Goal: Communication & Community: Answer question/provide support

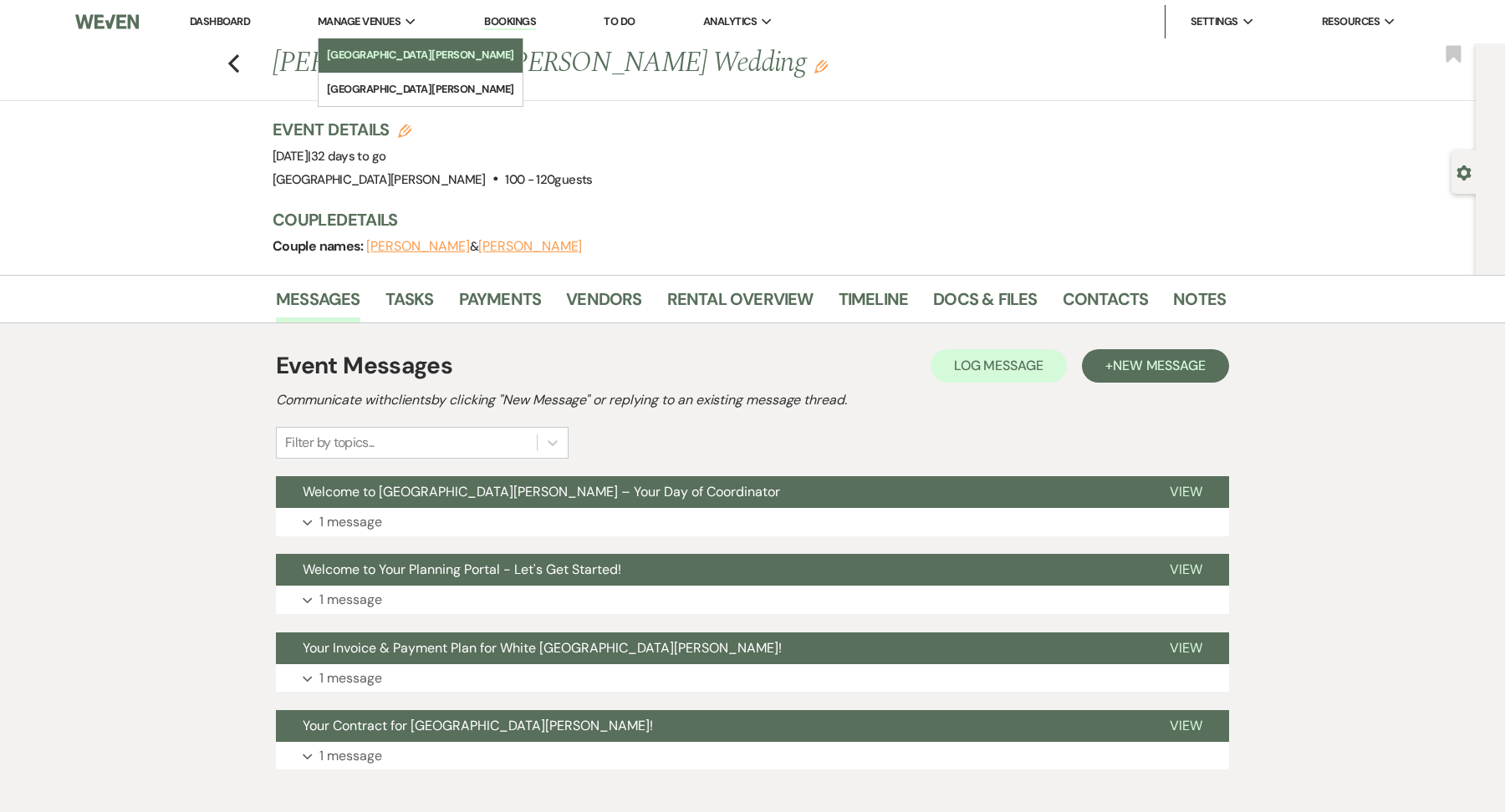
click at [376, 51] on li "[GEOGRAPHIC_DATA][PERSON_NAME]" at bounding box center [420, 56] width 188 height 17
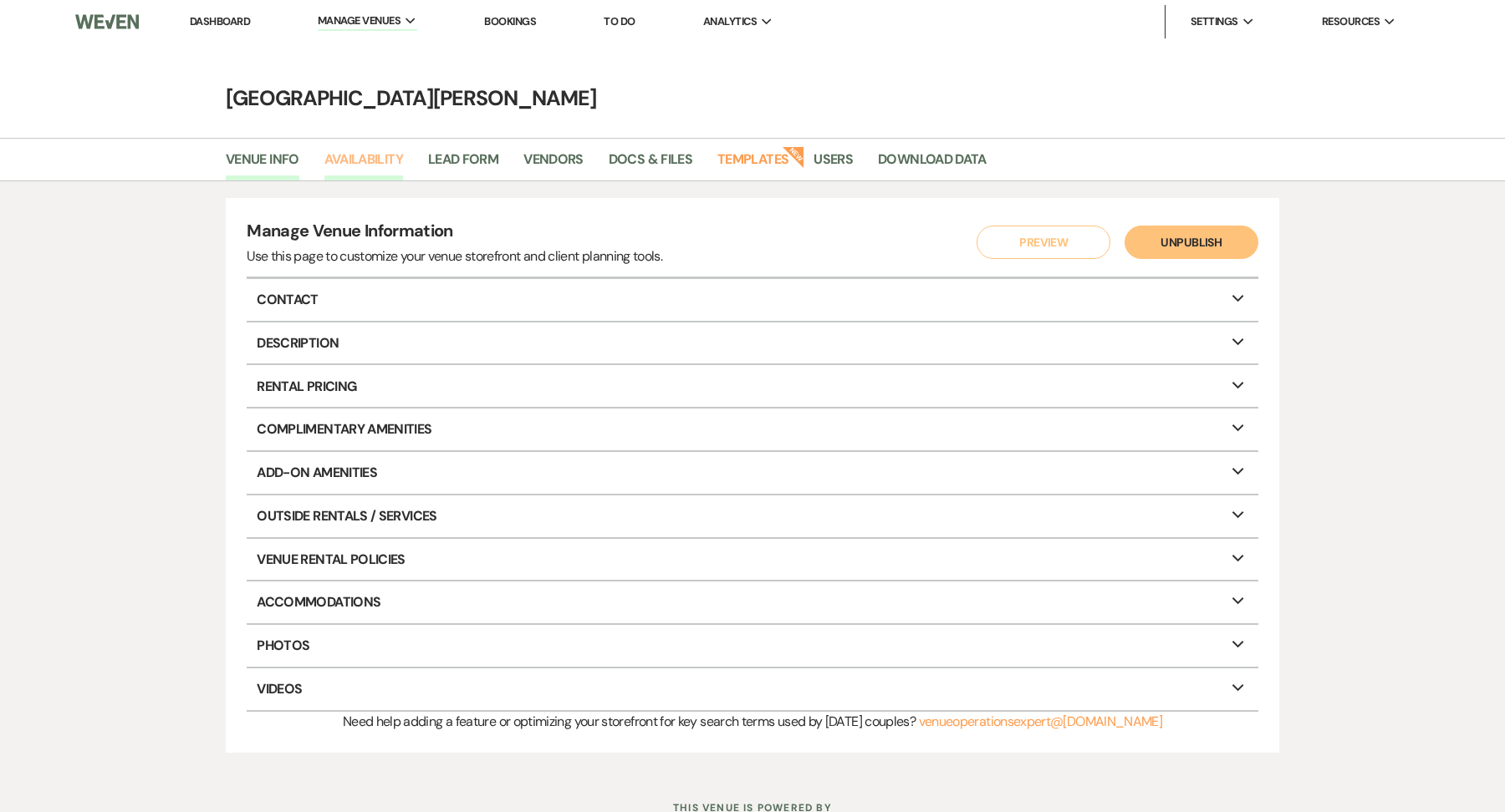
click at [325, 164] on link "Availability" at bounding box center [364, 164] width 79 height 32
select select "3"
select select "2026"
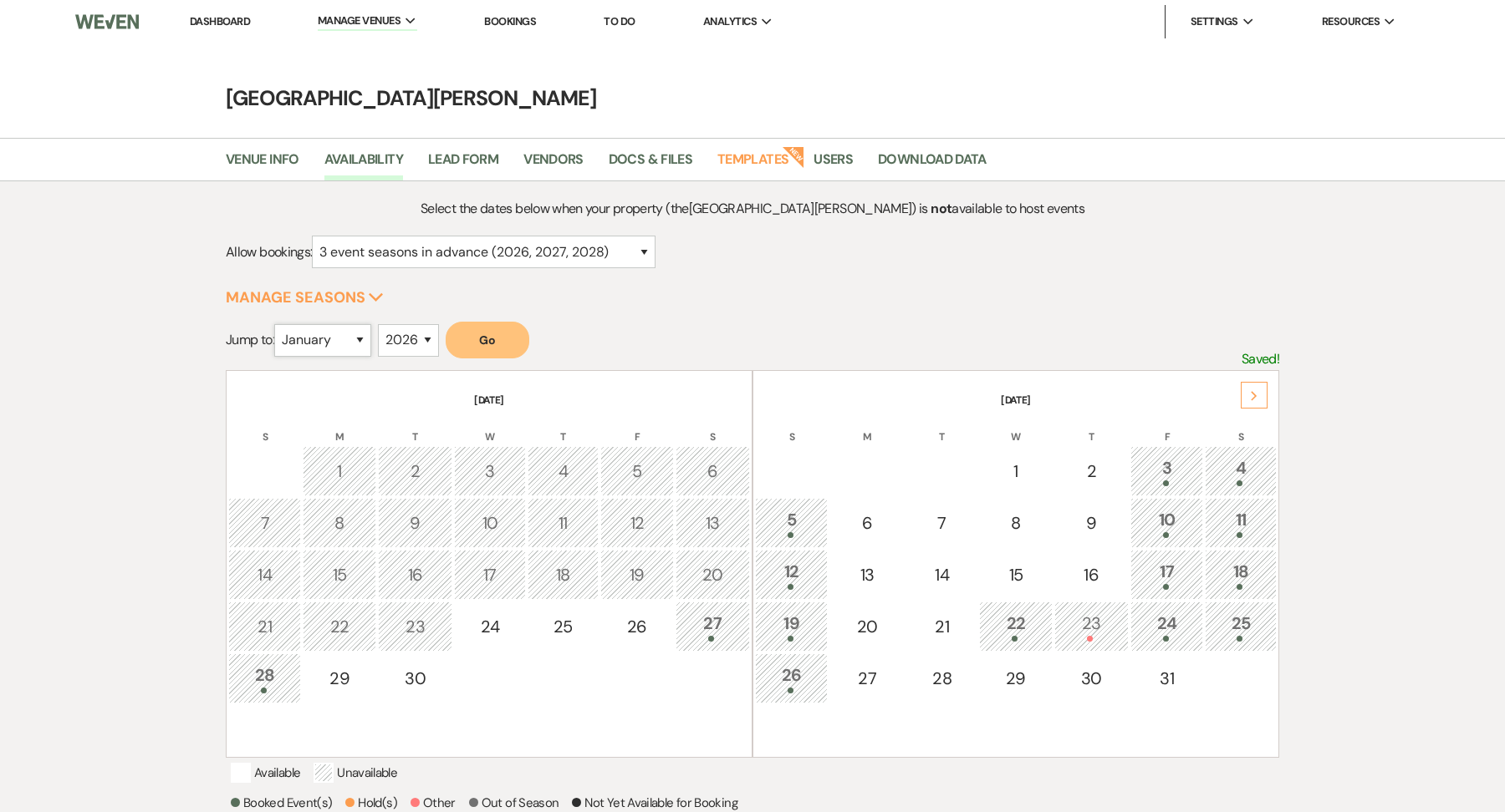
click at [365, 343] on select "January February March April May June July August September October November De…" at bounding box center [322, 341] width 97 height 33
click at [278, 325] on select "January February March April May June July August September October November De…" at bounding box center [322, 341] width 97 height 33
click at [477, 337] on button "Go" at bounding box center [488, 340] width 84 height 37
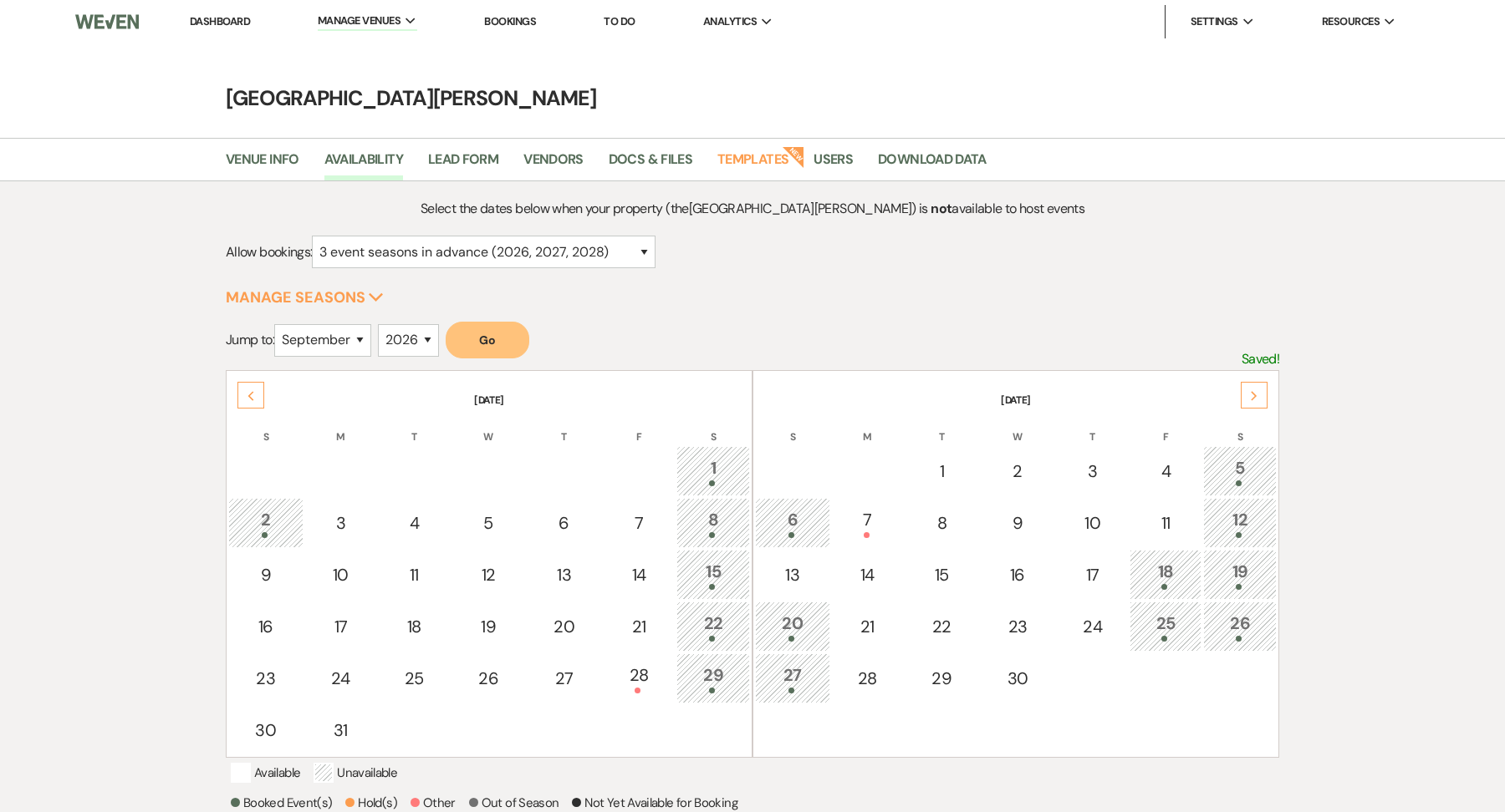
click at [1258, 377] on th "[DATE]" at bounding box center [1016, 390] width 522 height 35
click at [1257, 382] on div "Next" at bounding box center [1254, 395] width 27 height 27
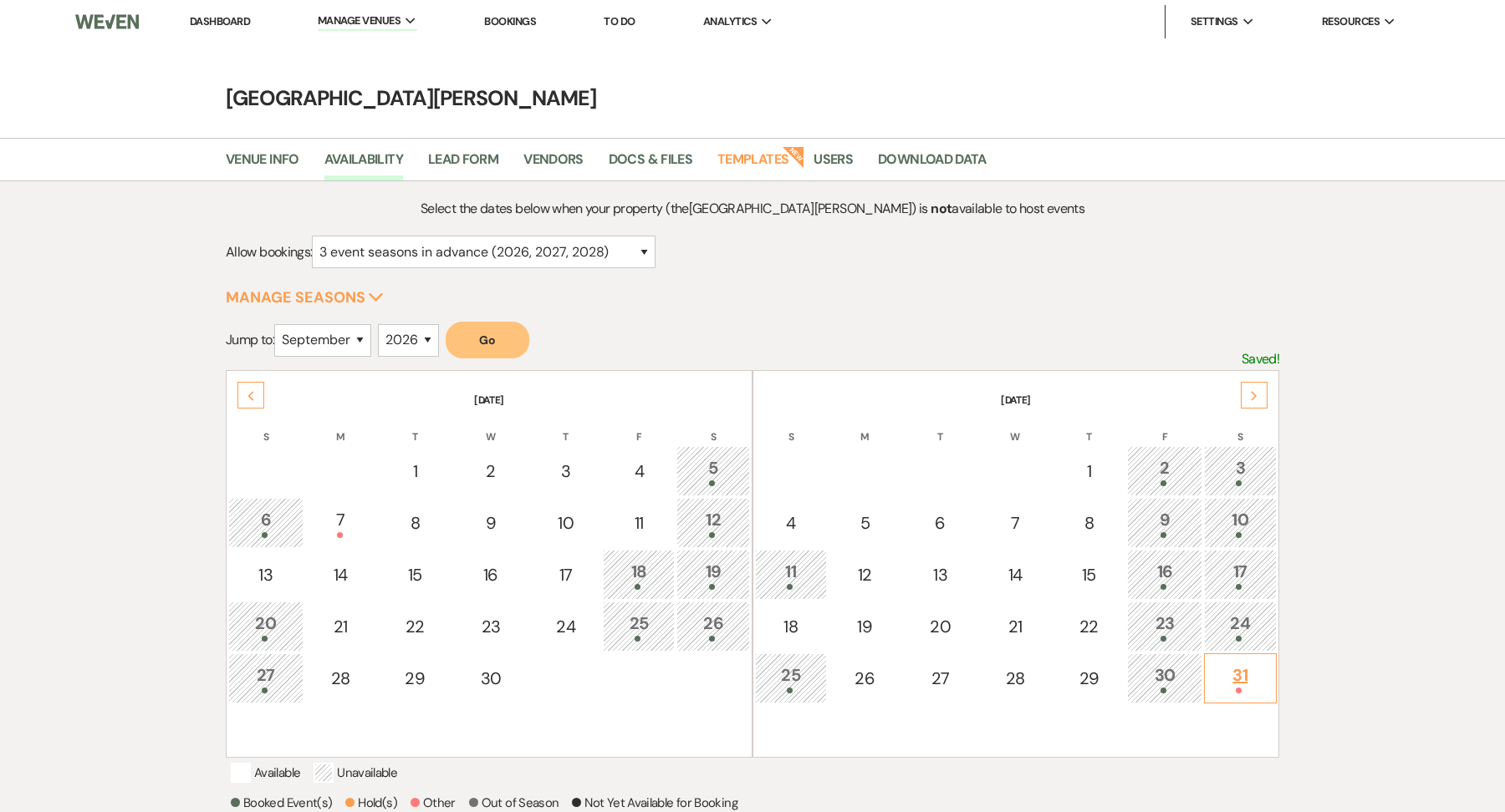
click at [1237, 666] on div "31" at bounding box center [1240, 678] width 54 height 31
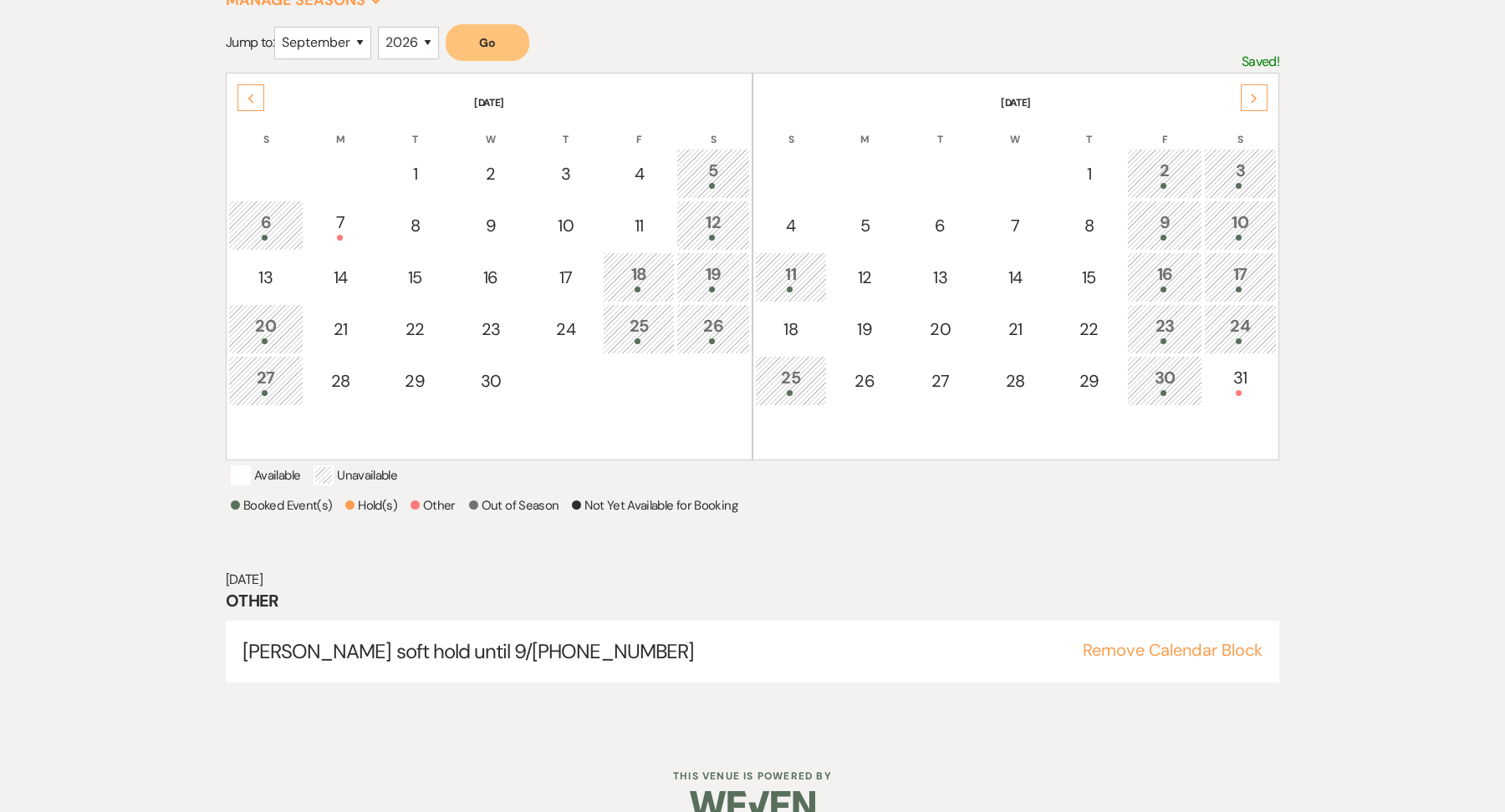
scroll to position [244, 0]
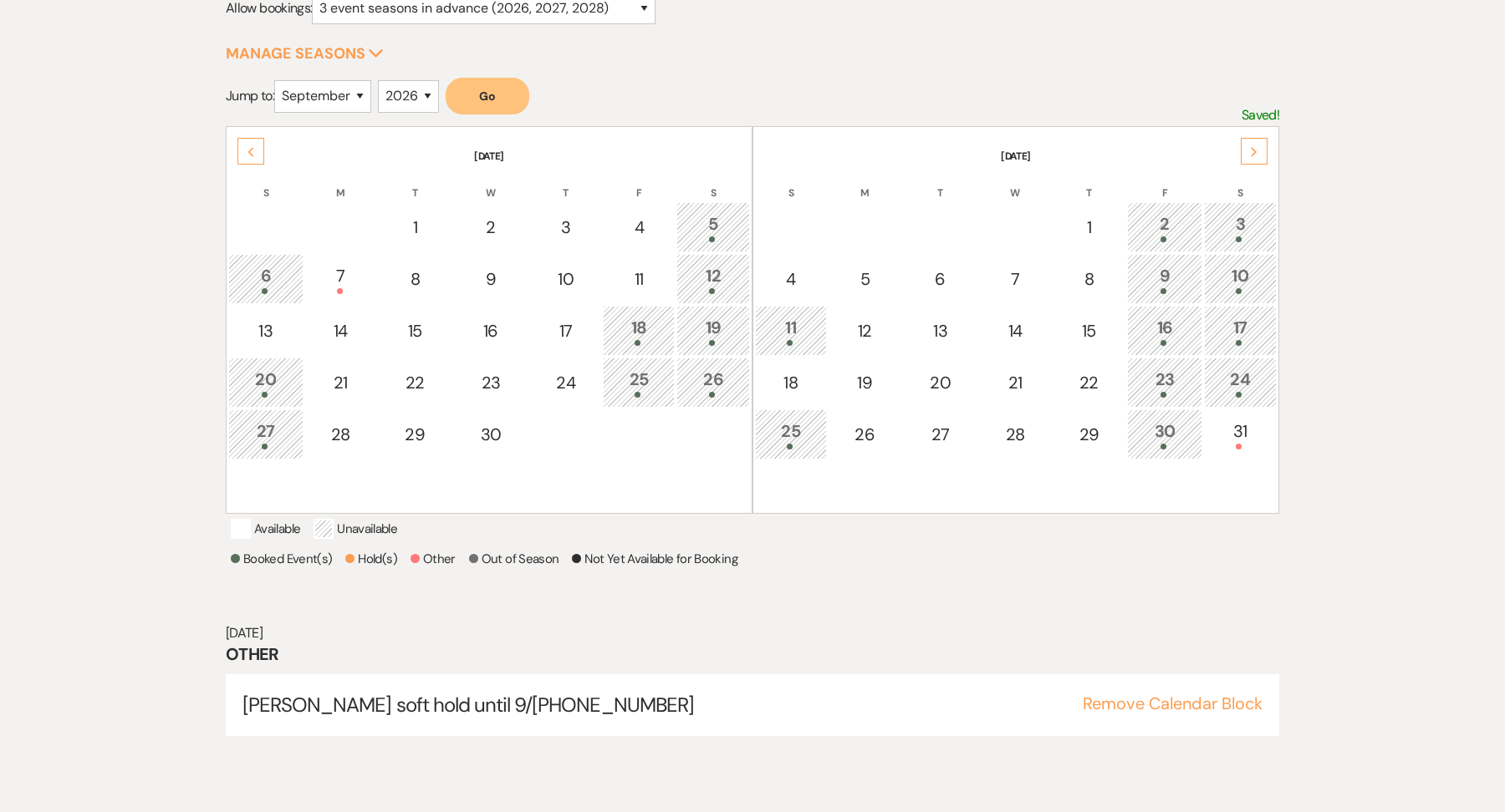
click at [1245, 146] on div "Next" at bounding box center [1254, 151] width 27 height 27
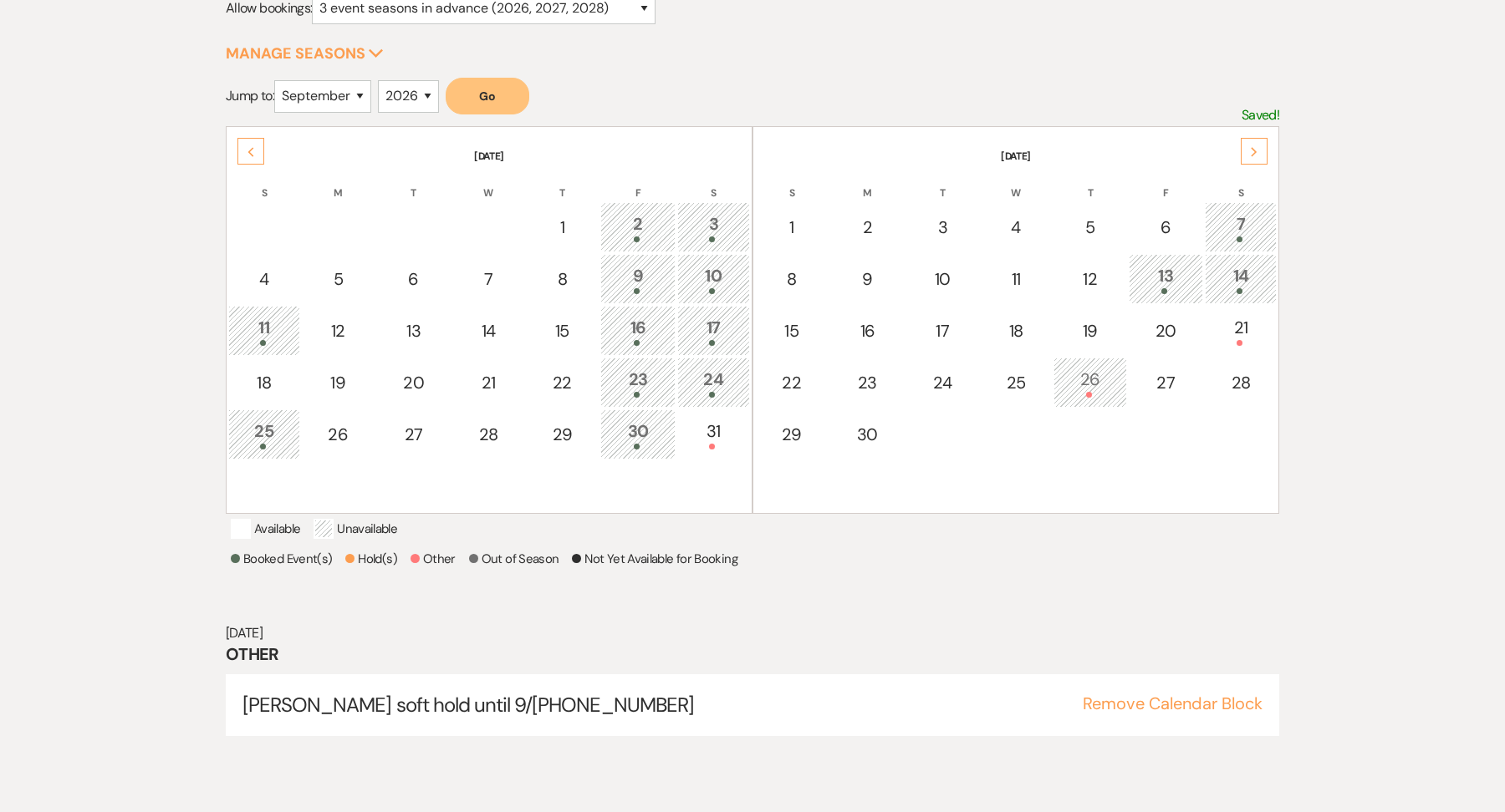
click at [1245, 146] on div "Next" at bounding box center [1254, 151] width 27 height 27
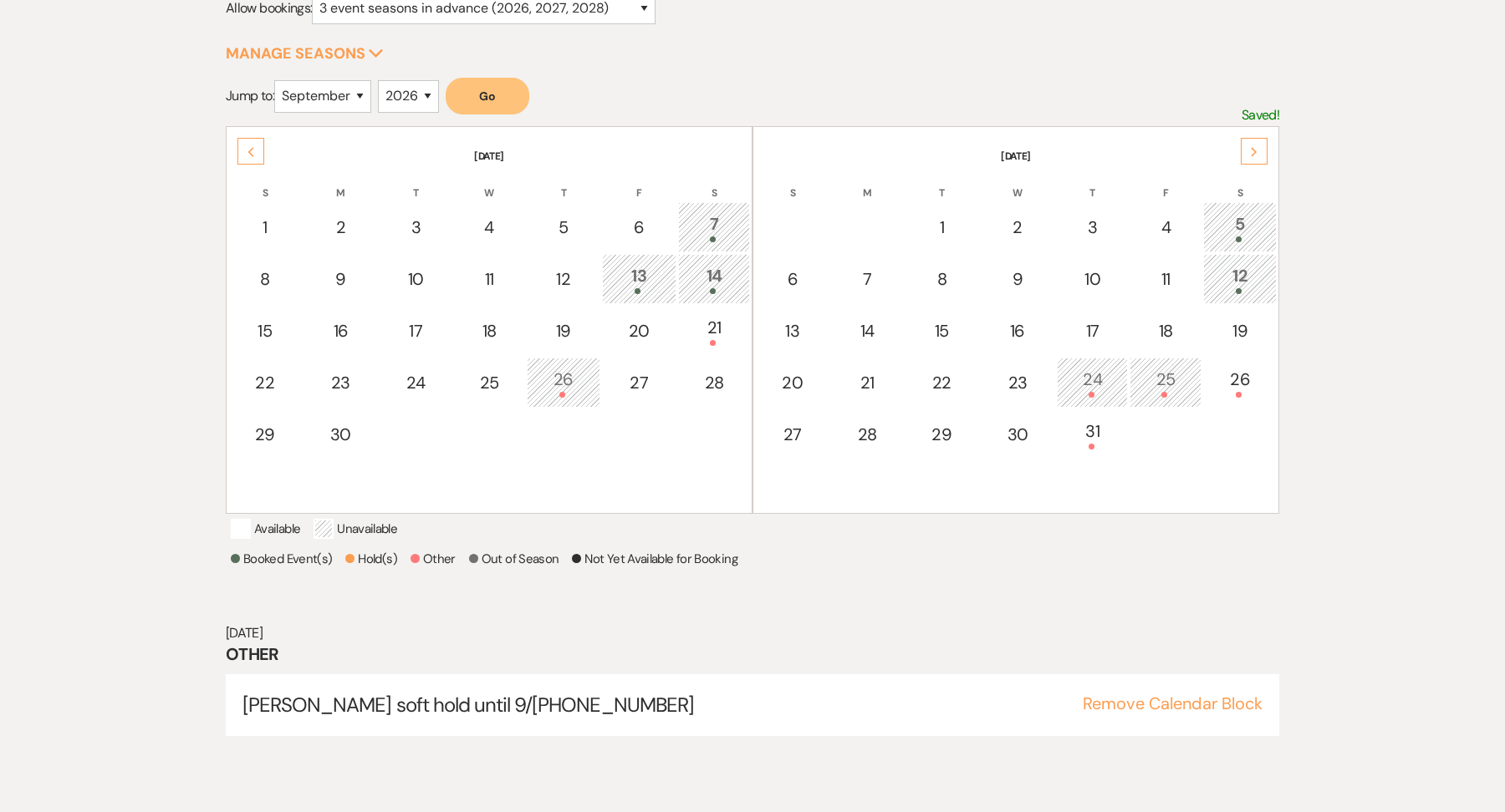
click at [1245, 146] on div "Next" at bounding box center [1254, 151] width 27 height 27
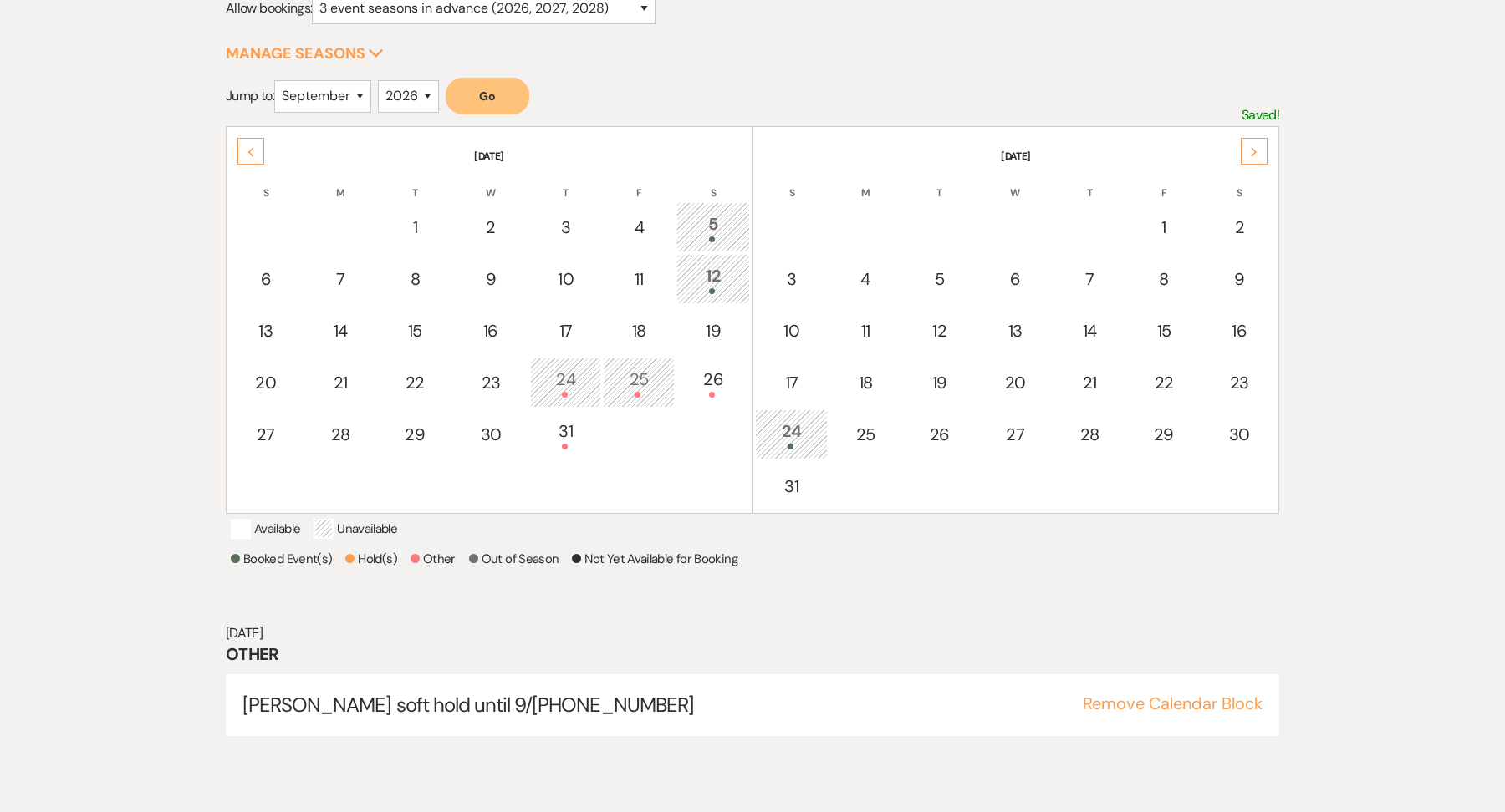
click at [1252, 147] on use at bounding box center [1253, 152] width 6 height 9
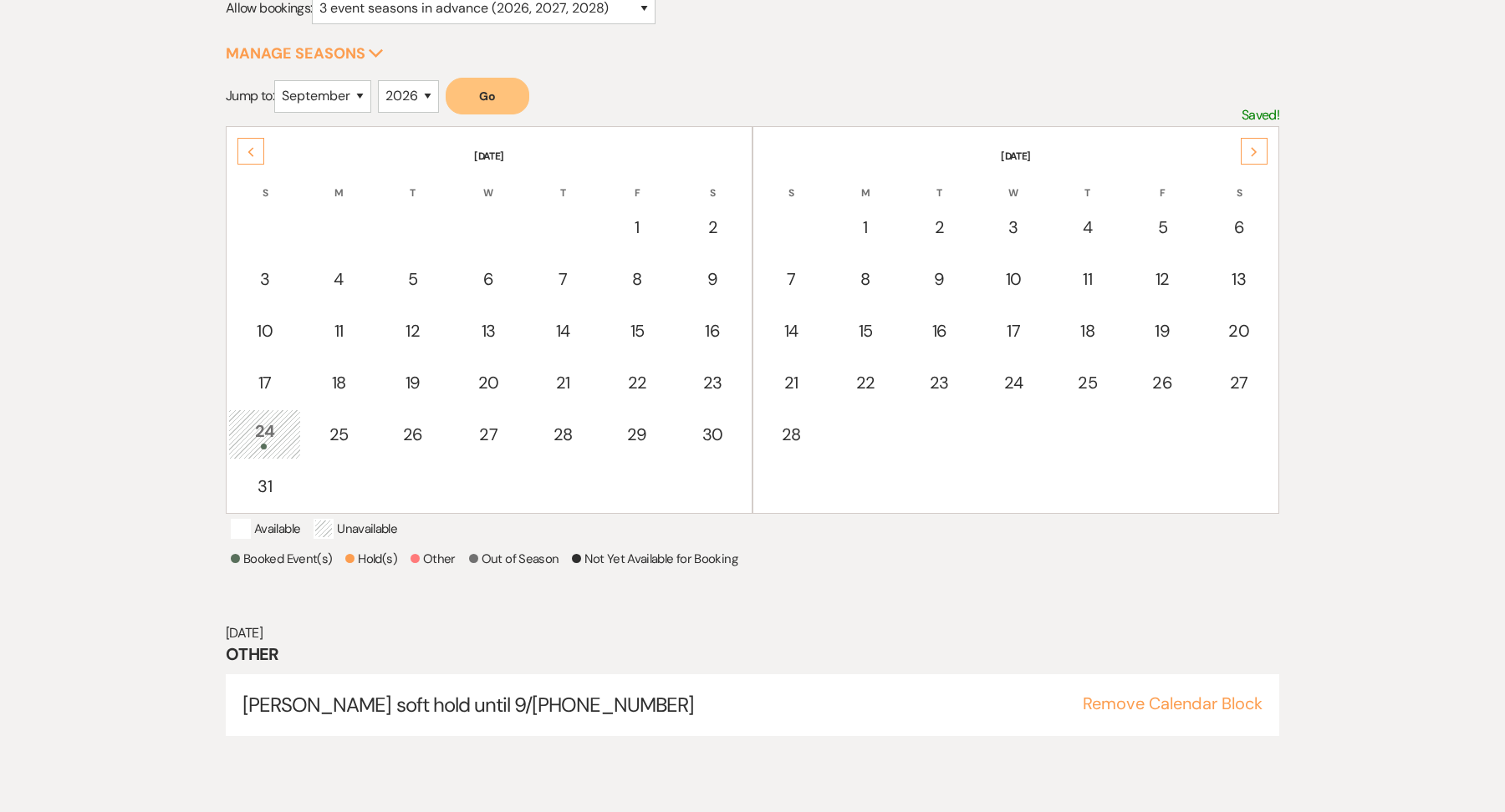
click at [1252, 147] on use at bounding box center [1253, 152] width 6 height 9
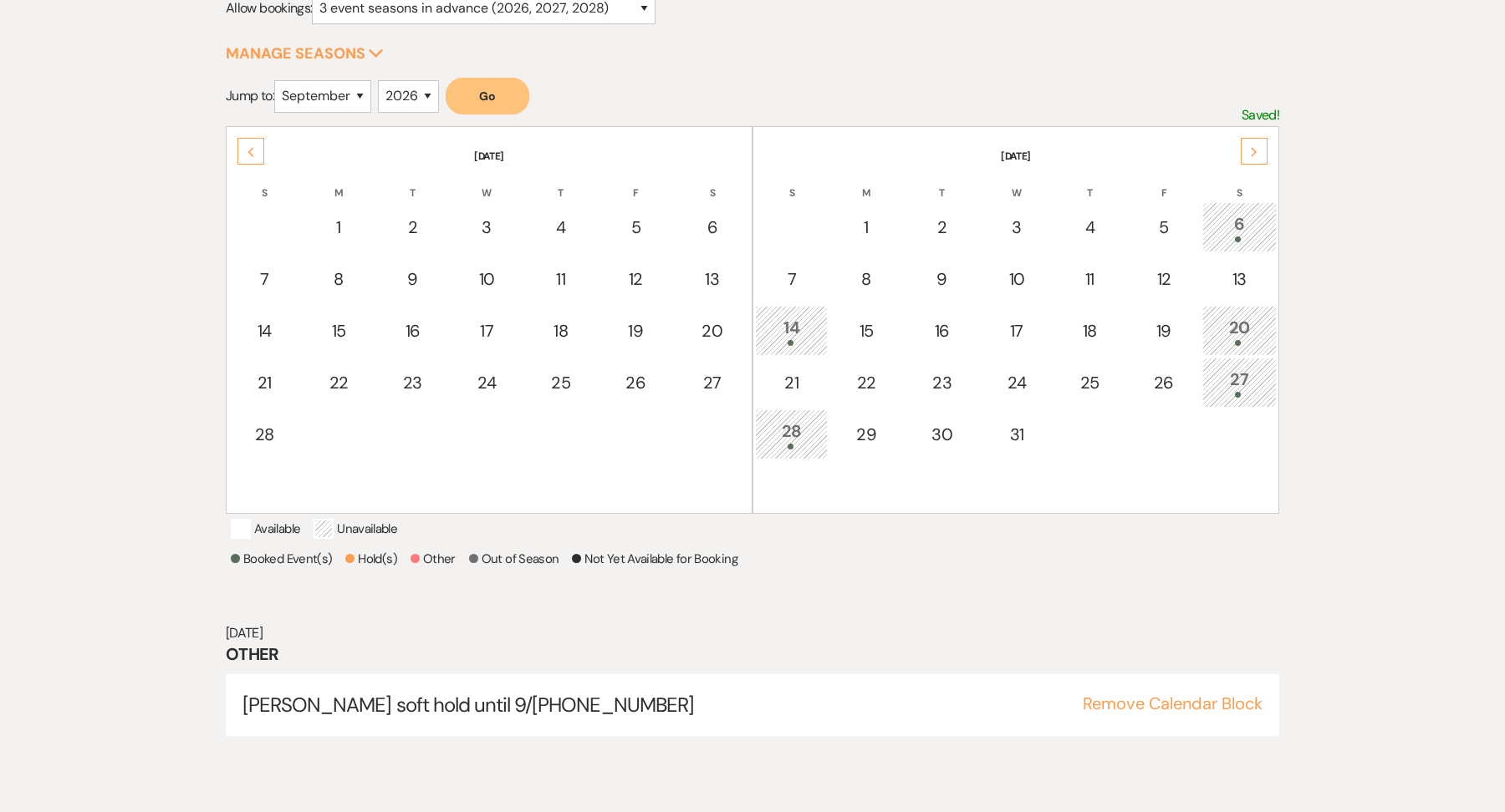
click at [1252, 147] on use at bounding box center [1253, 152] width 6 height 9
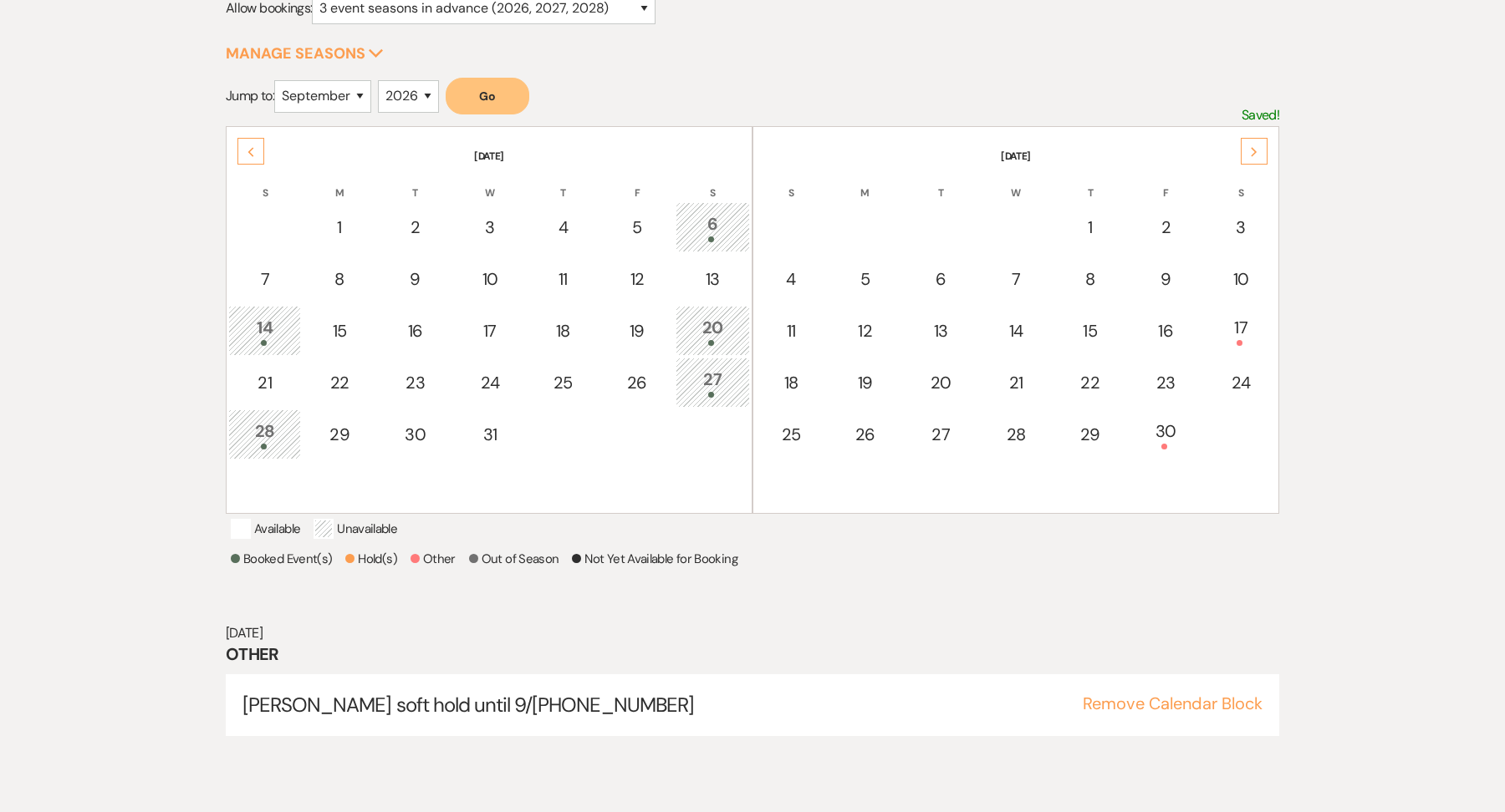
click at [1252, 147] on use at bounding box center [1253, 152] width 6 height 9
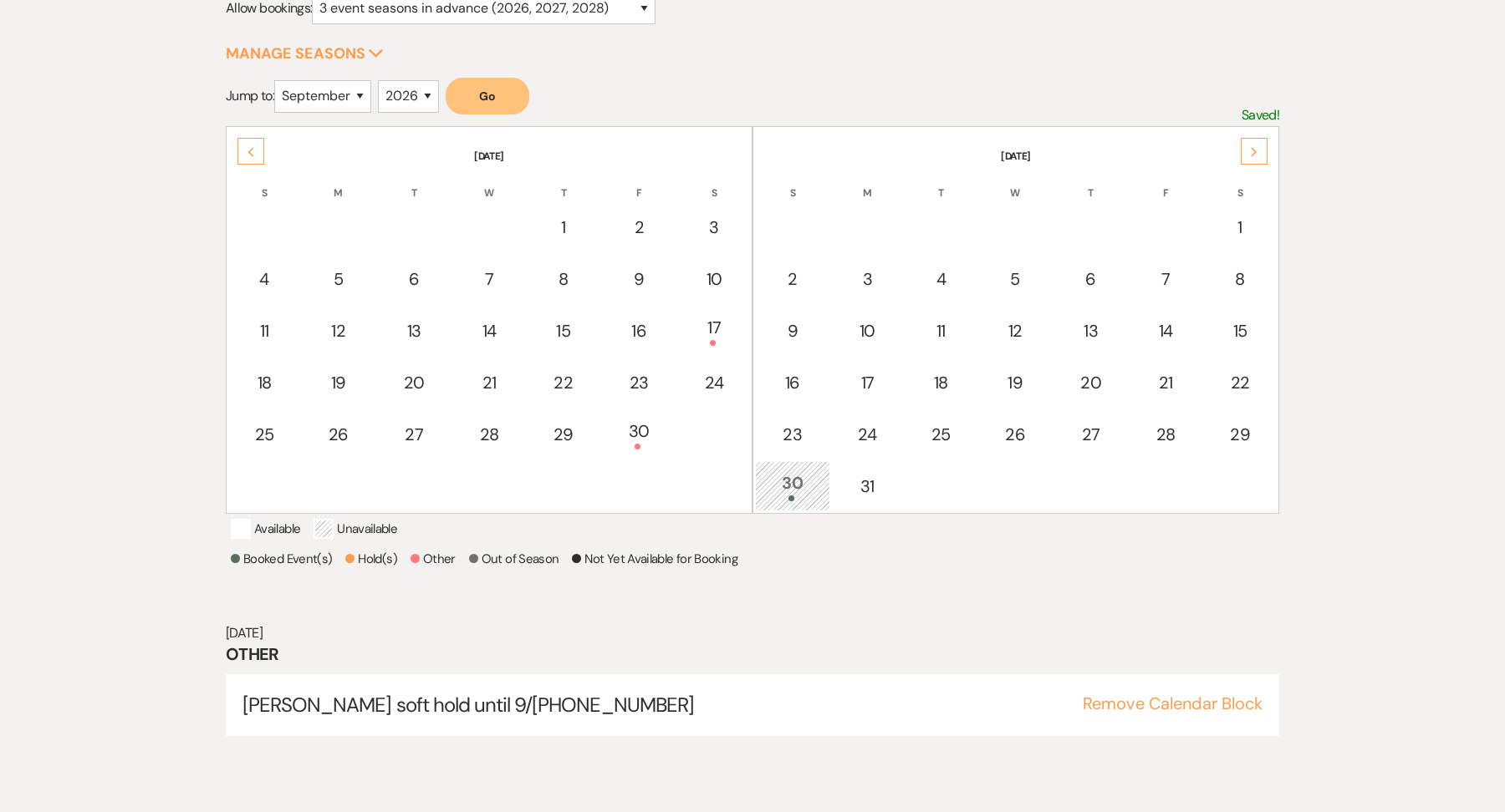
click at [248, 161] on div "Previous" at bounding box center [250, 151] width 27 height 27
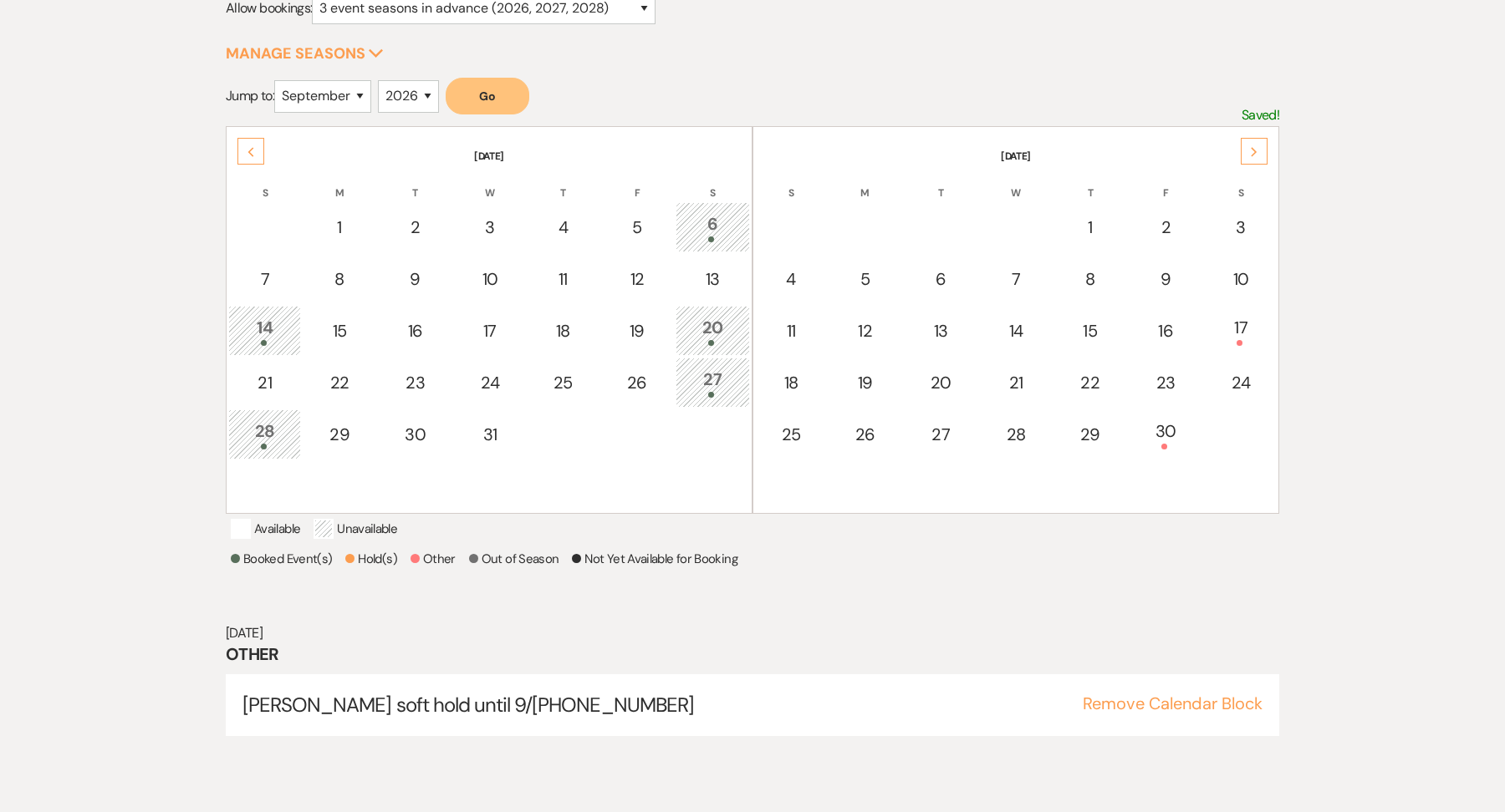
click at [249, 161] on div "Previous" at bounding box center [250, 151] width 27 height 27
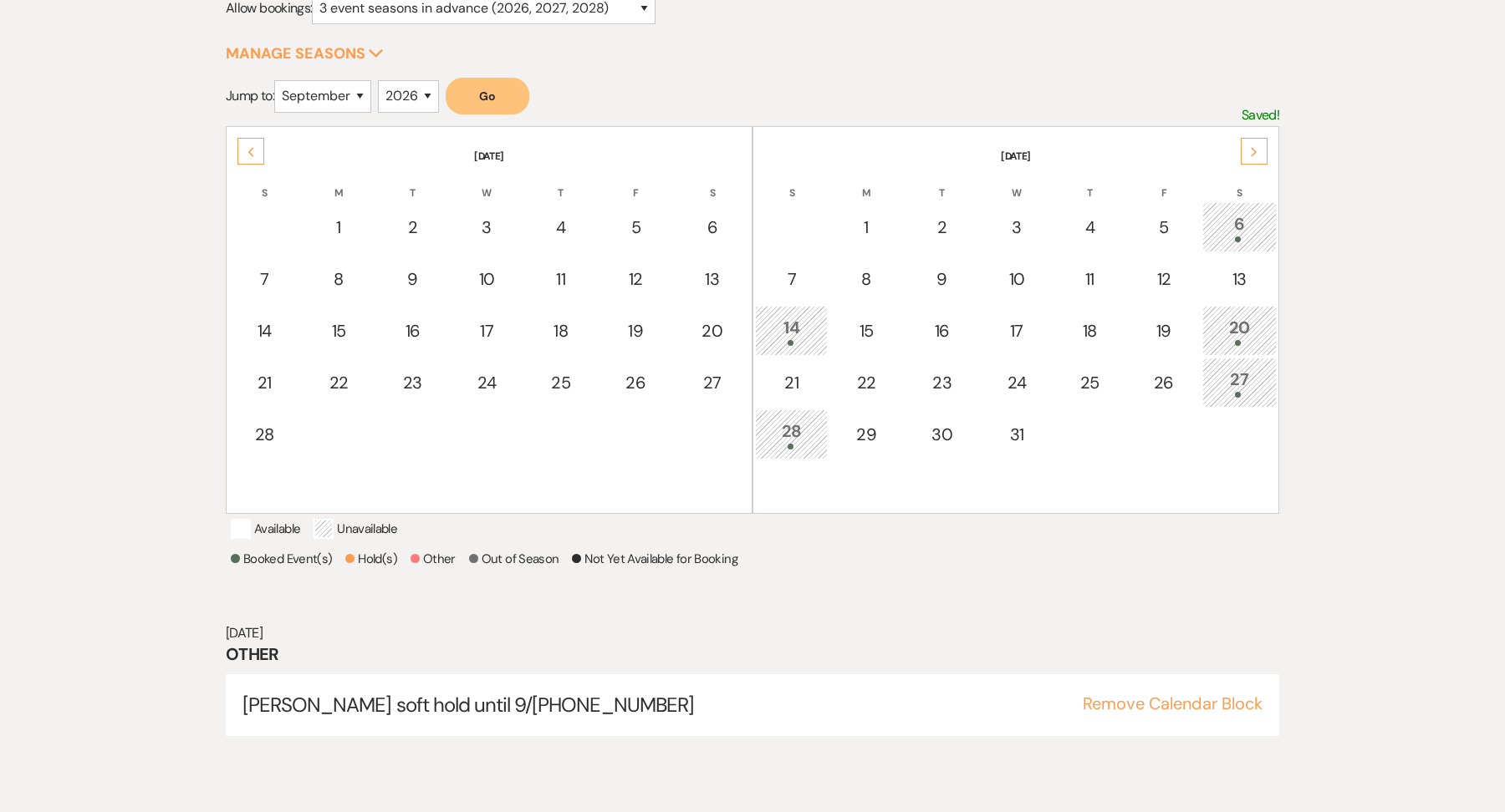
click at [249, 161] on div "Previous" at bounding box center [250, 151] width 27 height 27
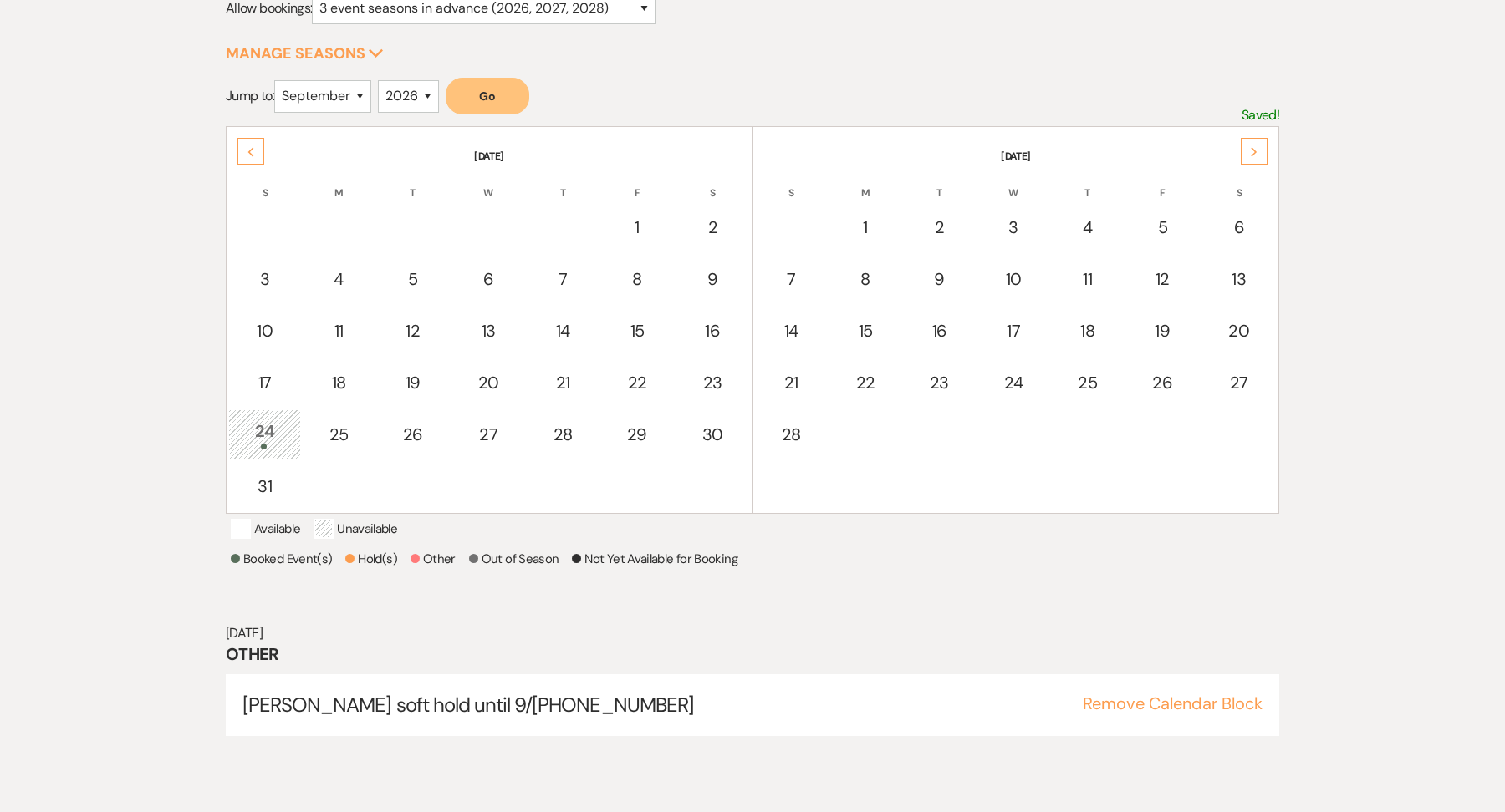
click at [249, 161] on div "Previous" at bounding box center [250, 151] width 27 height 27
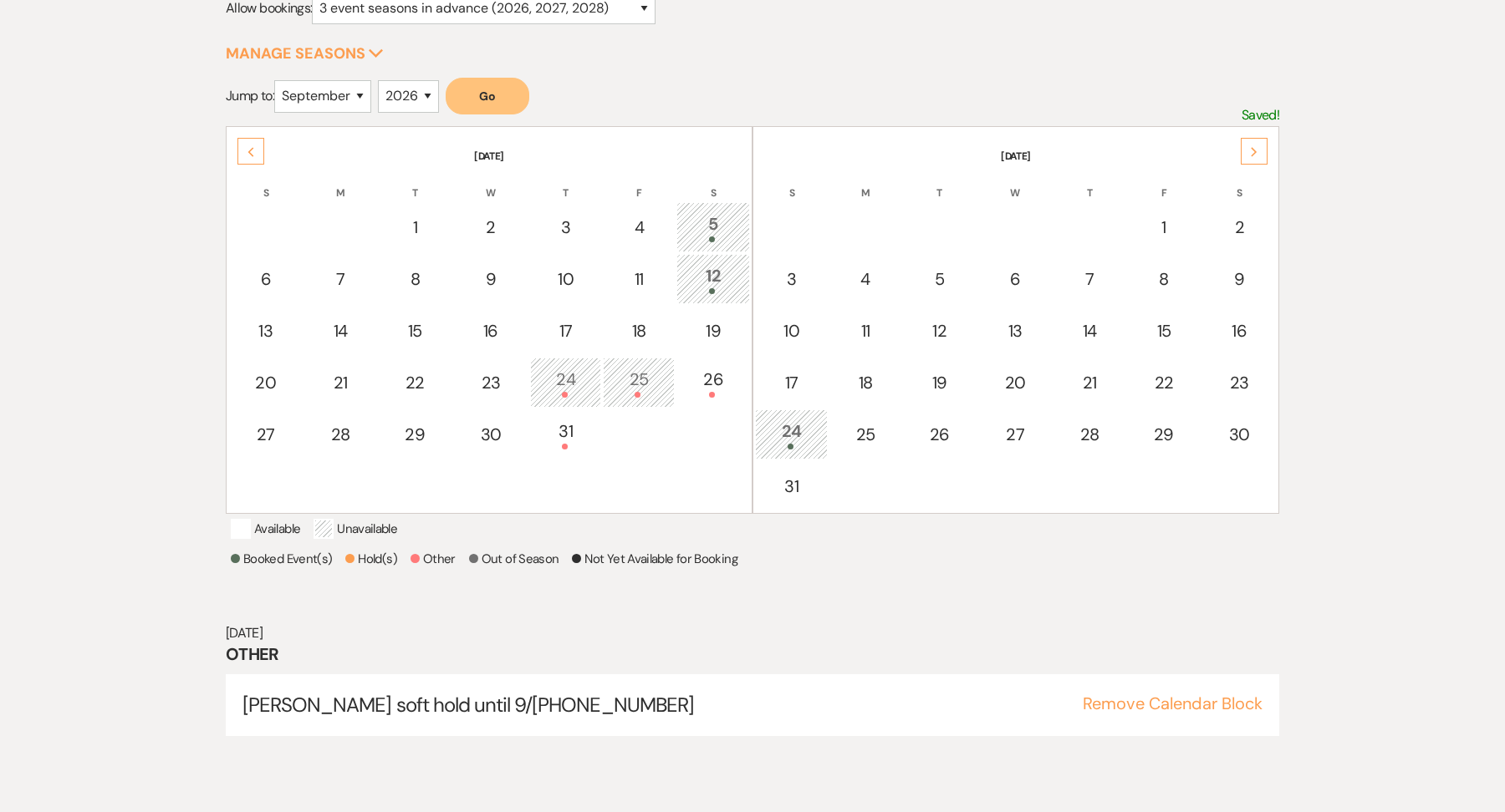
click at [249, 161] on div "Previous" at bounding box center [250, 151] width 27 height 27
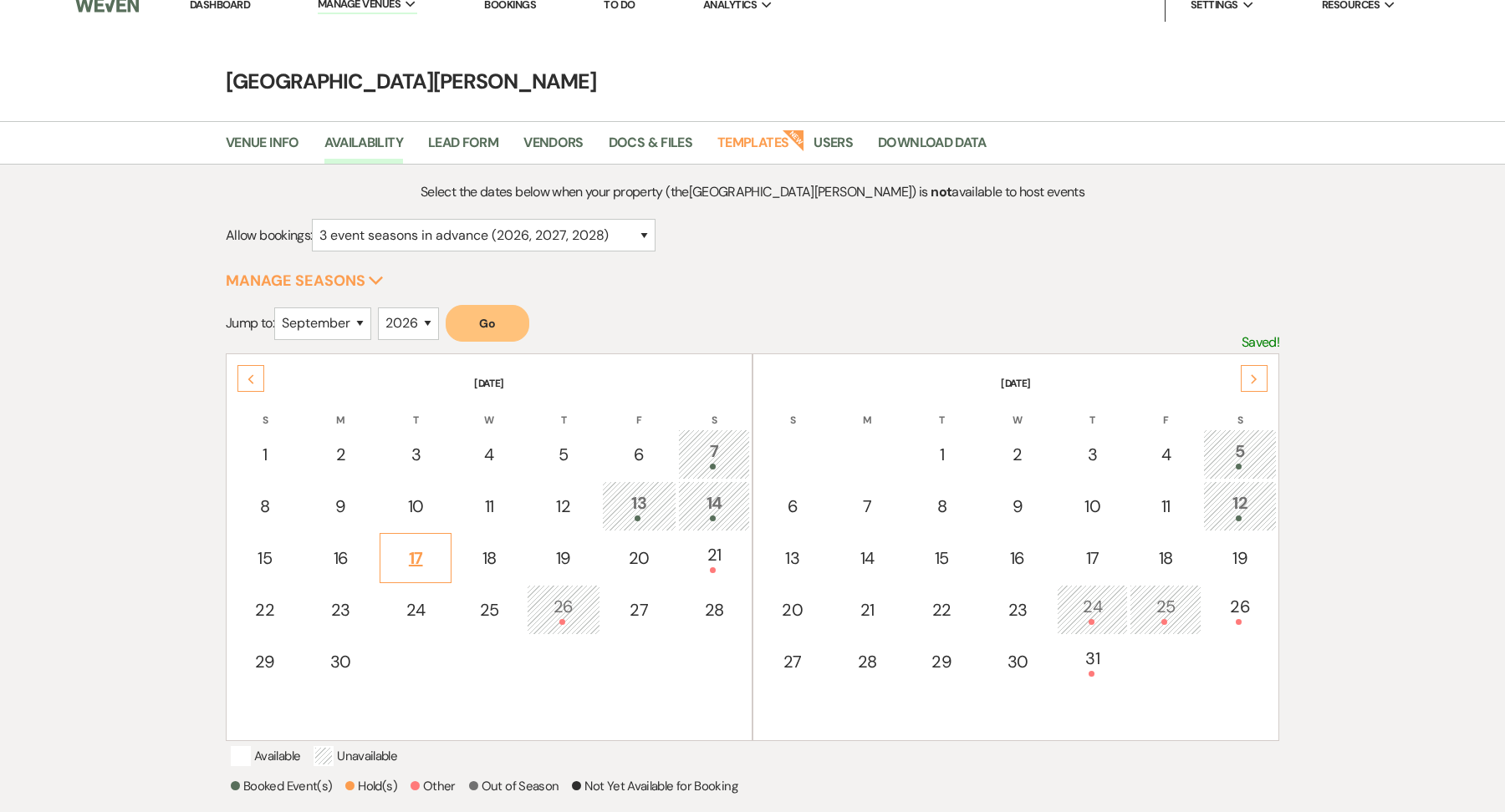
scroll to position [0, 0]
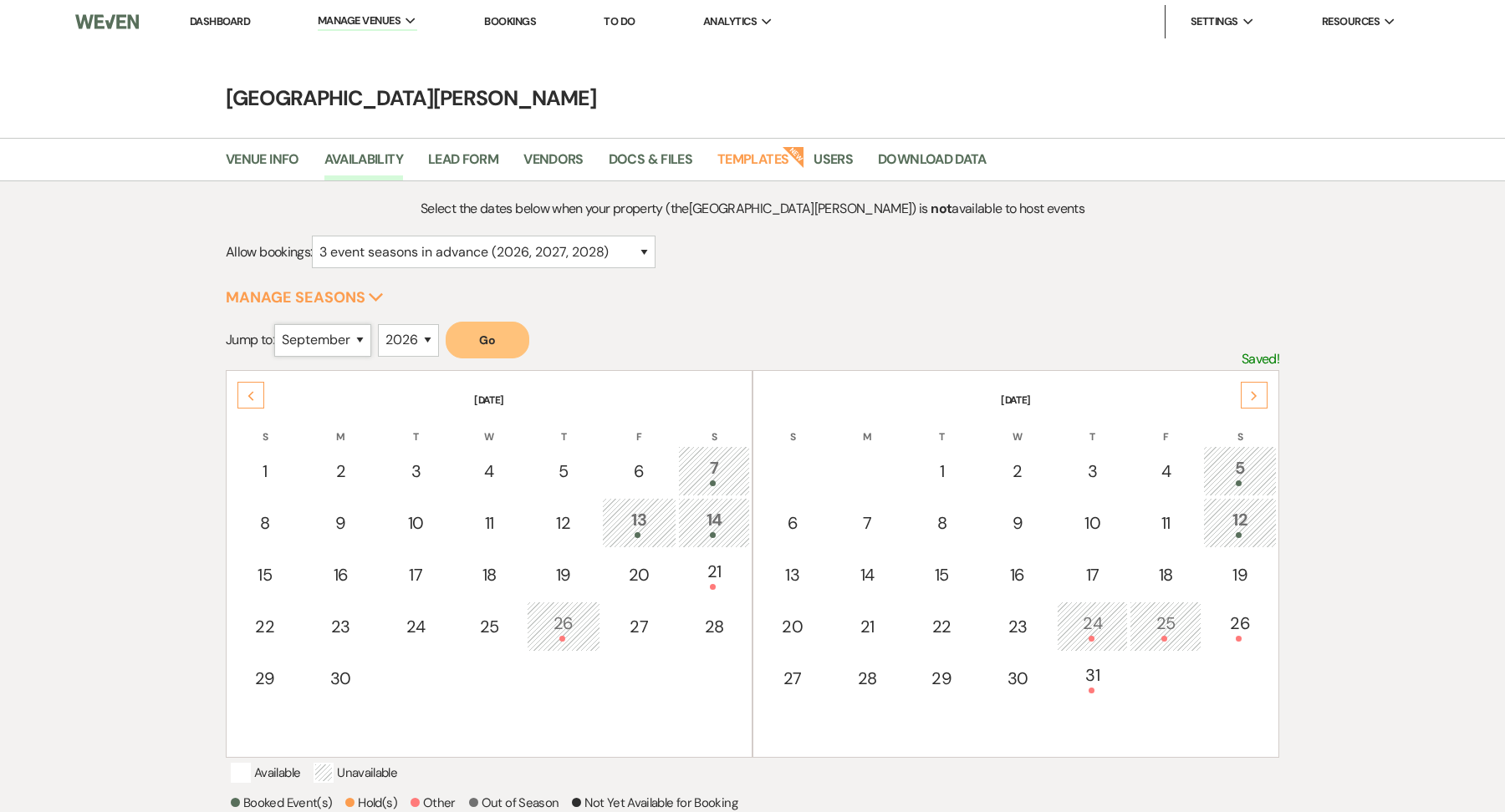
click at [359, 337] on select "January February March April May June July August September October November De…" at bounding box center [322, 341] width 97 height 33
select select "3"
click at [278, 325] on select "January February March April May June July August September October November De…" at bounding box center [322, 341] width 97 height 33
click at [462, 344] on button "Go" at bounding box center [488, 340] width 84 height 37
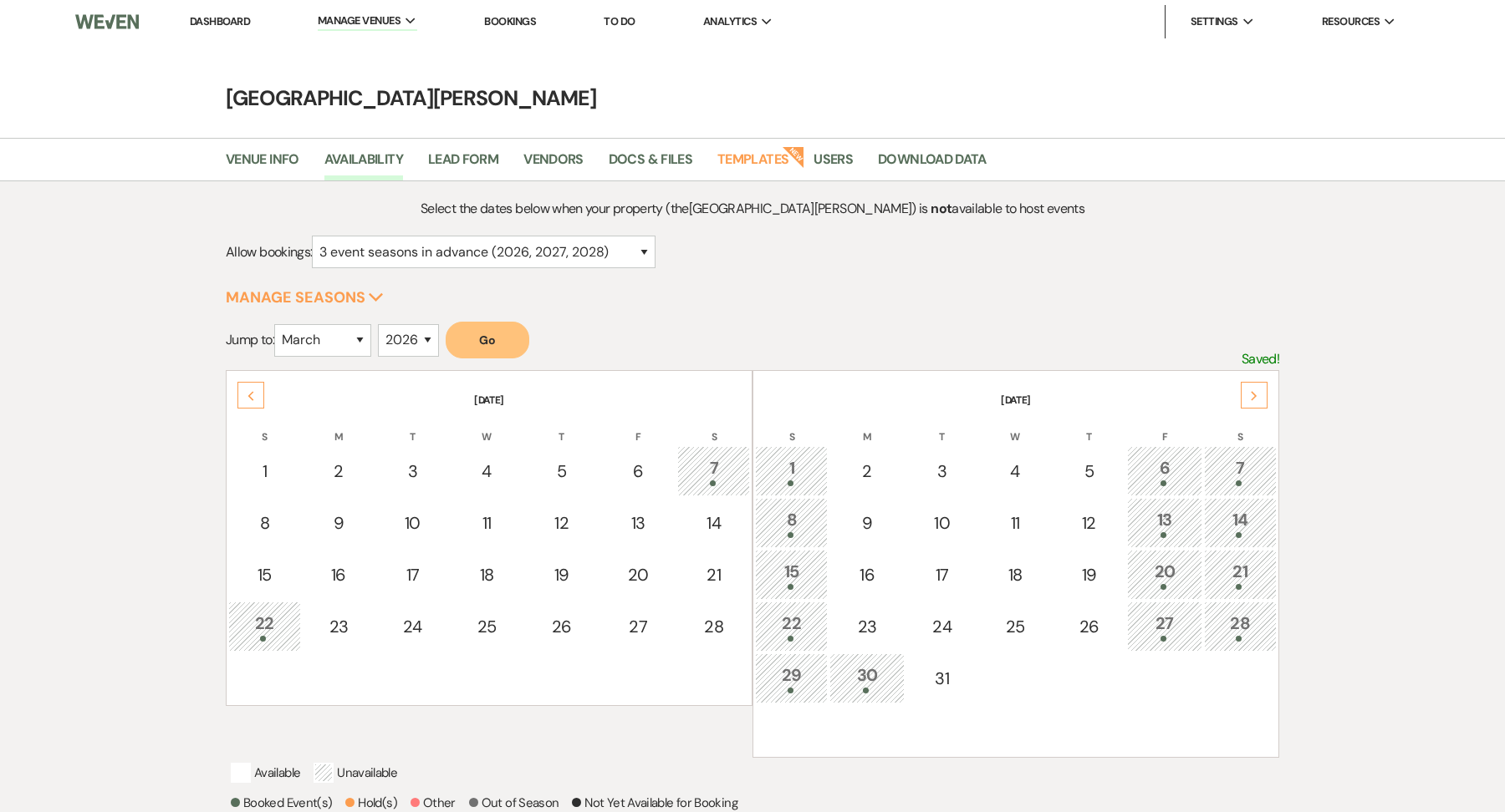
click at [1233, 596] on td "21" at bounding box center [1240, 575] width 73 height 51
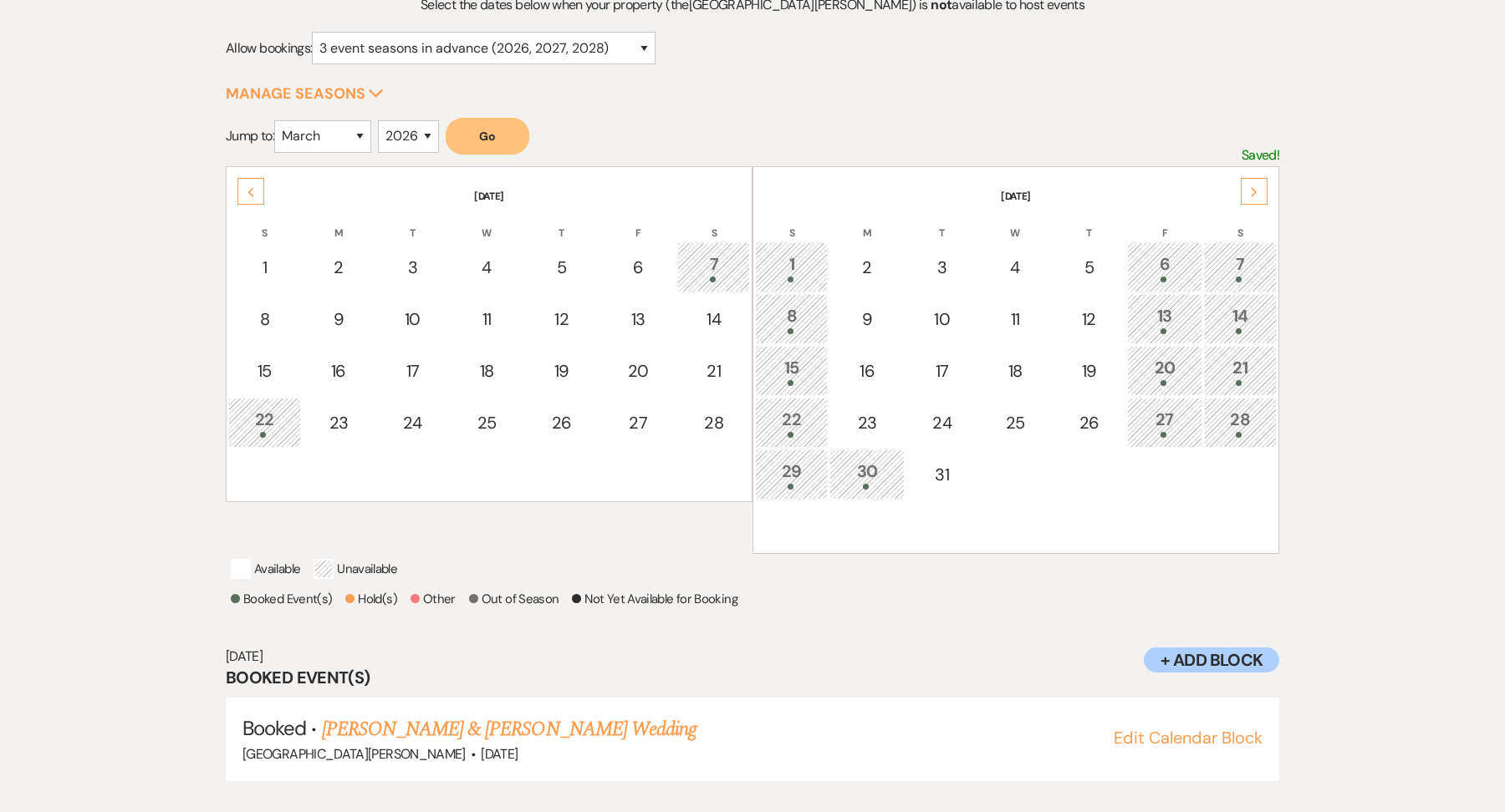
scroll to position [223, 0]
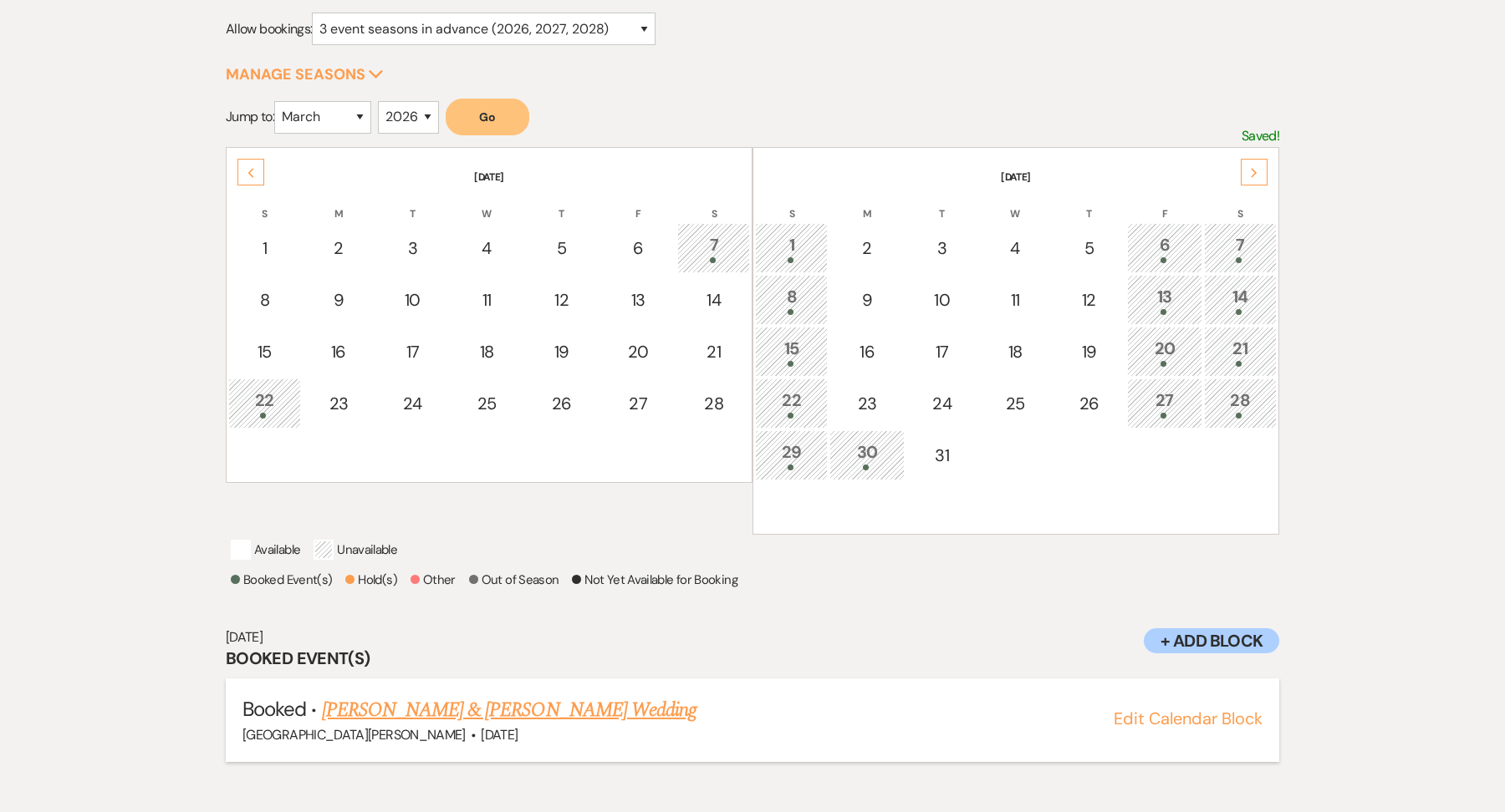
click at [455, 725] on link "[PERSON_NAME] & [PERSON_NAME] Wedding" at bounding box center [509, 710] width 375 height 30
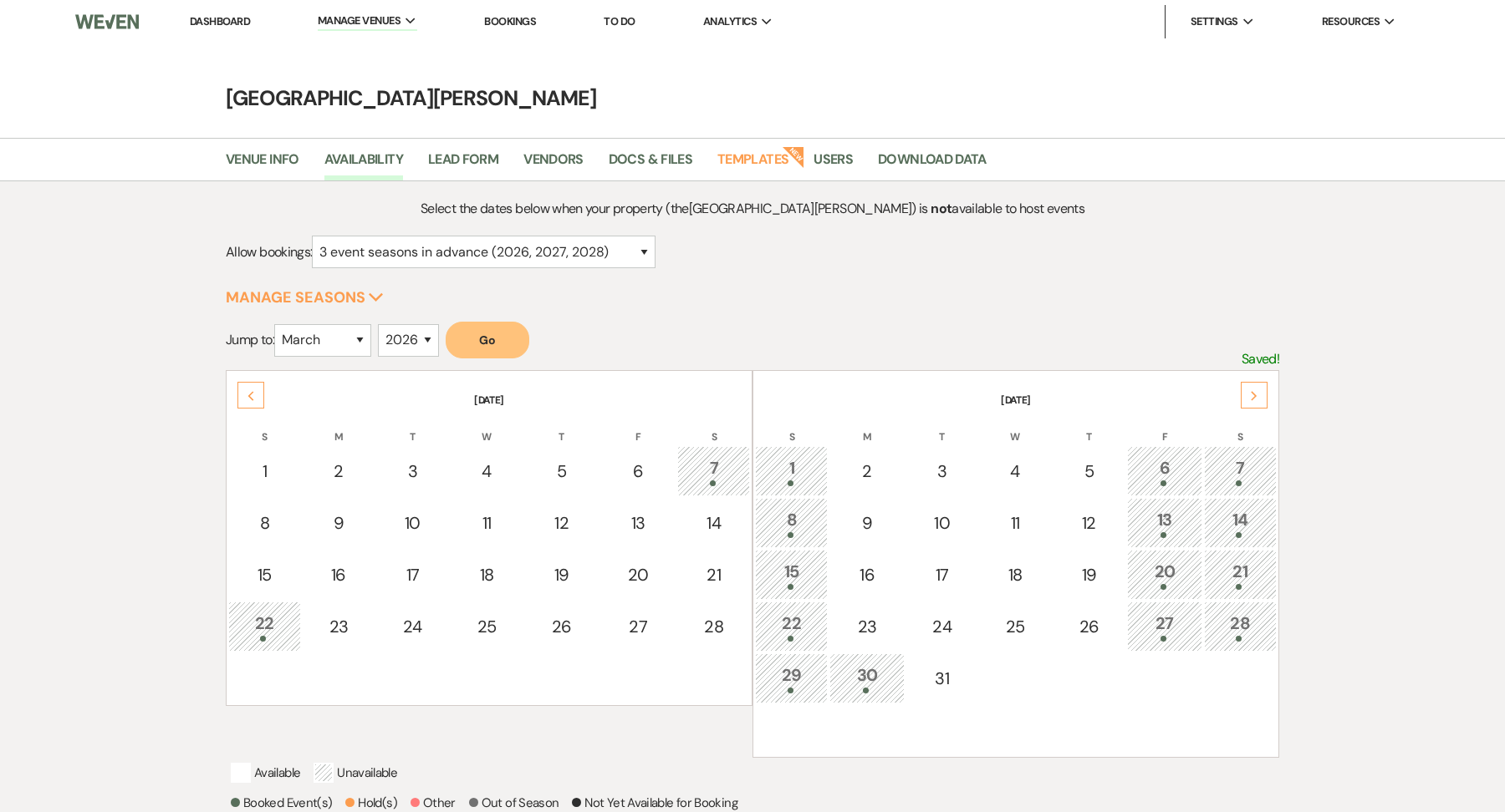
click at [235, 20] on link "Dashboard" at bounding box center [219, 21] width 60 height 15
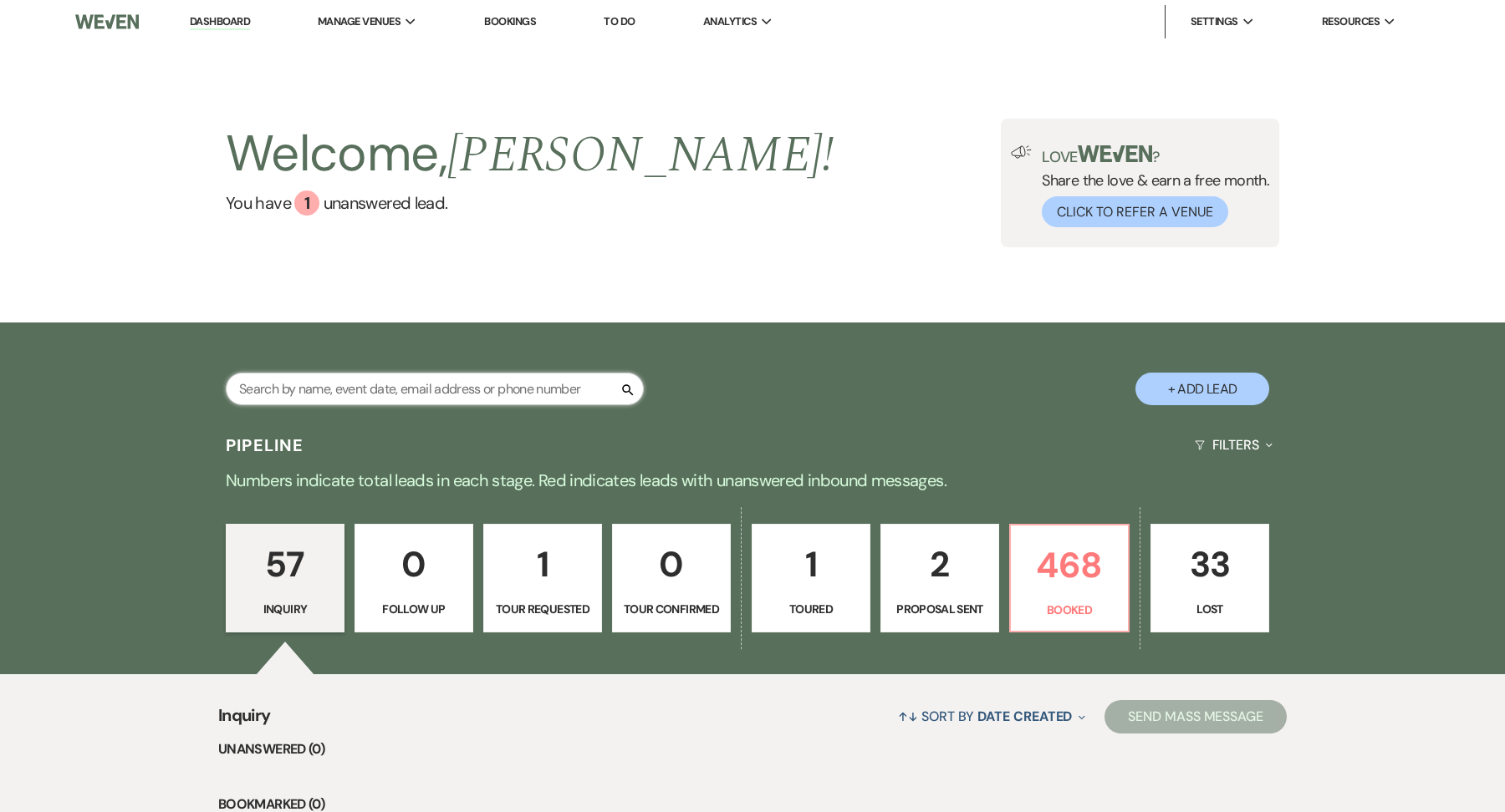
click at [428, 397] on input "text" at bounding box center [435, 389] width 418 height 33
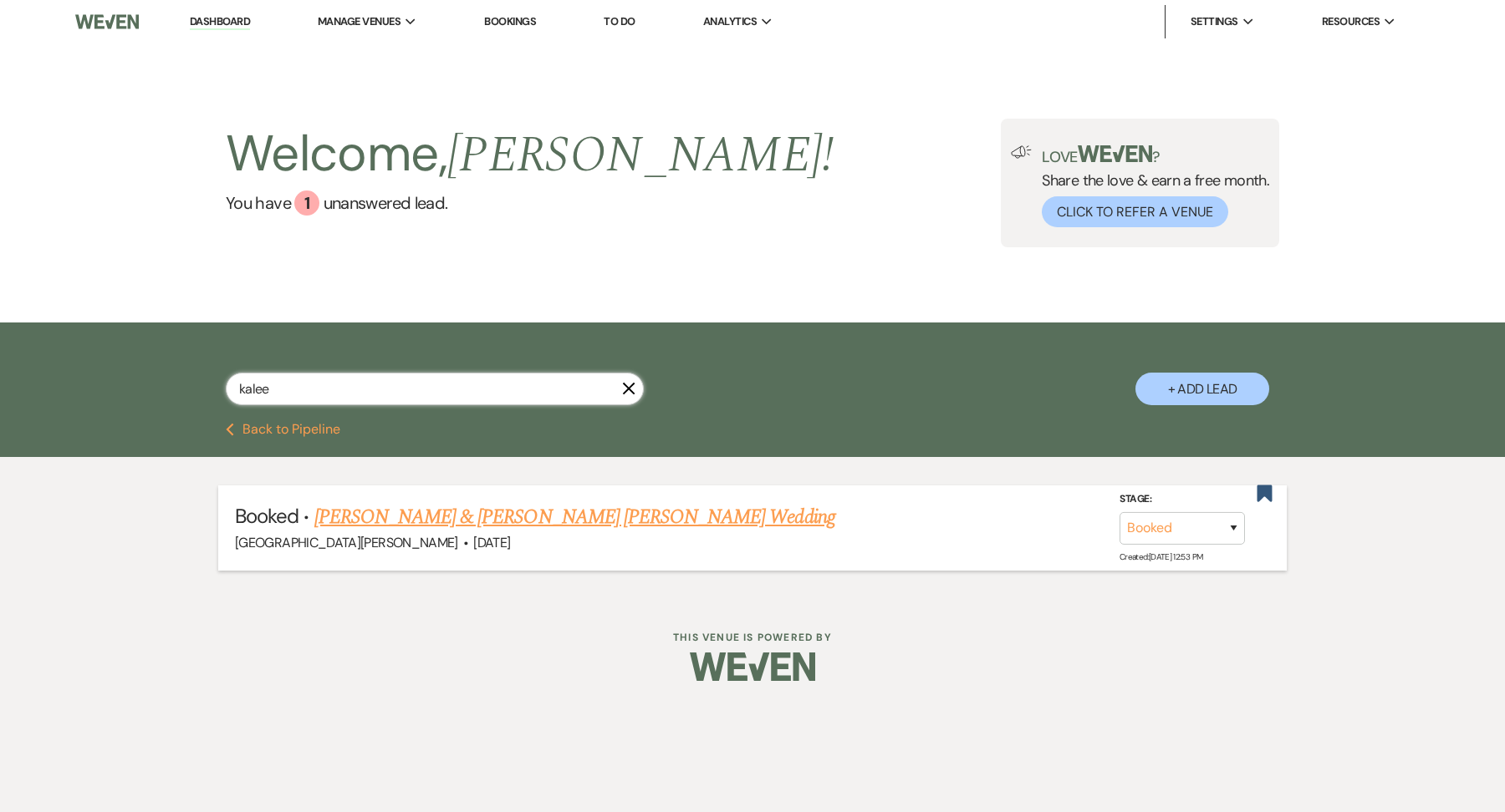
type input "kalee"
click at [411, 520] on link "[PERSON_NAME] & [PERSON_NAME] [PERSON_NAME] Wedding" at bounding box center [575, 516] width 521 height 30
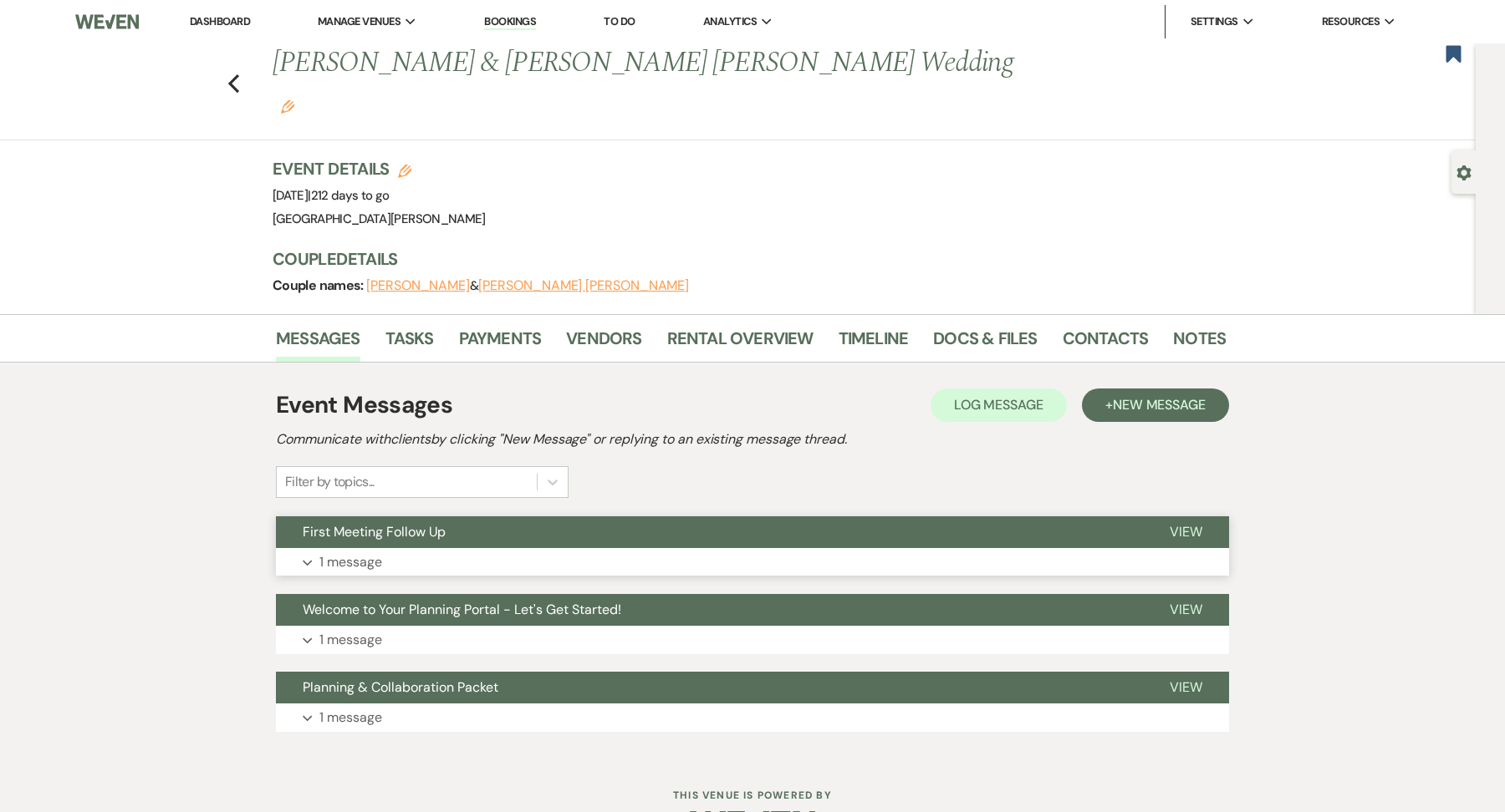
click at [413, 548] on button "Expand 1 message" at bounding box center [752, 562] width 953 height 28
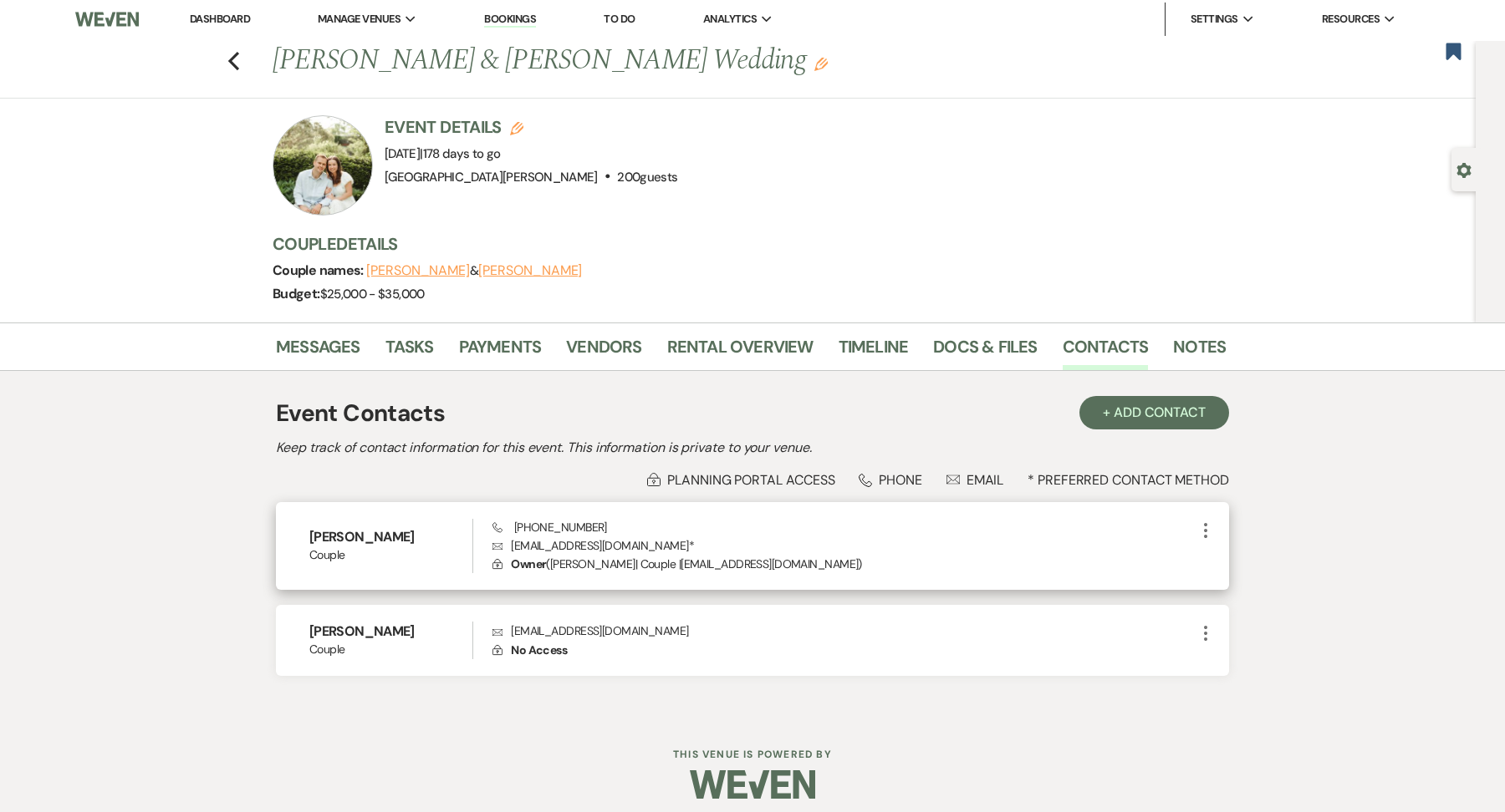
scroll to position [13, 0]
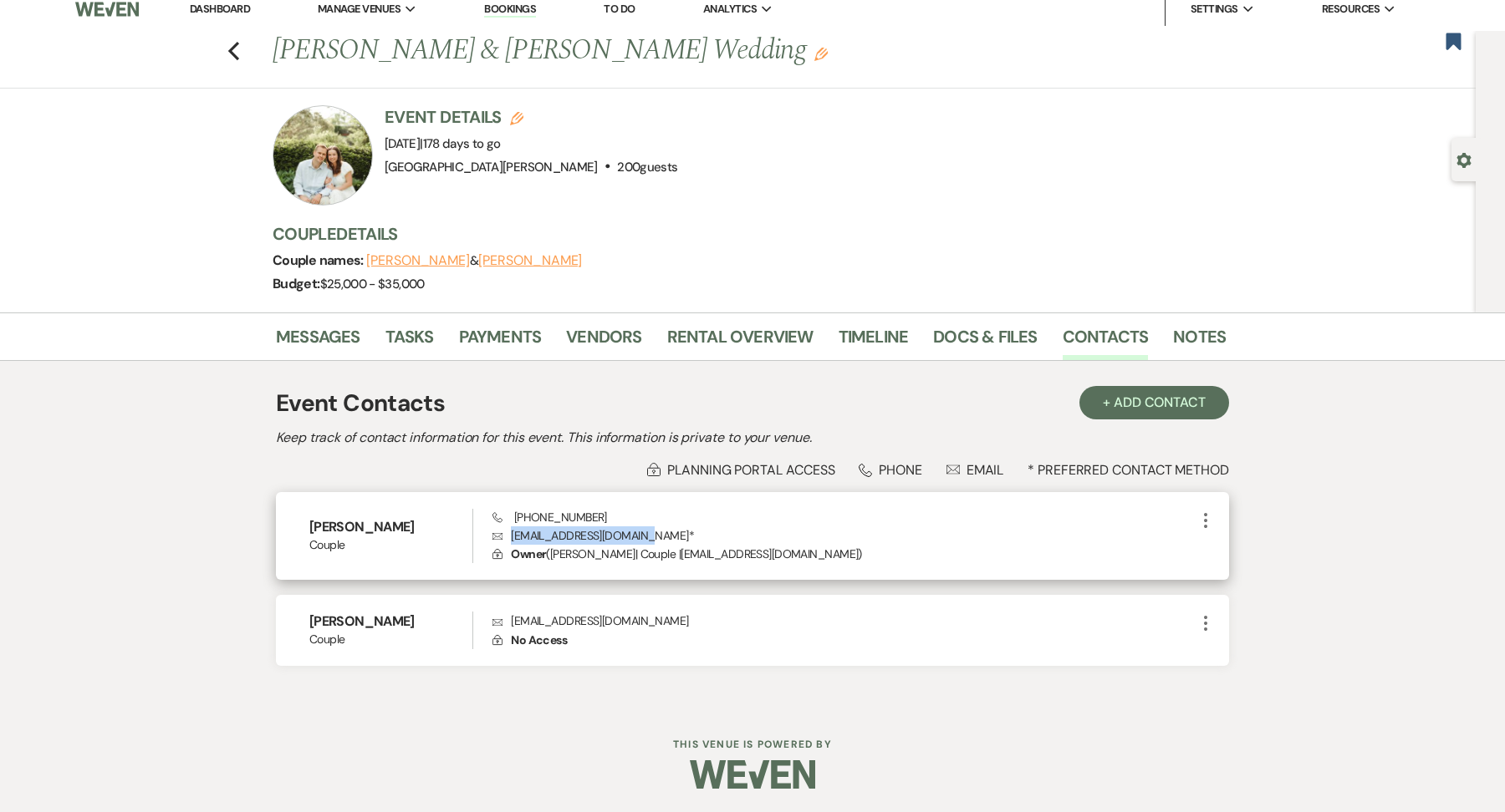
drag, startPoint x: 645, startPoint y: 535, endPoint x: 512, endPoint y: 540, distance: 133.1
click at [512, 540] on p "Envelope jennarevans22@gmail.com *" at bounding box center [844, 535] width 703 height 18
copy p "jennarevans22@gmail.com"
click at [954, 338] on link "Docs & Files" at bounding box center [985, 342] width 104 height 37
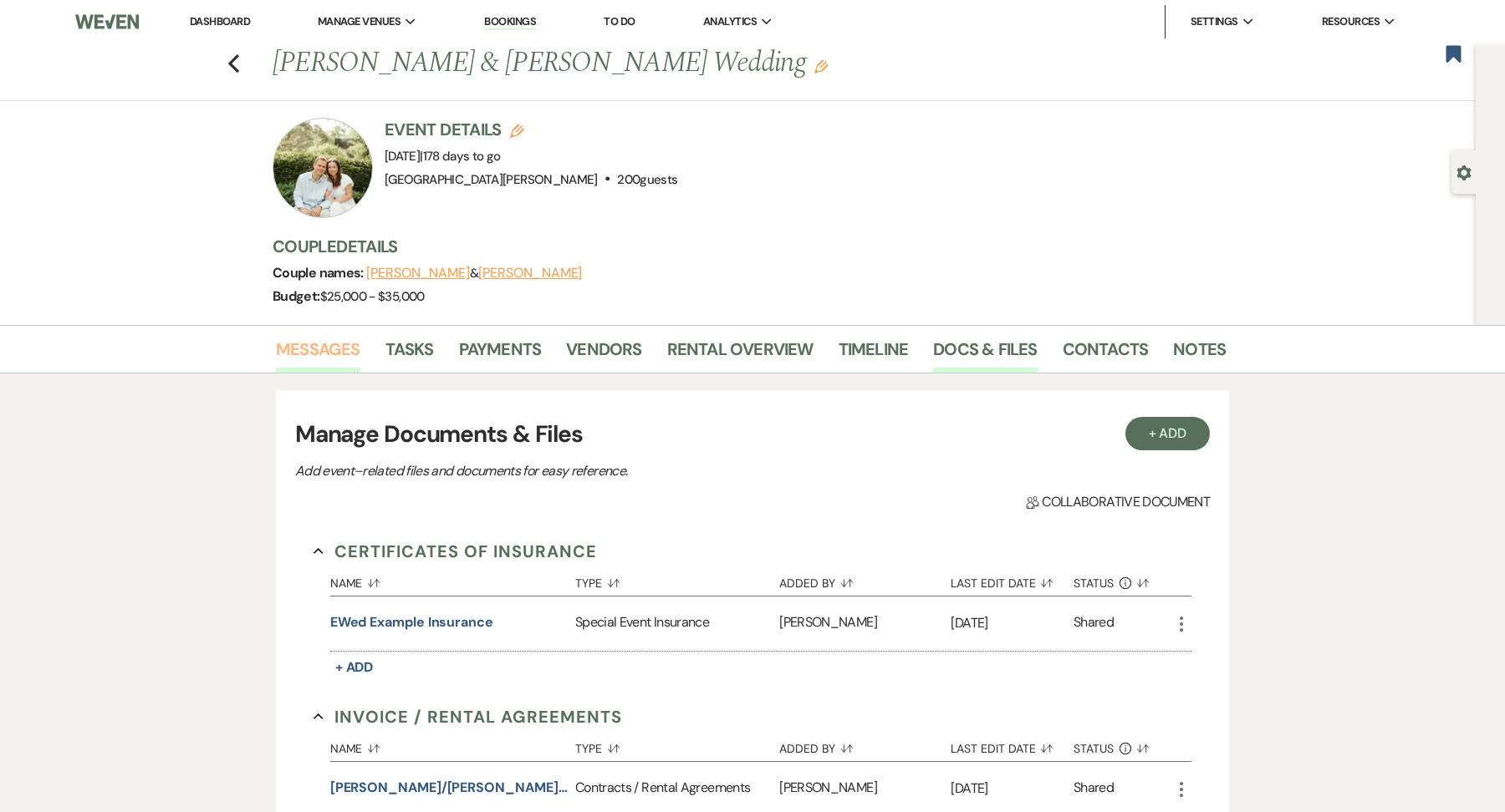
click at [341, 362] on link "Messages" at bounding box center [318, 354] width 85 height 37
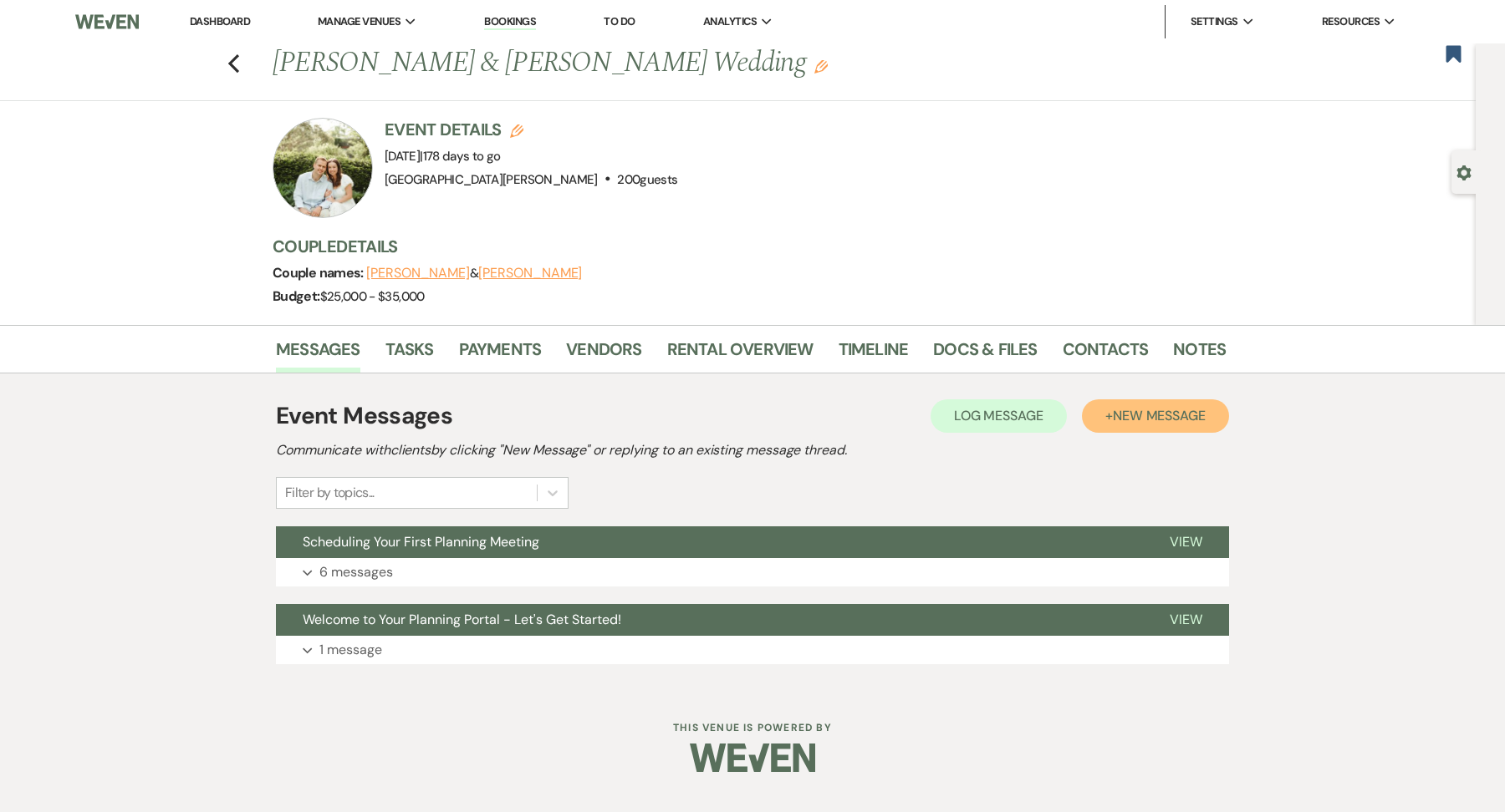
click at [1141, 421] on span "New Message" at bounding box center [1159, 415] width 93 height 17
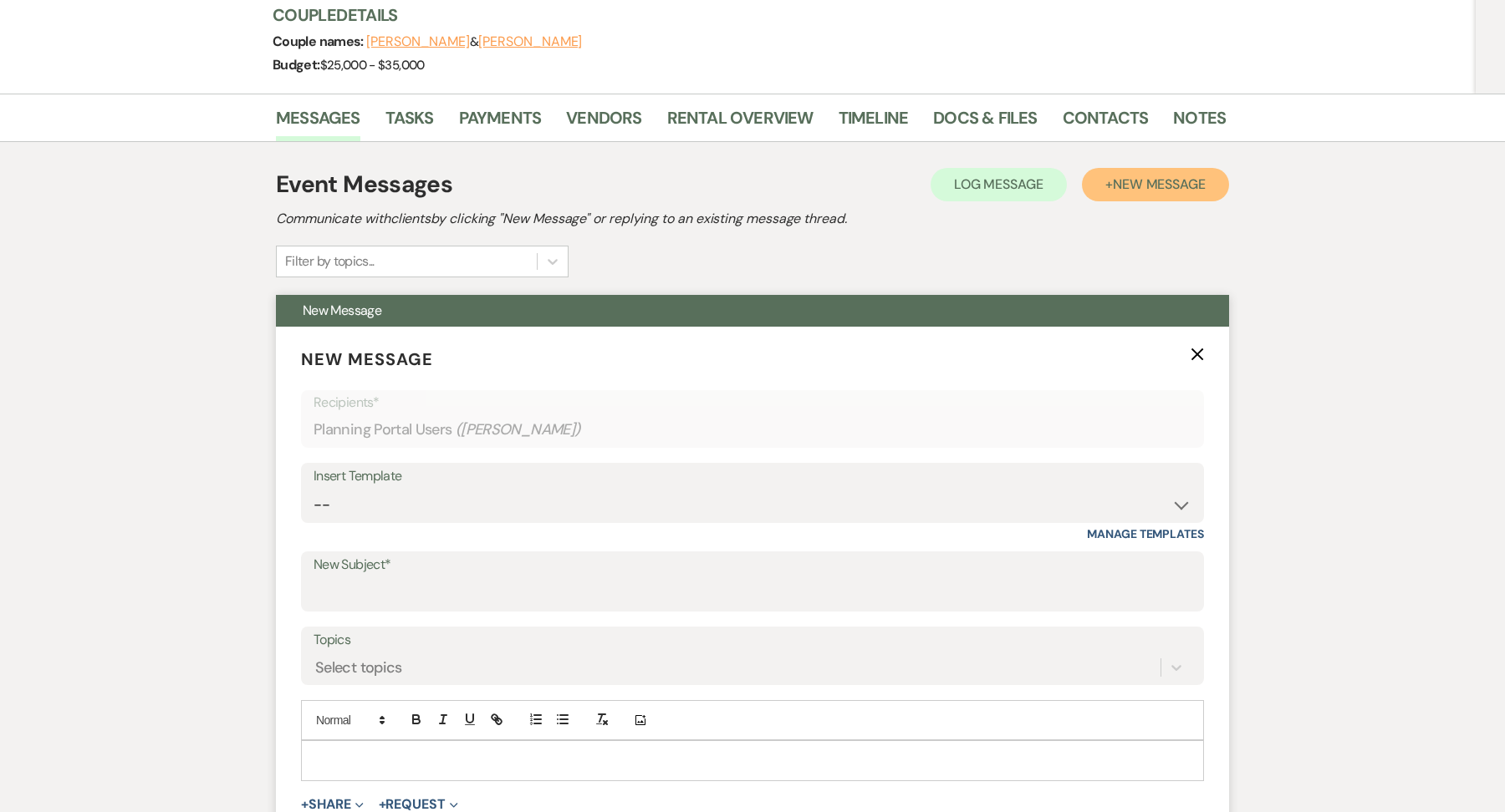
scroll to position [401, 0]
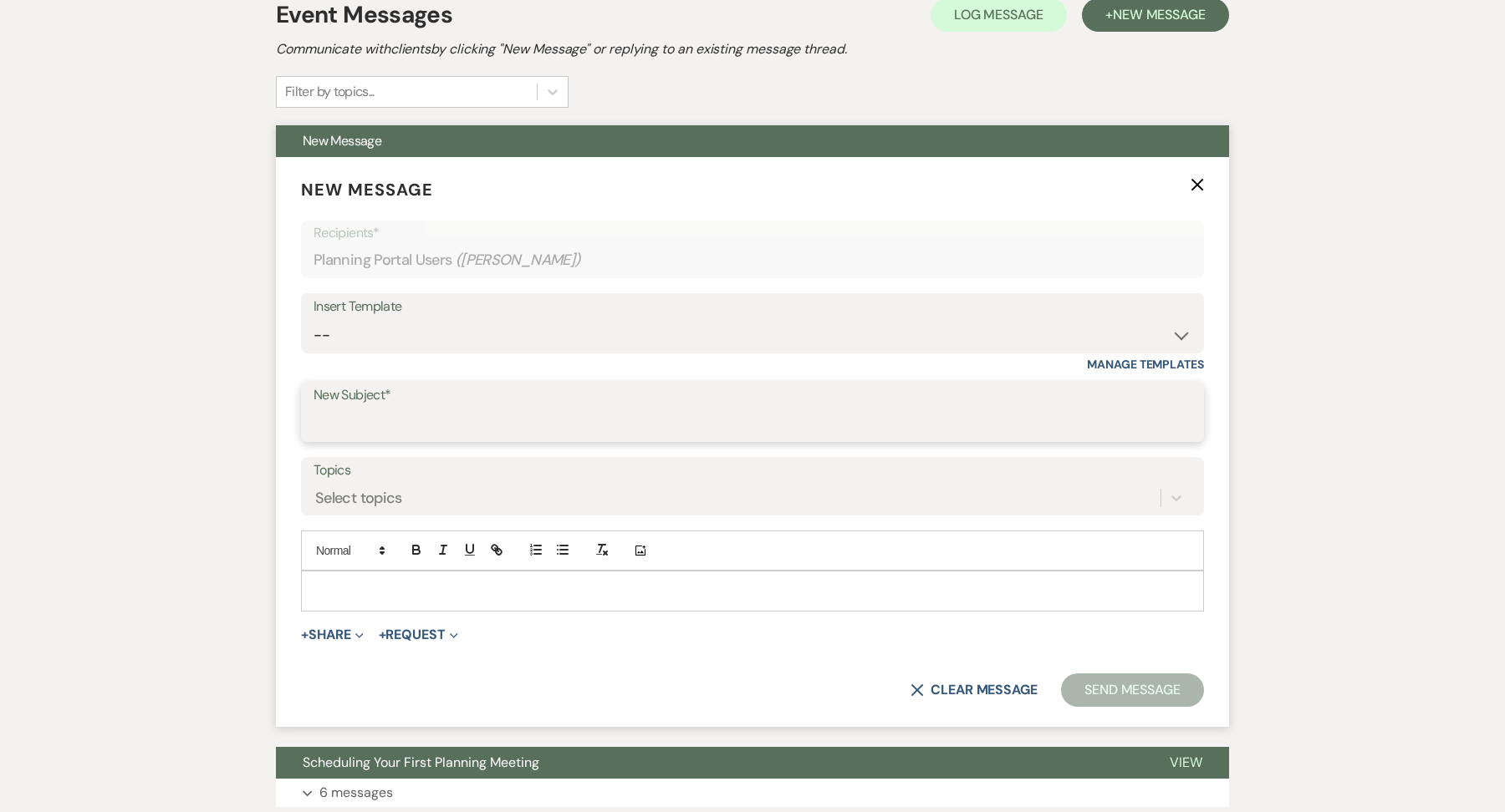
click at [393, 411] on input "New Subject*" at bounding box center [752, 424] width 878 height 33
type input "Final Meeting Follow Up"
click at [377, 479] on label "Topics" at bounding box center [752, 471] width 878 height 24
click at [317, 487] on input "Topics" at bounding box center [316, 499] width 2 height 22
click at [368, 484] on div "Select topics" at bounding box center [737, 499] width 847 height 29
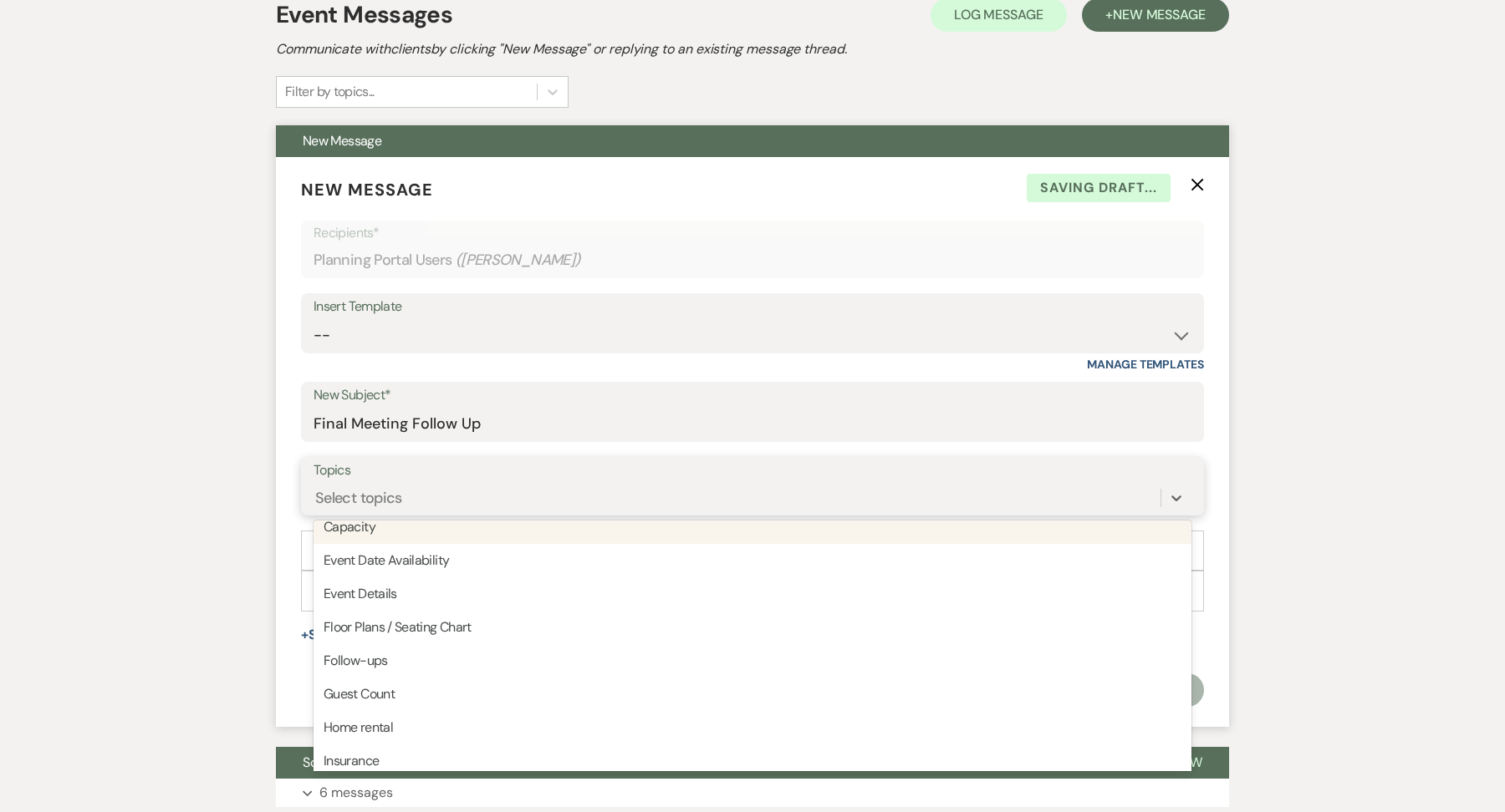
scroll to position [81, 0]
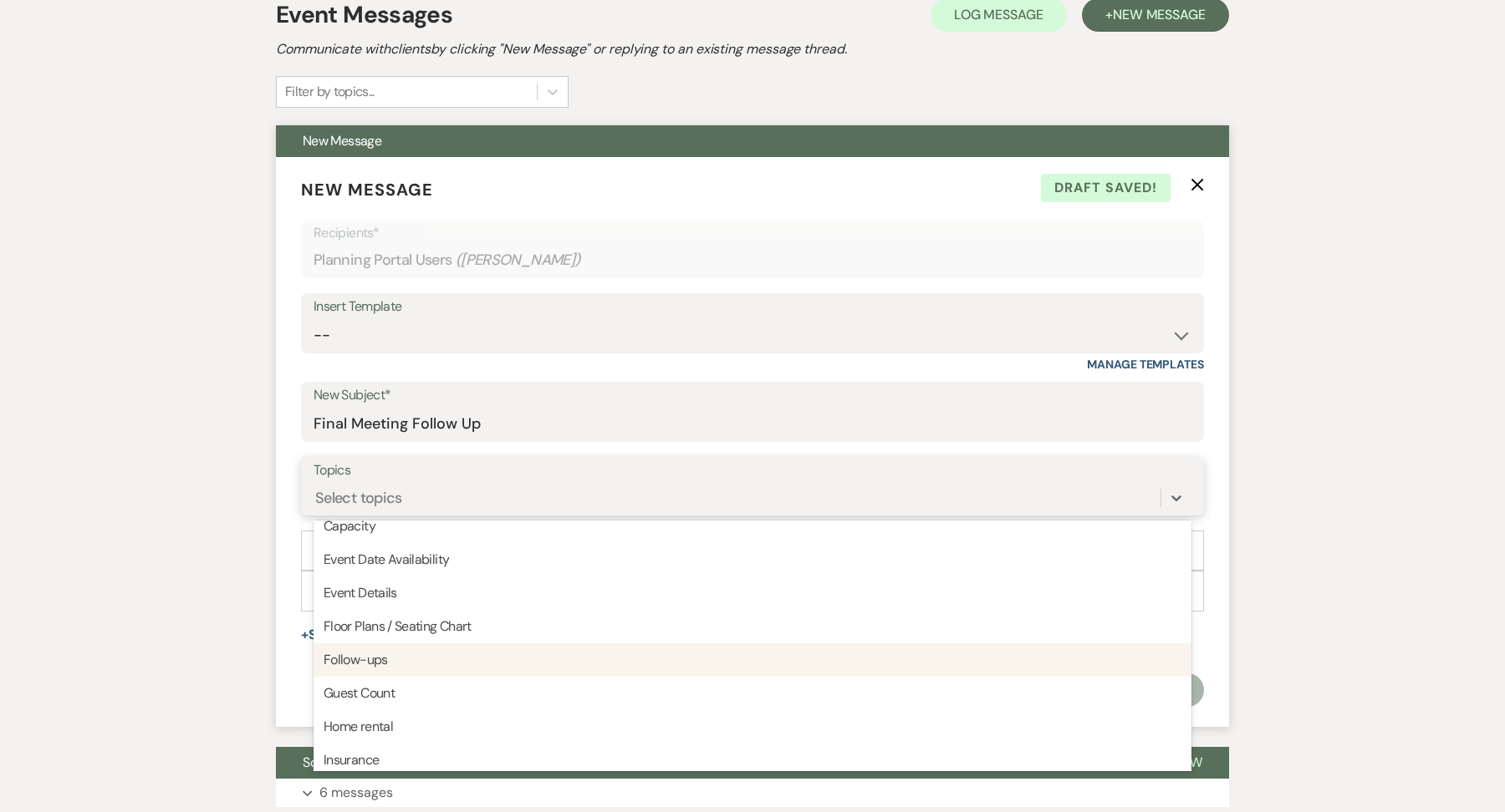
click at [369, 651] on div "Follow-ups" at bounding box center [752, 660] width 878 height 33
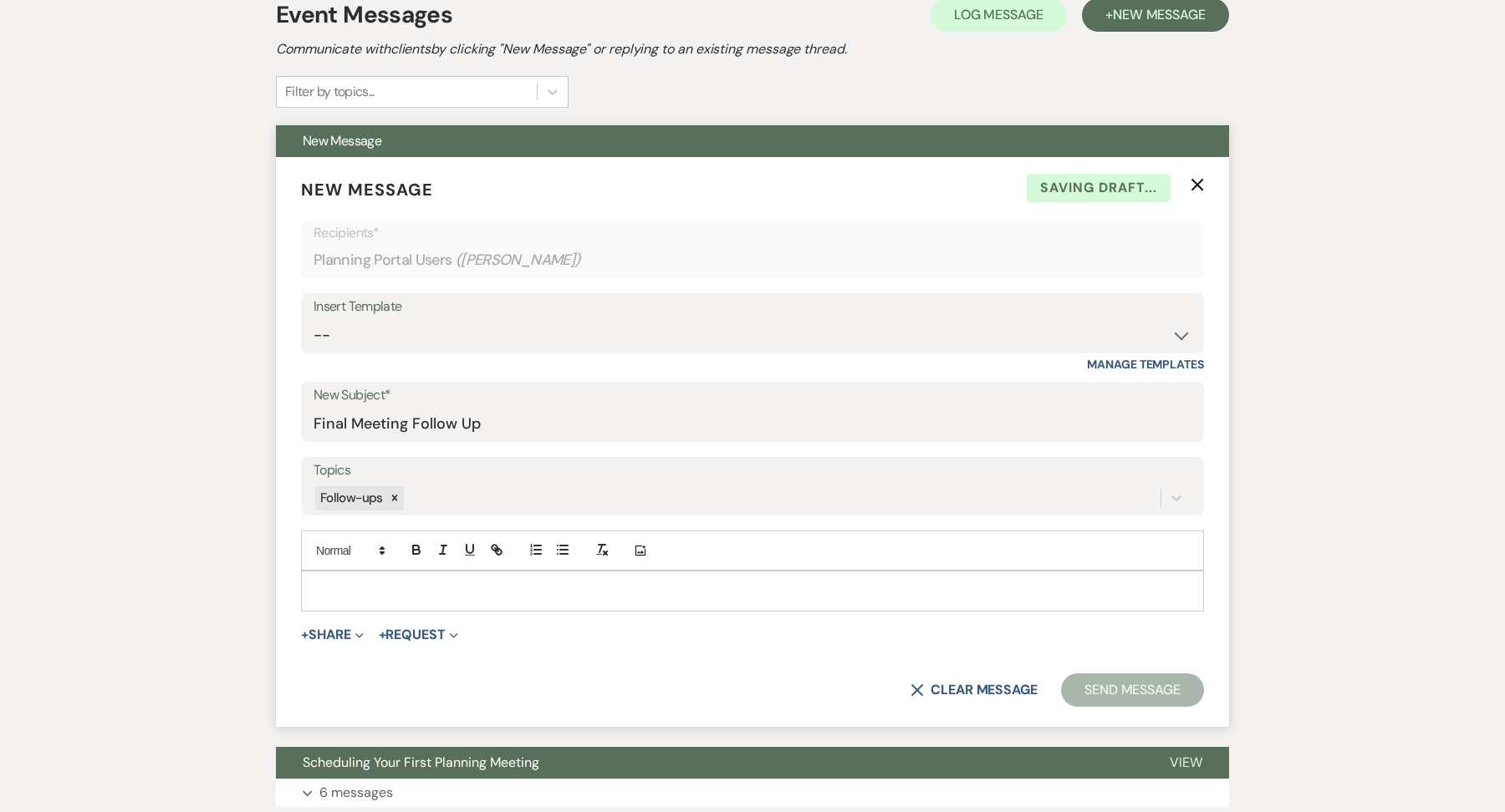
click at [369, 571] on div at bounding box center [752, 590] width 902 height 39
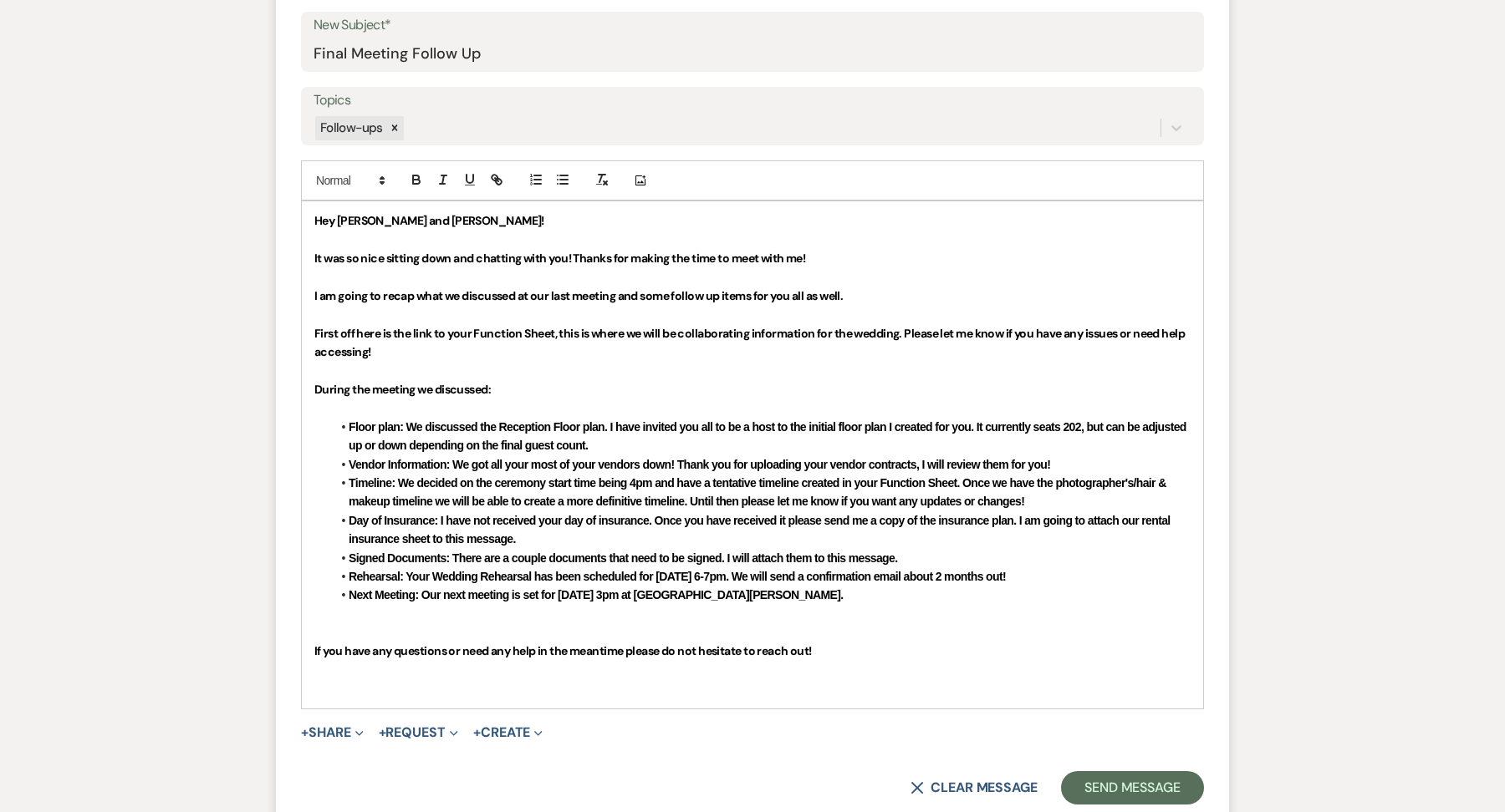
scroll to position [779, 0]
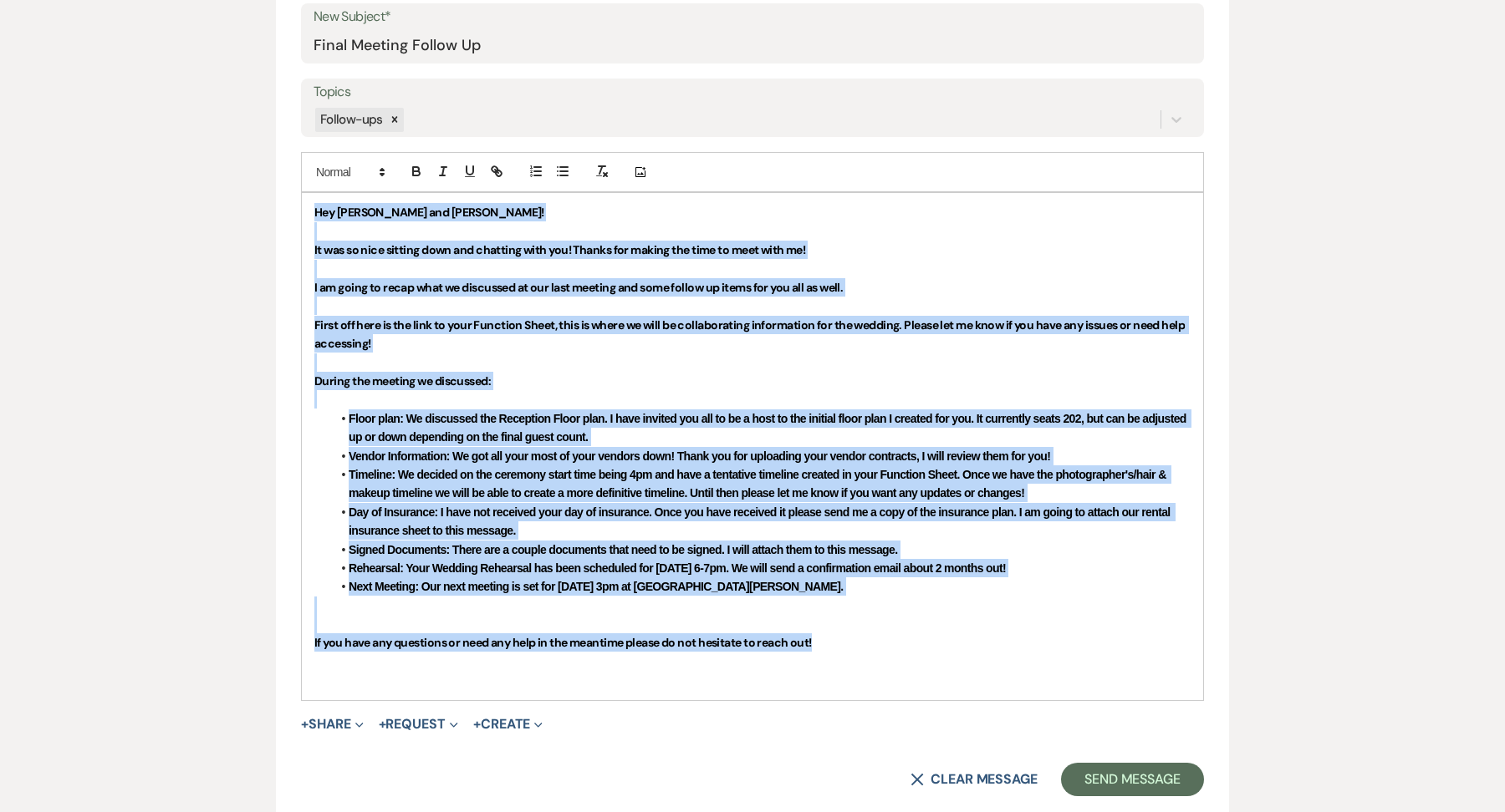
drag, startPoint x: 840, startPoint y: 644, endPoint x: 261, endPoint y: 194, distance: 733.3
click at [261, 194] on div "Messages Tasks Payments Vendors Rental Overview Timeline Docs & Files Contacts …" at bounding box center [752, 272] width 1505 height 1454
click at [420, 171] on icon "button" at bounding box center [417, 173] width 7 height 4
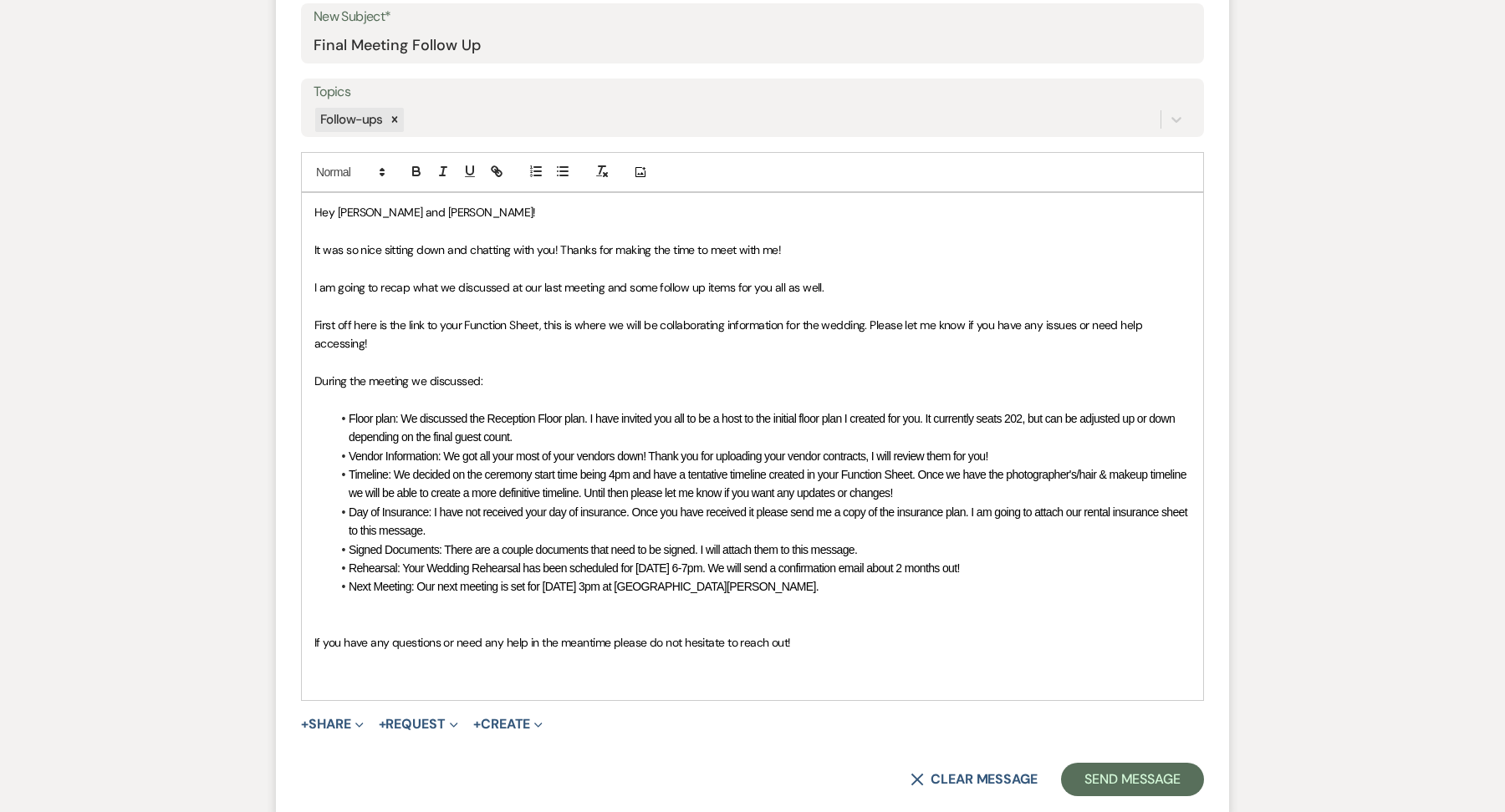
click at [452, 280] on span "I am going to recap what we discussed at our last meeting and some follow up it…" at bounding box center [569, 288] width 509 height 15
drag, startPoint x: 396, startPoint y: 416, endPoint x: 336, endPoint y: 416, distance: 60.0
click at [336, 416] on li "Floor plan: We discussed the Reception Floor plan. I have invited you all to be…" at bounding box center [760, 428] width 860 height 38
click at [422, 166] on icon "button" at bounding box center [417, 171] width 15 height 15
drag, startPoint x: 443, startPoint y: 447, endPoint x: 287, endPoint y: 447, distance: 156.0
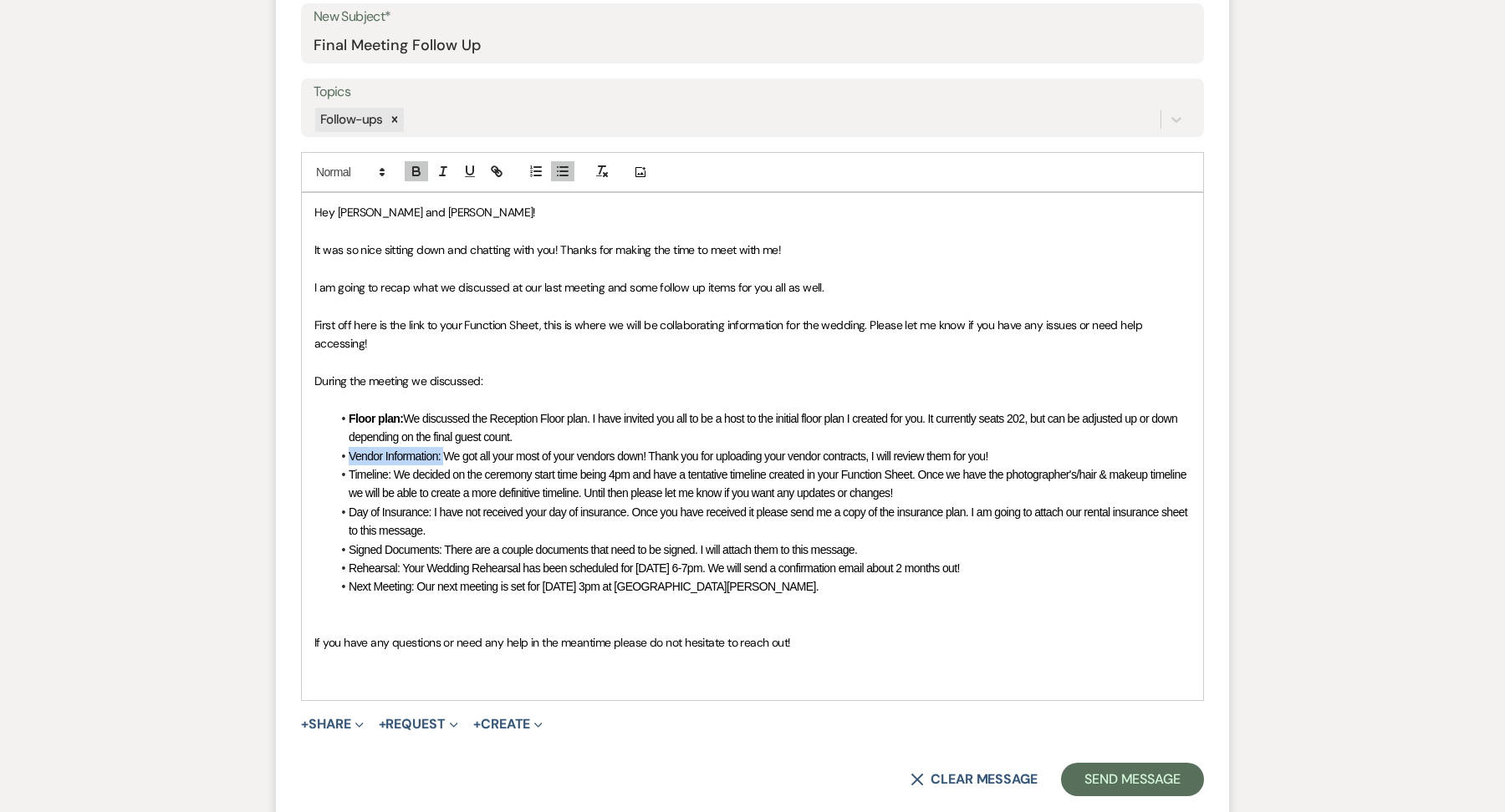
click at [287, 447] on form "New Message X Saving draft... Recipients* Planning Portal Users ( Jenna Evans )…" at bounding box center [752, 297] width 953 height 1038
click at [413, 166] on icon "button" at bounding box center [417, 171] width 15 height 15
drag, startPoint x: 392, startPoint y: 477, endPoint x: 327, endPoint y: 474, distance: 65.1
click at [327, 475] on div "Hey Jenna and Max! It was so nice sitting down and chatting with you! Thanks fo…" at bounding box center [752, 445] width 902 height 506
click at [422, 159] on div at bounding box center [456, 171] width 107 height 25
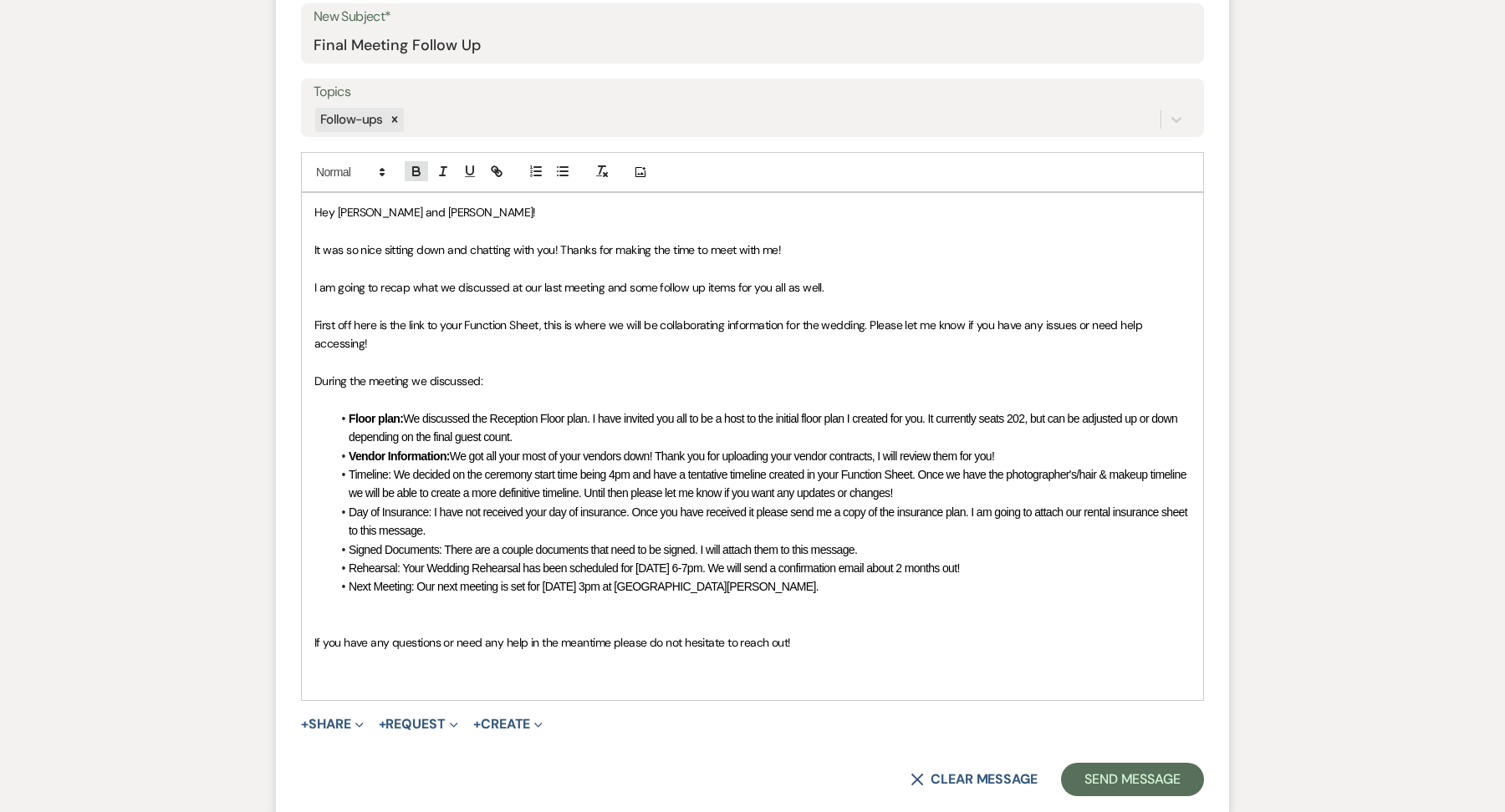
click at [417, 171] on icon "button" at bounding box center [417, 171] width 15 height 15
drag, startPoint x: 434, startPoint y: 509, endPoint x: 342, endPoint y: 509, distance: 92.0
click at [342, 509] on li "Day of Insurance: I have not received your day of insurance. Once you have rece…" at bounding box center [760, 522] width 860 height 38
click at [417, 167] on icon "button" at bounding box center [416, 169] width 6 height 4
drag, startPoint x: 442, startPoint y: 546, endPoint x: 291, endPoint y: 544, distance: 151.0
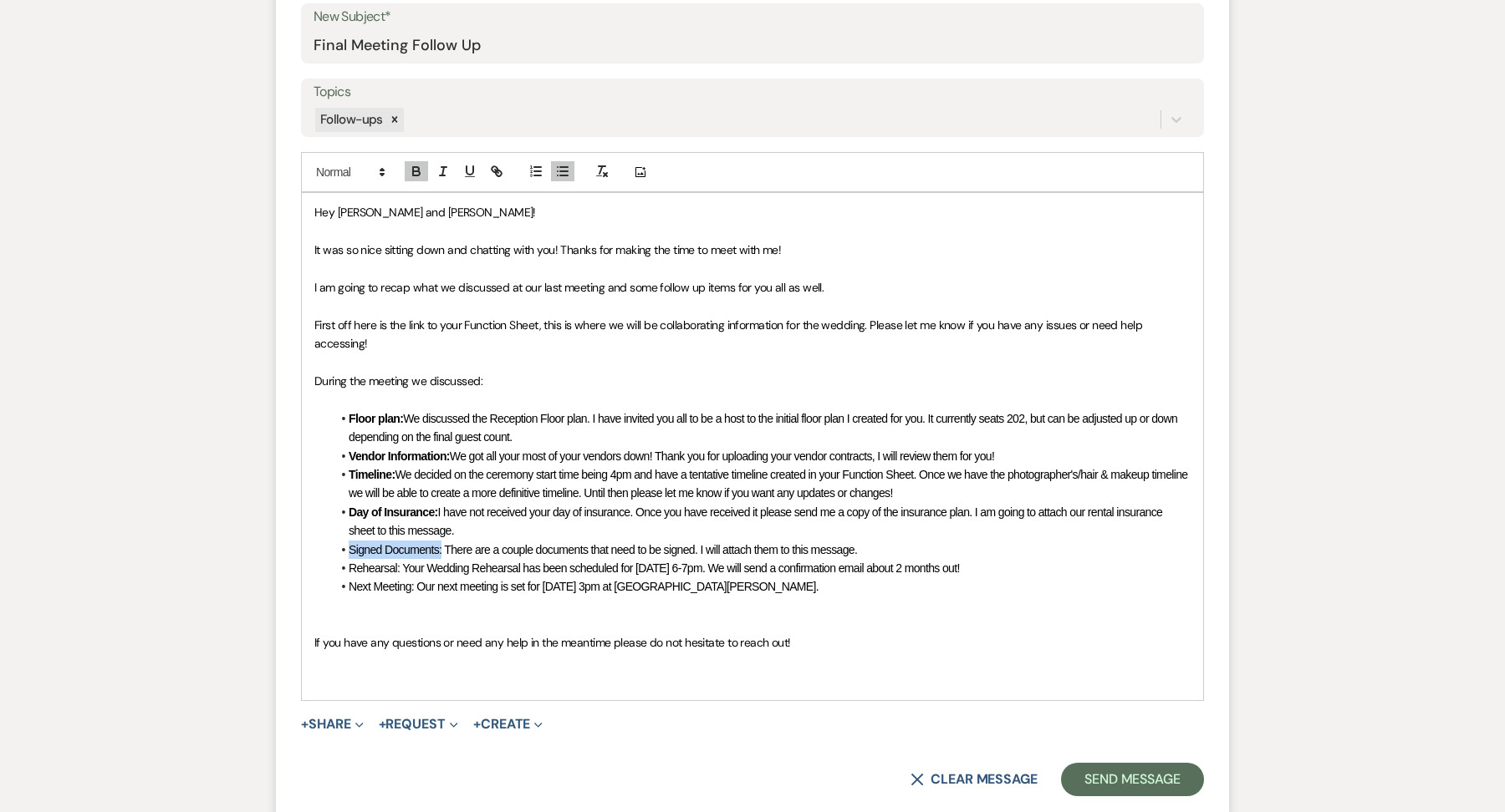
click at [291, 545] on form "New Message X Saving draft... Recipients* Planning Portal Users ( Jenna Evans )…" at bounding box center [752, 297] width 953 height 1038
click at [423, 167] on icon "button" at bounding box center [417, 171] width 15 height 15
drag, startPoint x: 400, startPoint y: 564, endPoint x: 309, endPoint y: 564, distance: 91.0
click at [308, 564] on div "Hey Jenna and Max! It was so nice sitting down and chatting with you! Thanks fo…" at bounding box center [752, 445] width 902 height 506
click at [415, 174] on icon "button" at bounding box center [417, 173] width 7 height 4
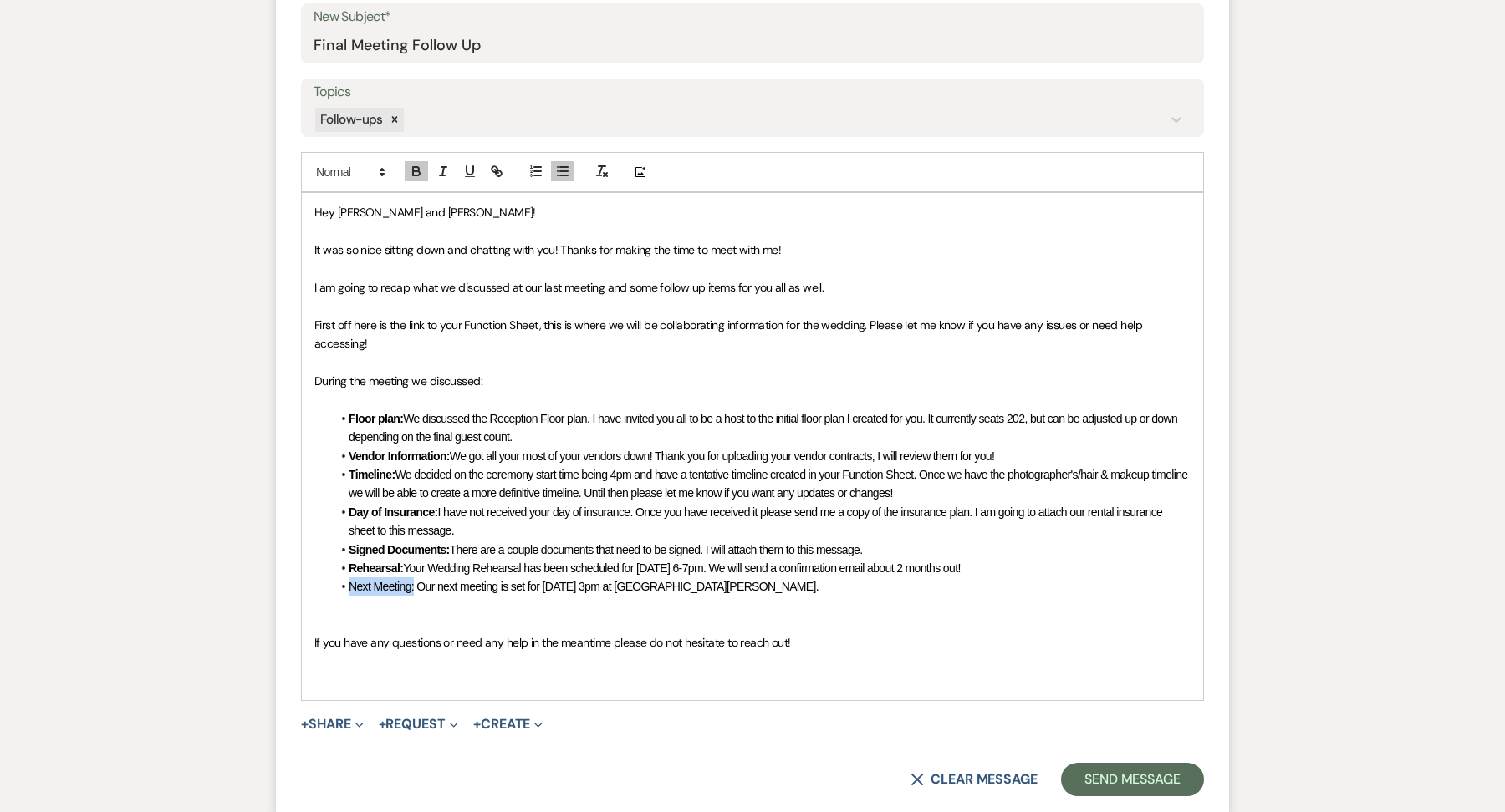
drag, startPoint x: 413, startPoint y: 588, endPoint x: 324, endPoint y: 587, distance: 89.0
click at [324, 588] on div "Hey Jenna and Max! It was so nice sitting down and chatting with you! Thanks fo…" at bounding box center [752, 445] width 902 height 506
click at [421, 164] on icon "button" at bounding box center [417, 171] width 15 height 15
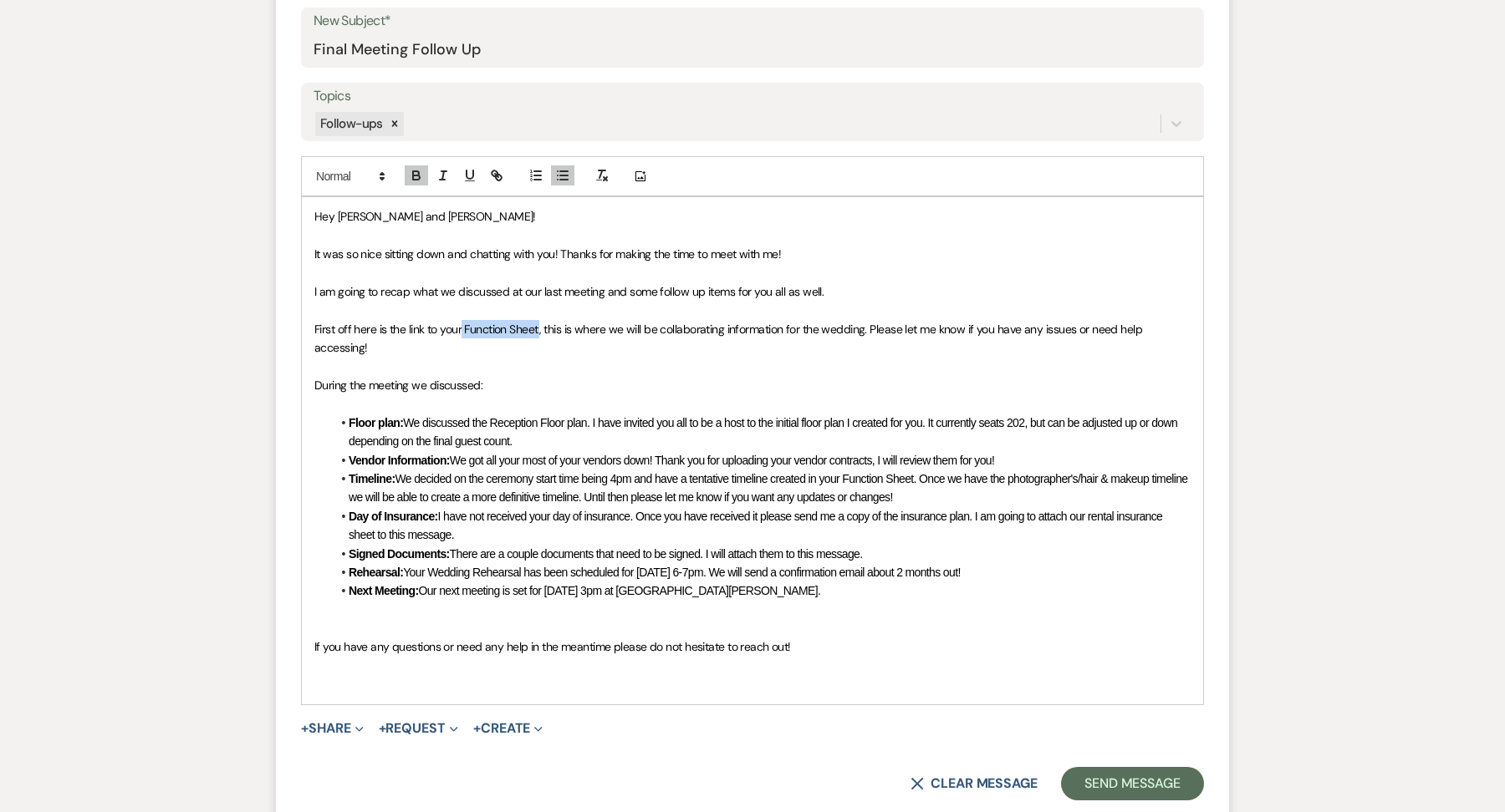
drag, startPoint x: 463, startPoint y: 329, endPoint x: 539, endPoint y: 331, distance: 76.0
click at [539, 331] on span "First off here is the link to your Function Sheet, this is where we will be col…" at bounding box center [730, 338] width 831 height 33
click at [490, 169] on icon "button" at bounding box center [497, 176] width 15 height 15
paste input "https://docs.google.com/document/d/1lbLnKpyShunVf2jCtduV5L7KJ8DPcElj/edit?usp=s…"
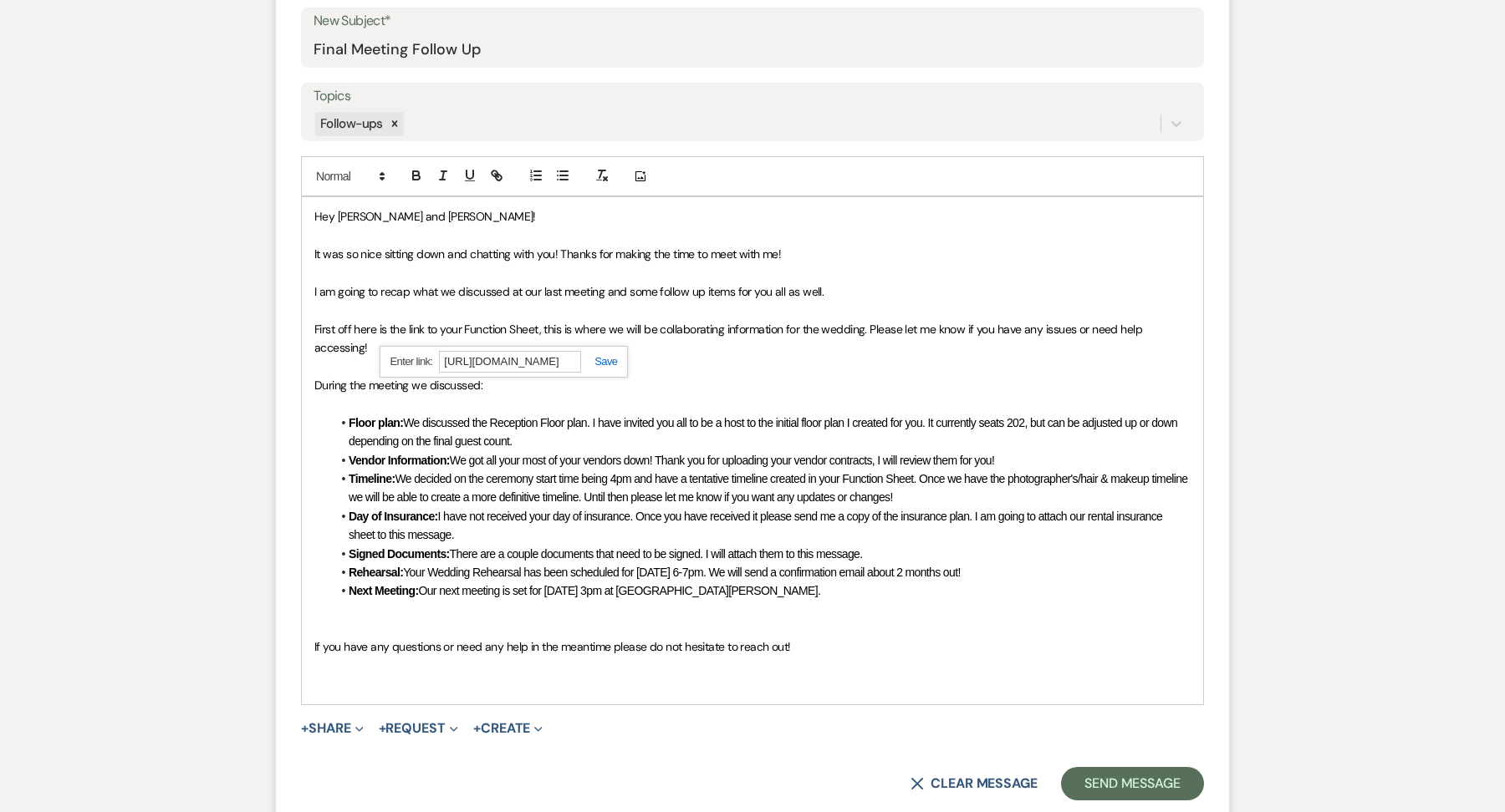
type input "https://docs.google.com/document/d/1lbLnKpyShunVf2jCtduV5L7KJ8DPcElj/edit?usp=s…"
click at [616, 371] on div "https://docs.google.com/document/d/1lbLnKpyShunVf2jCtduV5L7KJ8DPcElj/edit?usp=s…" at bounding box center [504, 362] width 249 height 33
click at [610, 355] on link at bounding box center [599, 361] width 36 height 13
click at [614, 472] on span "We decided on the ceremony start time being 4pm and have a tentative timeline c…" at bounding box center [770, 487] width 842 height 32
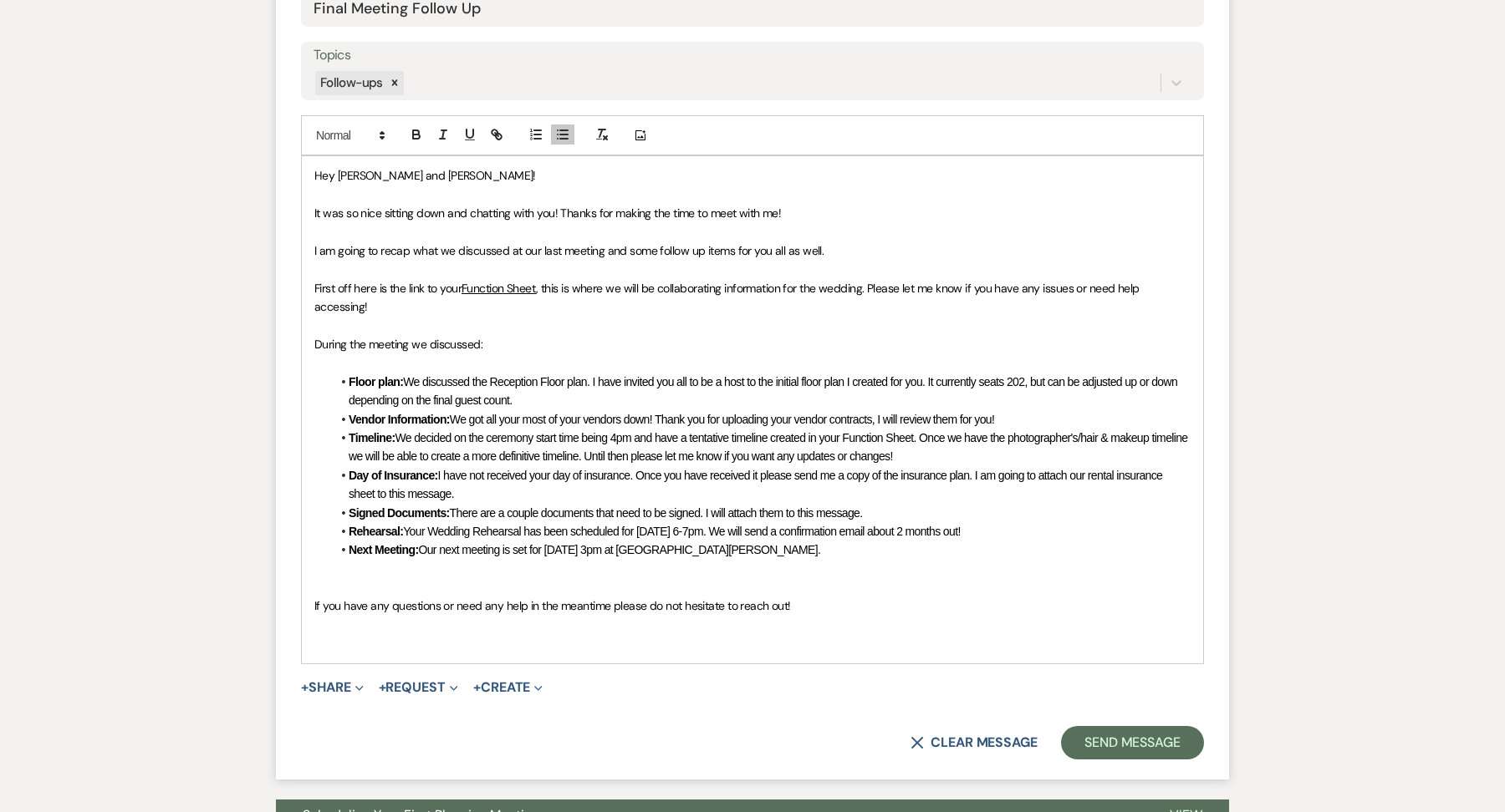
scroll to position [824, 0]
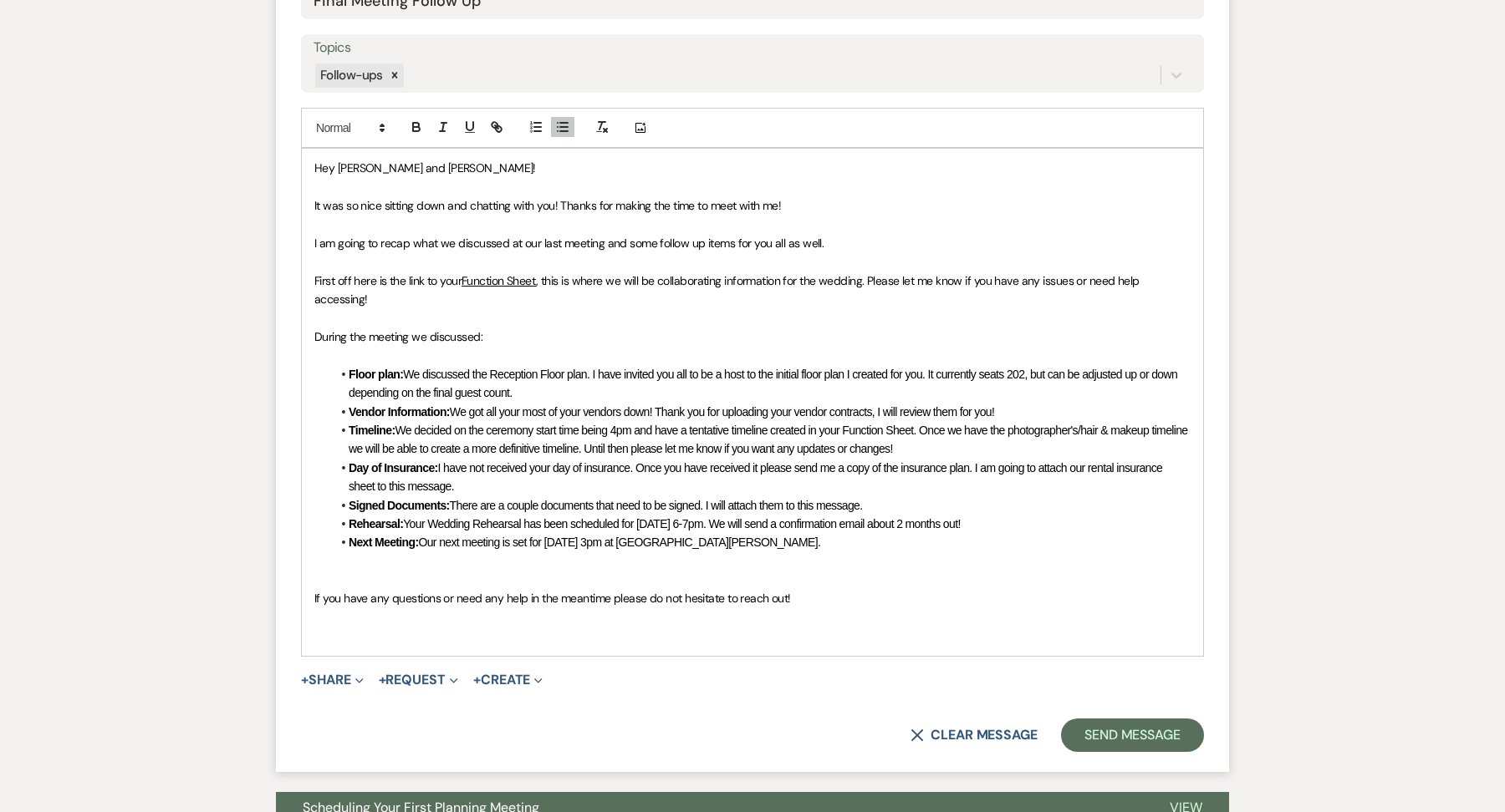
click at [806, 564] on p at bounding box center [752, 561] width 876 height 18
click at [332, 678] on button "+ Share Expand" at bounding box center [332, 680] width 63 height 14
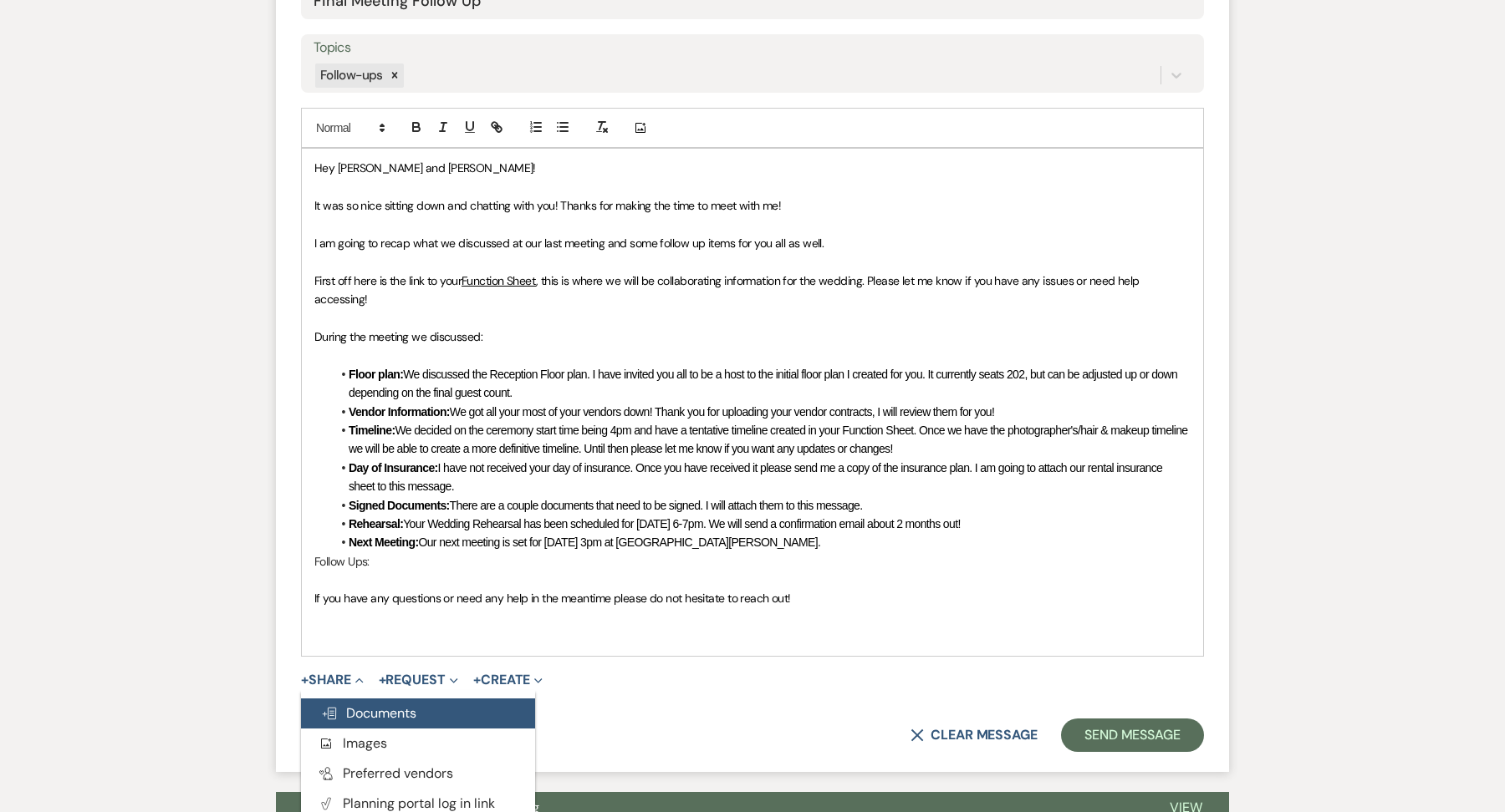
click at [338, 704] on span "Doc Upload Documents" at bounding box center [369, 713] width 95 height 17
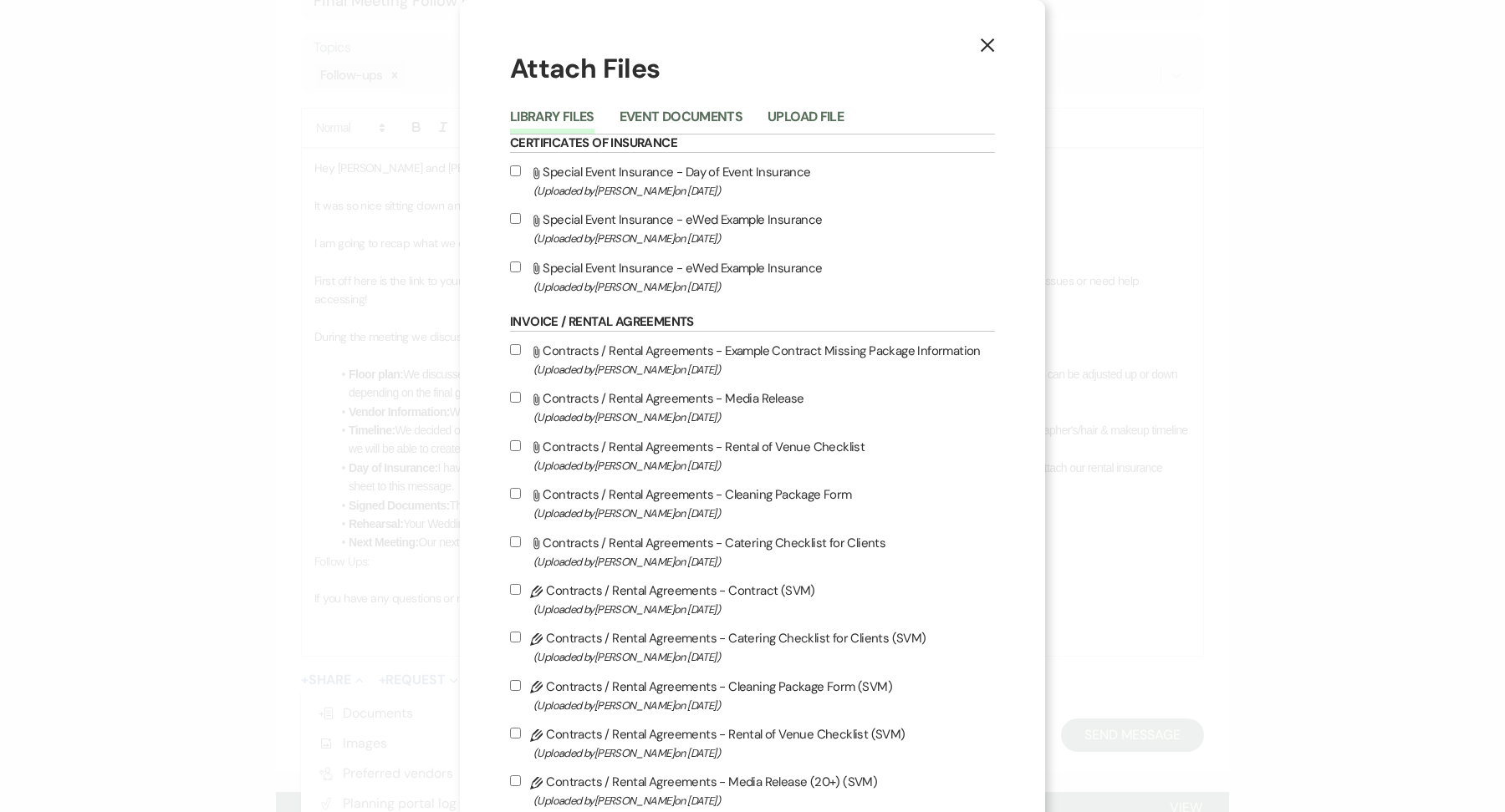
click at [652, 182] on span "(Uploaded by Ashley Norman on Dec 3rd, 2024 )" at bounding box center [764, 191] width 462 height 19
click at [521, 176] on input "Attach File Special Event Insurance - Day of Event Insurance (Uploaded by Ashle…" at bounding box center [515, 170] width 11 height 11
checkbox input "true"
click at [708, 117] on button "Event Documents" at bounding box center [681, 122] width 123 height 23
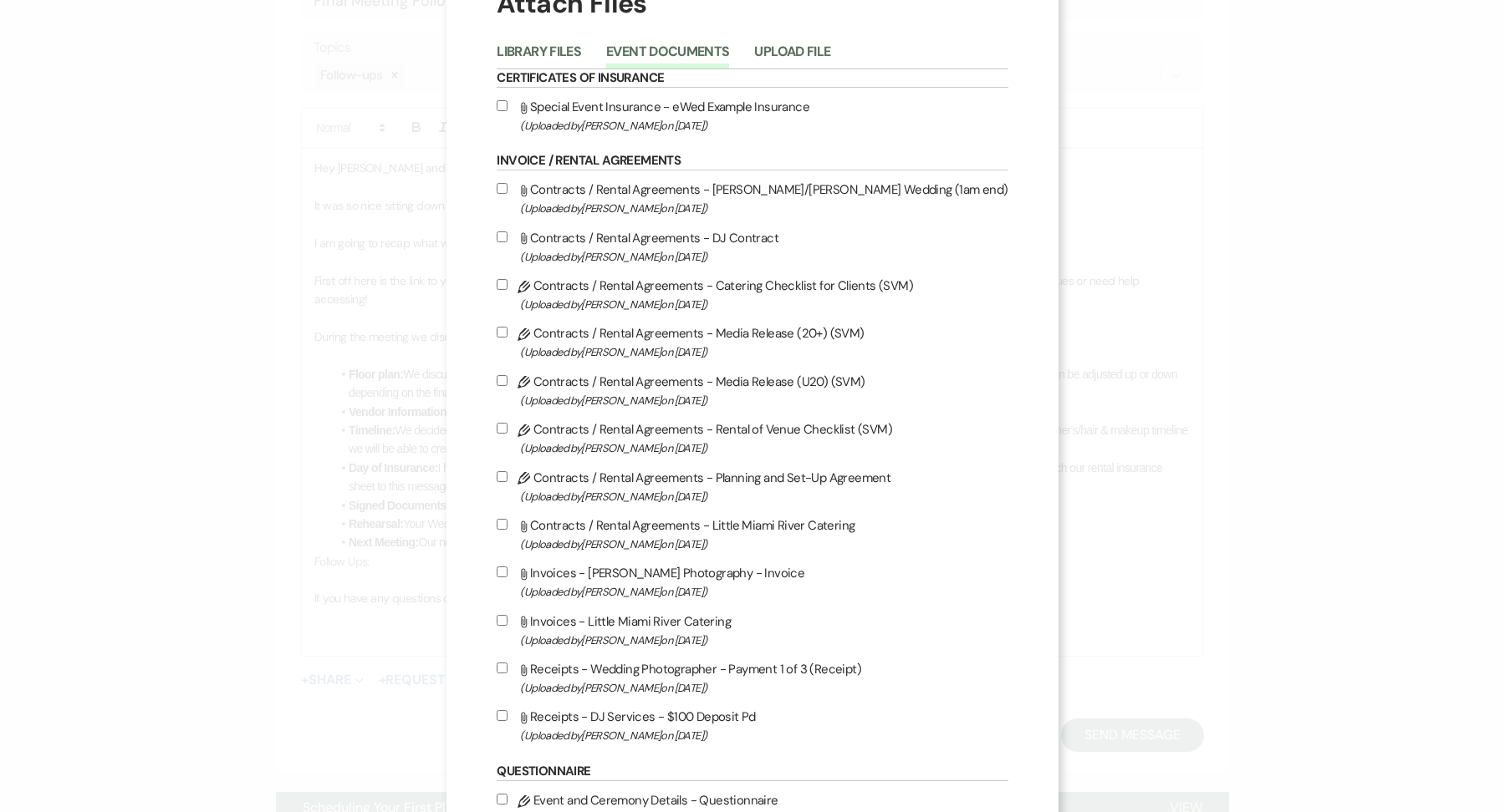
scroll to position [58, 0]
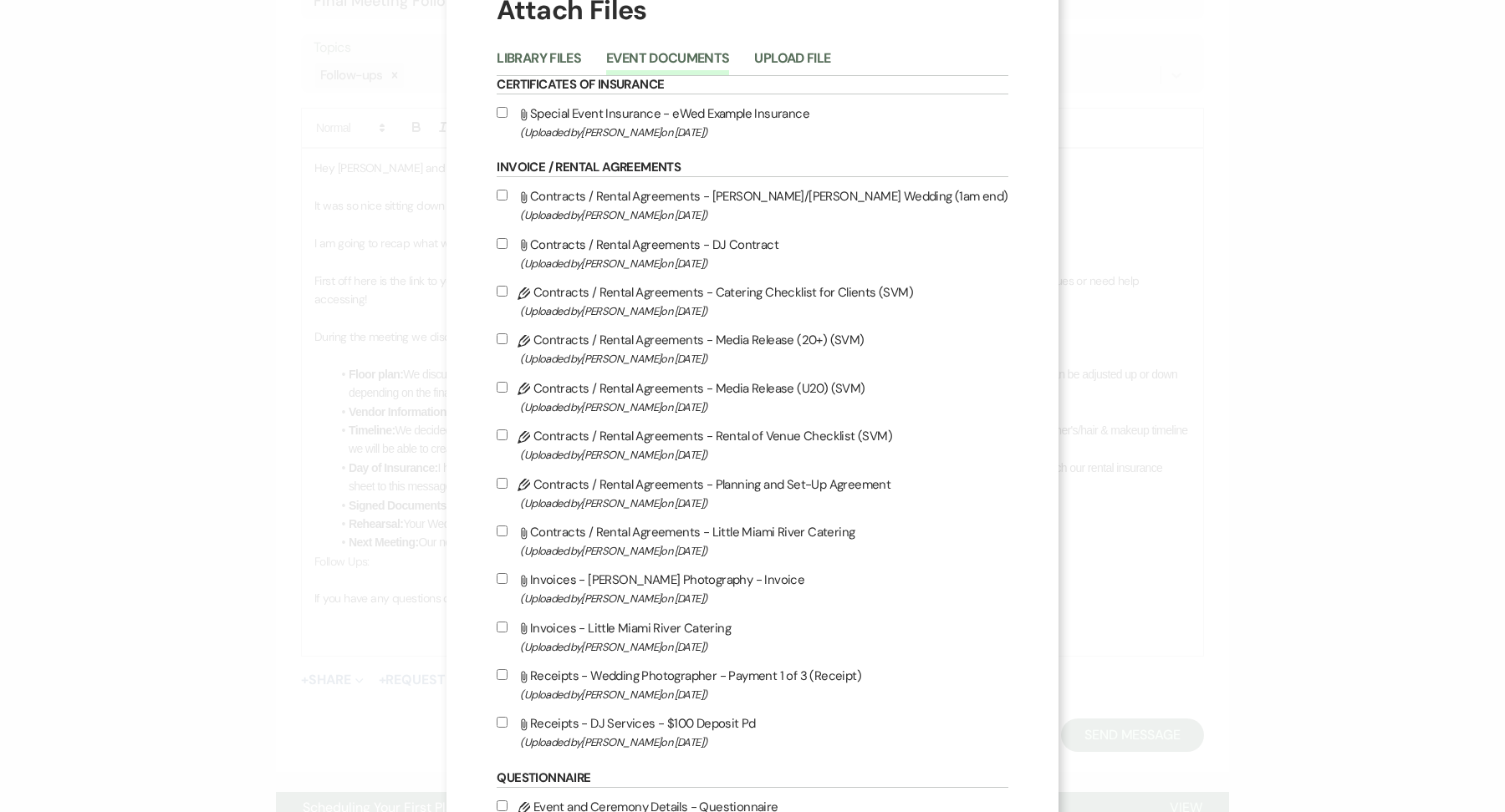
click at [522, 294] on label "Pencil Contracts / Rental Agreements - Catering Checklist for Clients (SVM) (Up…" at bounding box center [752, 302] width 511 height 39
click at [507, 294] on input "Pencil Contracts / Rental Agreements - Catering Checklist for Clients (SVM) (Up…" at bounding box center [501, 291] width 11 height 11
checkbox input "true"
click at [523, 348] on label "Pencil Contracts / Rental Agreements - Media Release (20+) (SVM) (Uploaded by A…" at bounding box center [752, 349] width 511 height 39
click at [507, 344] on input "Pencil Contracts / Rental Agreements - Media Release (20+) (SVM) (Uploaded by A…" at bounding box center [501, 338] width 11 height 11
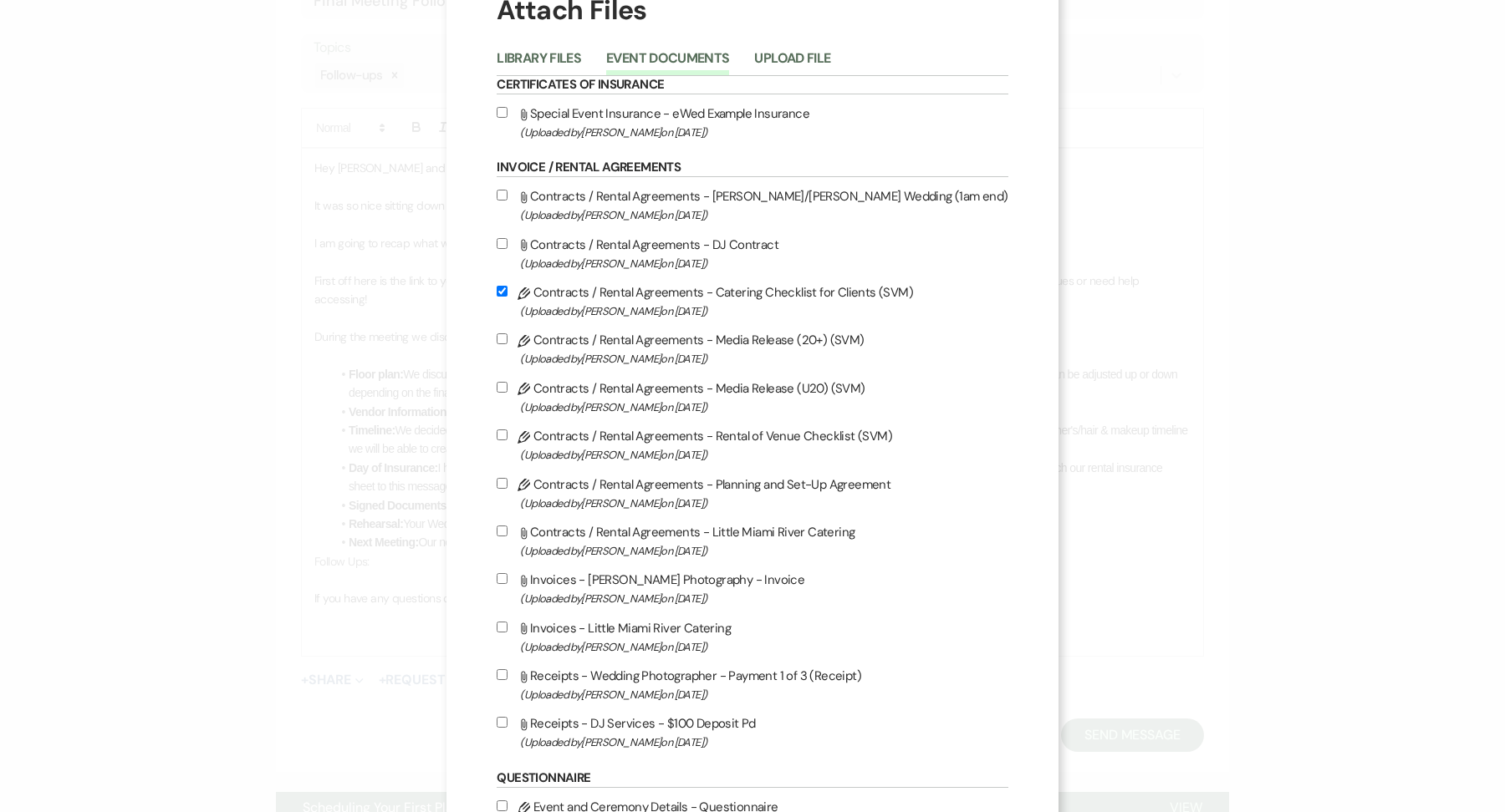
checkbox input "true"
click at [524, 436] on label "Pencil Contracts / Rental Agreements - Rental of Venue Checklist (SVM) (Uploade…" at bounding box center [752, 445] width 511 height 39
click at [507, 436] on input "Pencil Contracts / Rental Agreements - Rental of Venue Checklist (SVM) (Uploade…" at bounding box center [501, 434] width 11 height 11
checkbox input "true"
click at [522, 487] on label "Pencil Contracts / Rental Agreements - Planning and Set-Up Agreement (Uploaded …" at bounding box center [752, 493] width 511 height 39
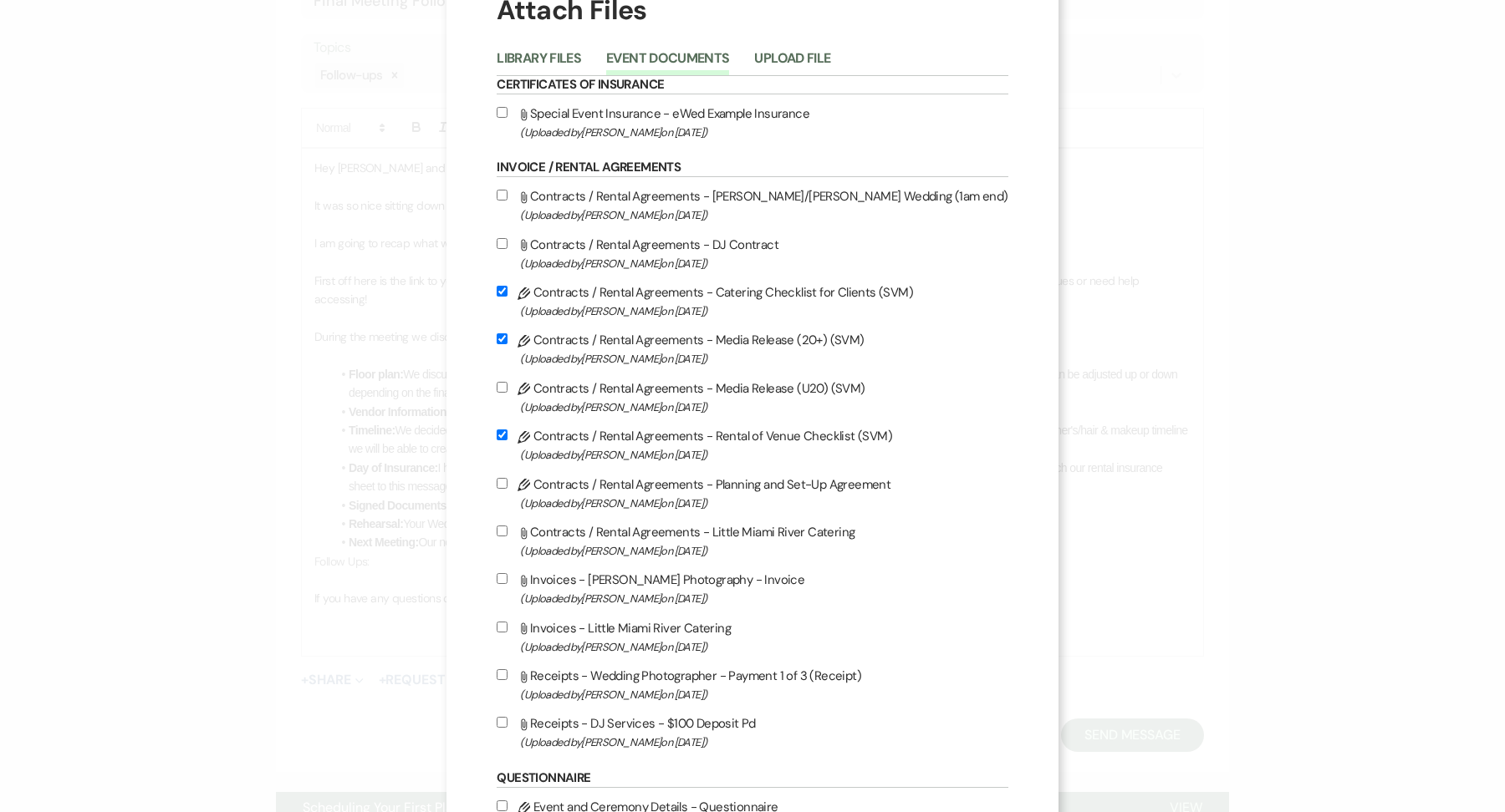
click at [507, 487] on input "Pencil Contracts / Rental Agreements - Planning and Set-Up Agreement (Uploaded …" at bounding box center [501, 483] width 11 height 11
checkbox input "true"
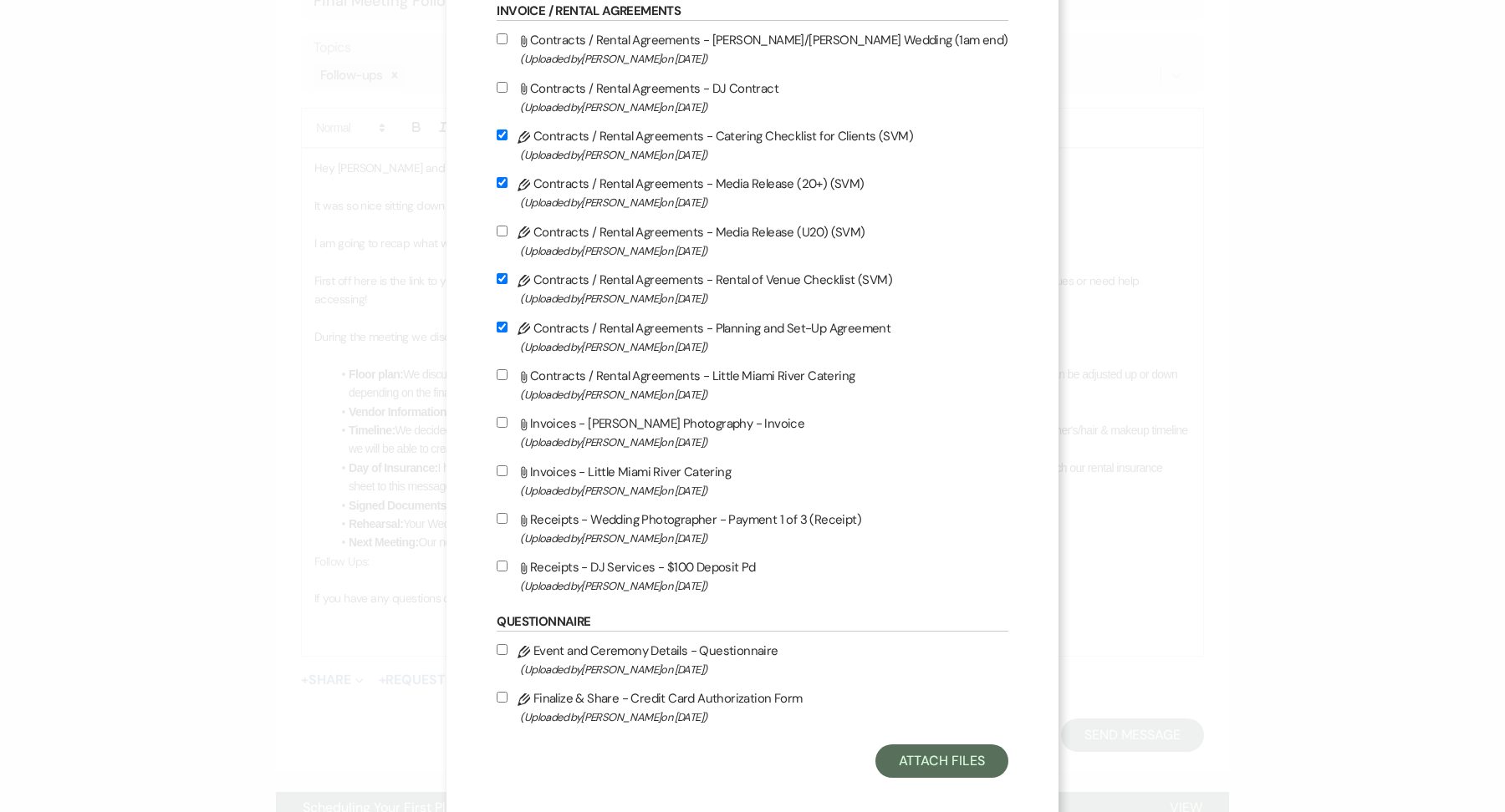
scroll to position [236, 0]
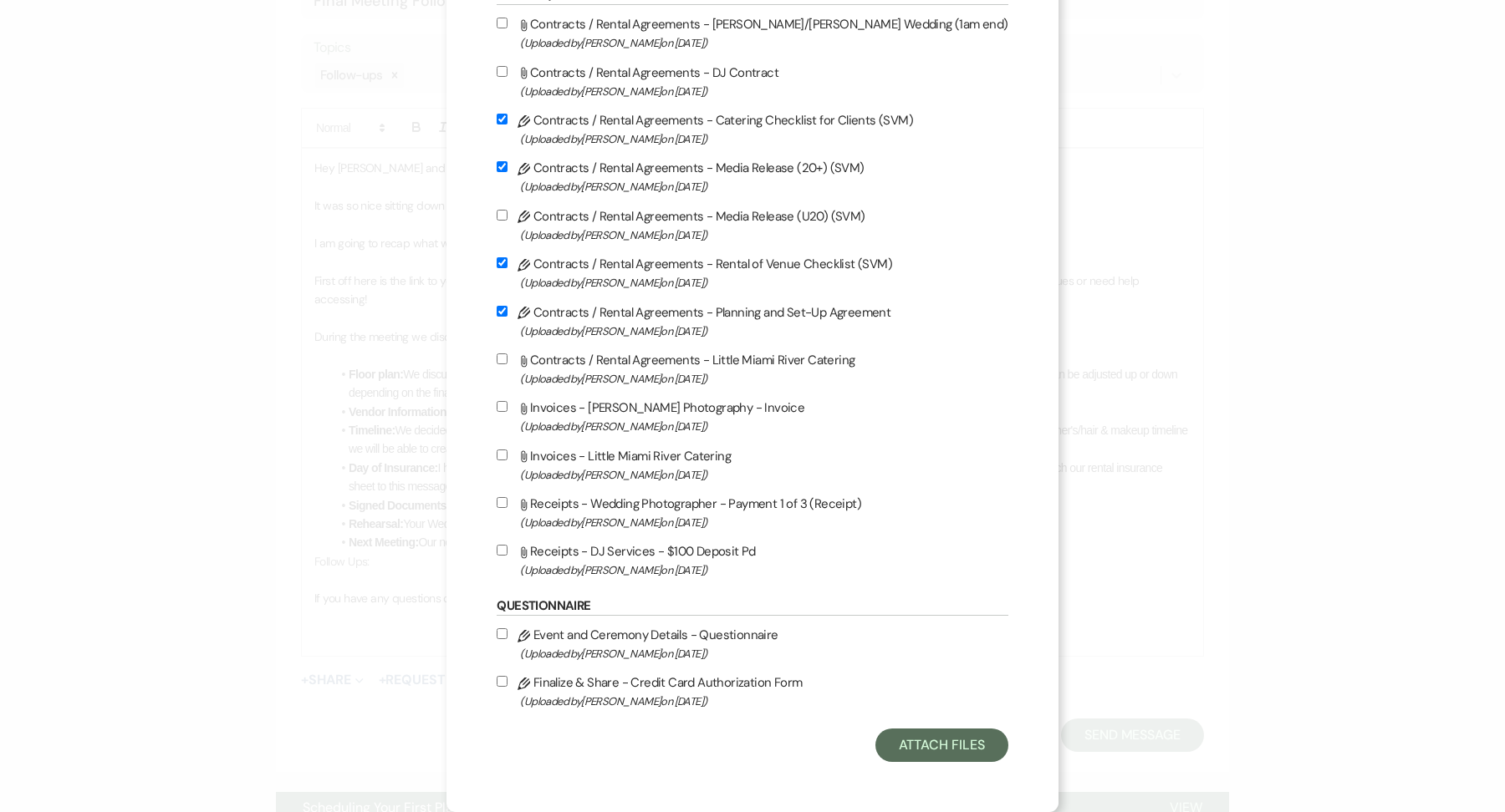
click at [528, 642] on label "Pencil Event and Ceremony Details - Questionnaire (Uploaded by Ashley Norman on…" at bounding box center [752, 644] width 511 height 39
click at [507, 639] on input "Pencil Event and Ceremony Details - Questionnaire (Uploaded by Ashley Norman on…" at bounding box center [501, 634] width 11 height 11
checkbox input "true"
click at [507, 680] on input "Pencil Finalize & Share - Credit Card Authorization Form (Uploaded by Ashley No…" at bounding box center [501, 681] width 11 height 11
checkbox input "true"
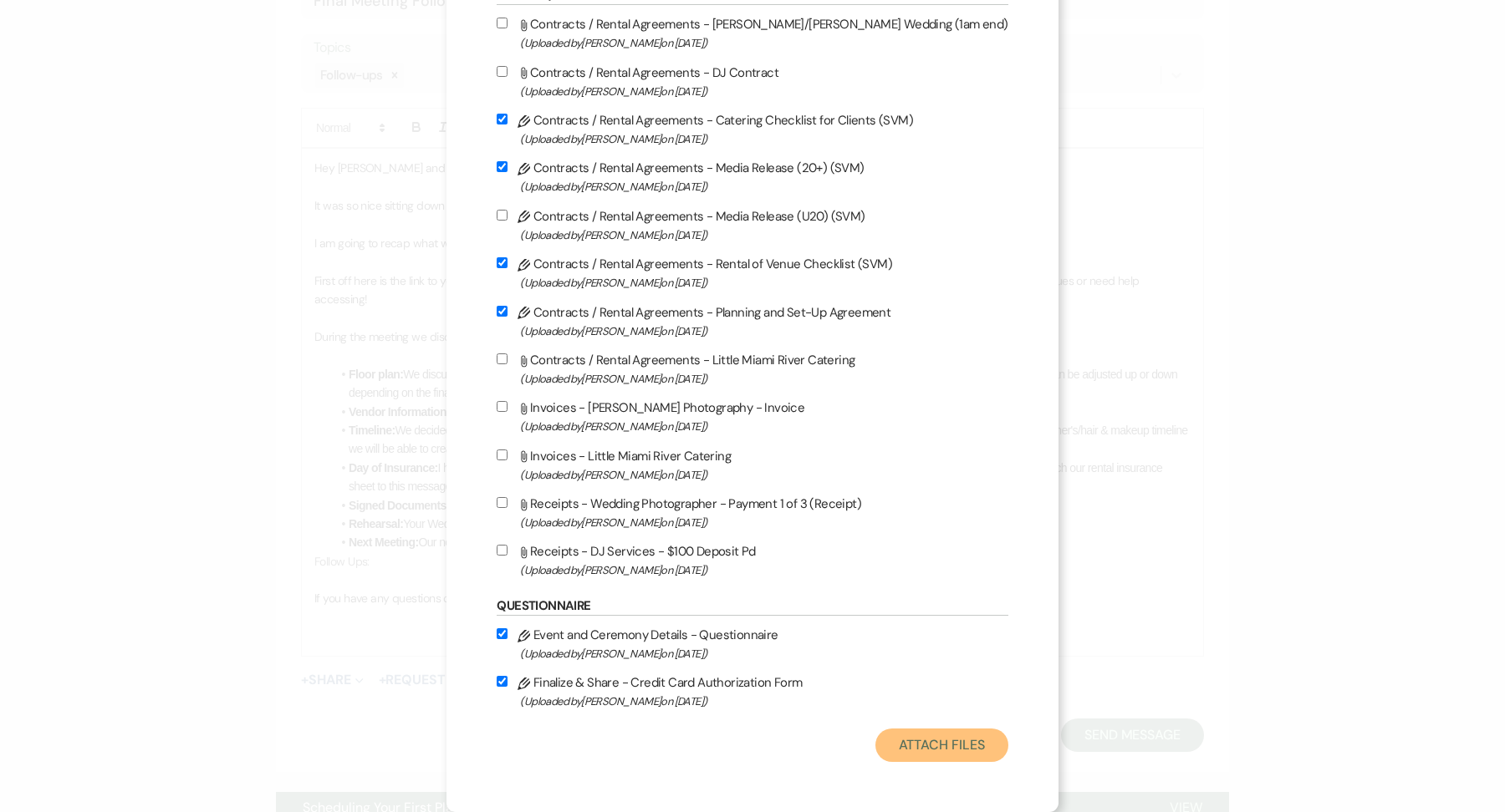
click at [938, 748] on button "Attach Files" at bounding box center [941, 745] width 133 height 33
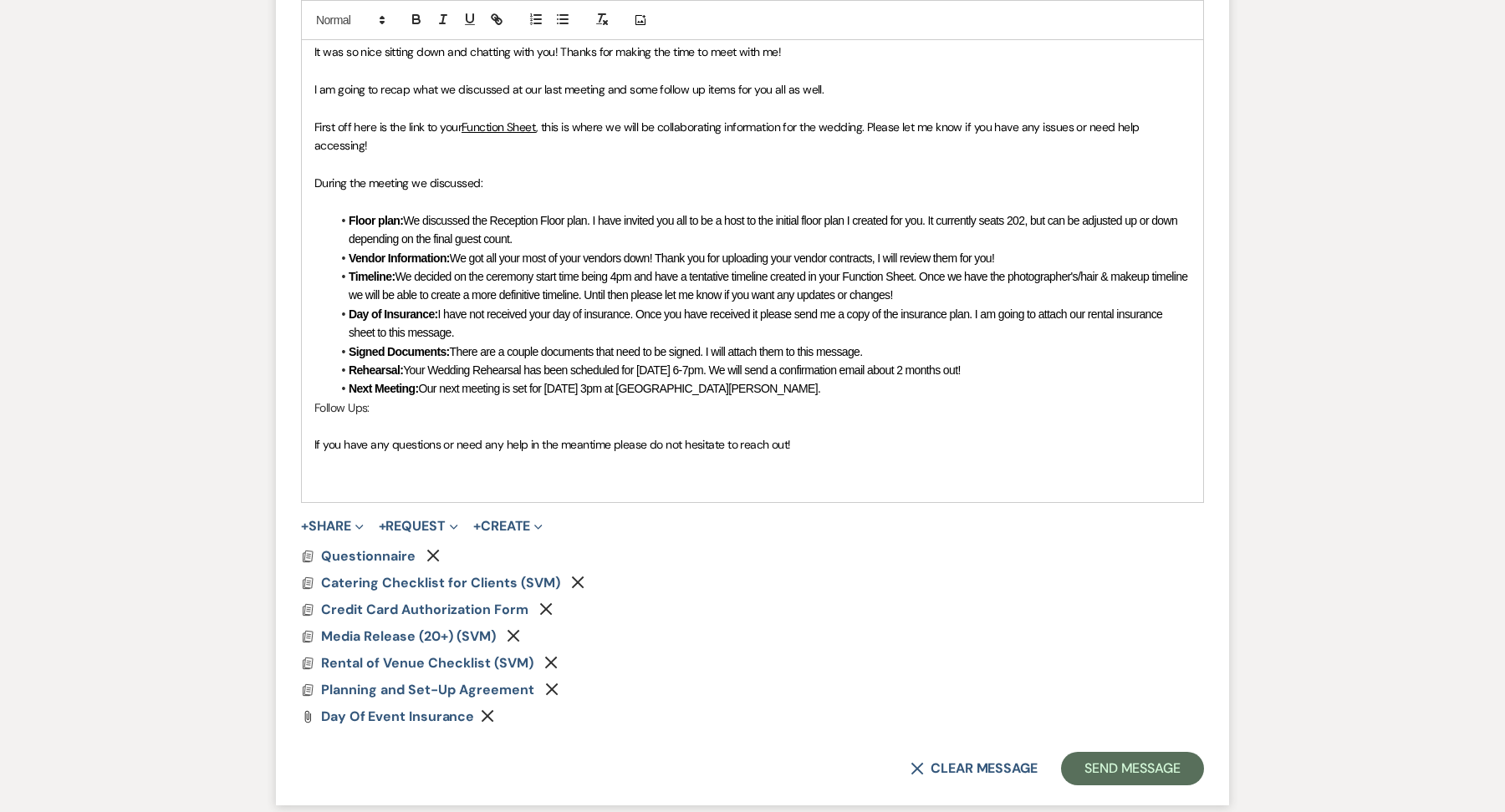
scroll to position [982, 0]
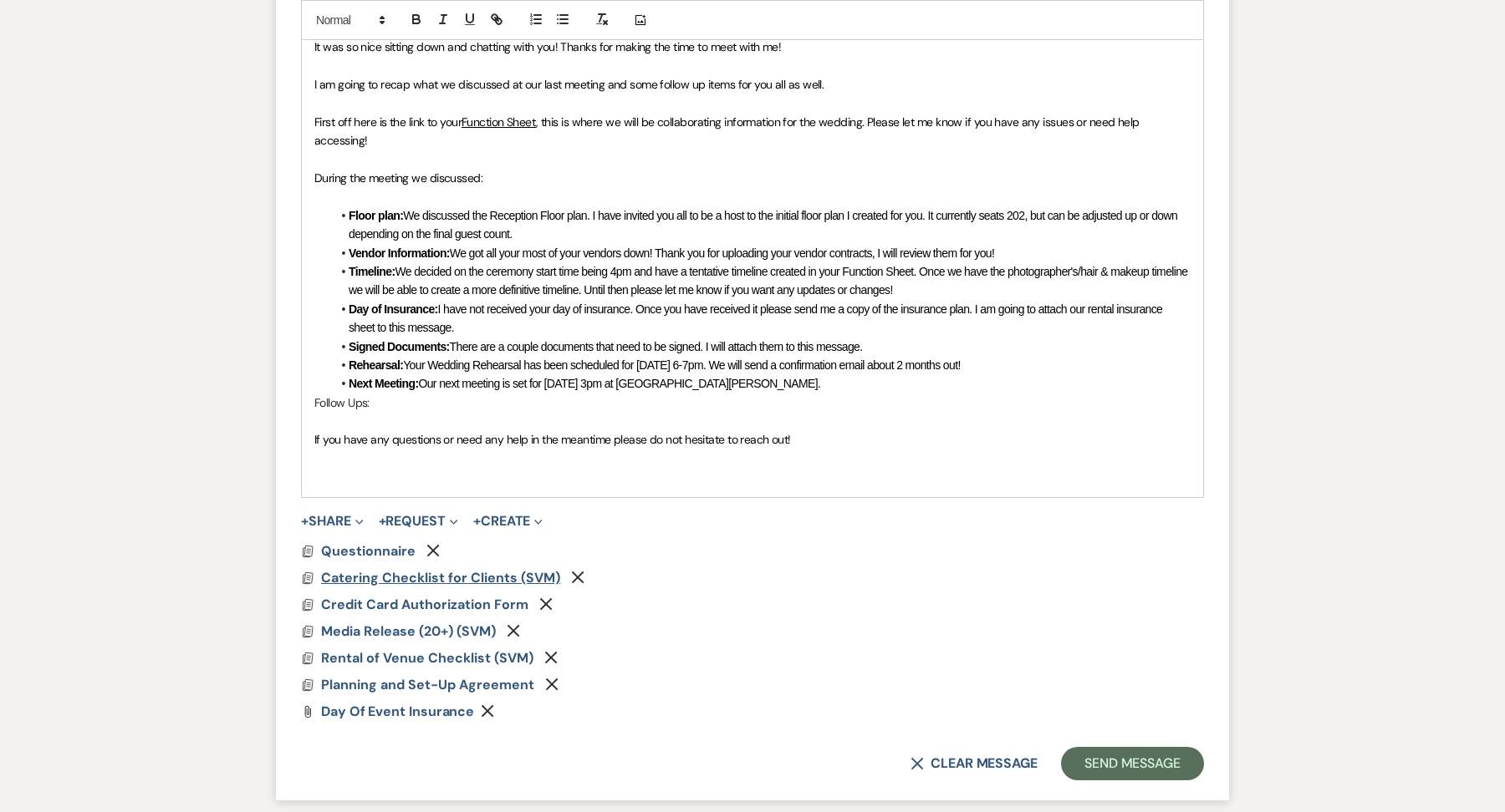
click at [460, 575] on span "Catering Checklist for Clients (SVM)" at bounding box center [441, 577] width 239 height 17
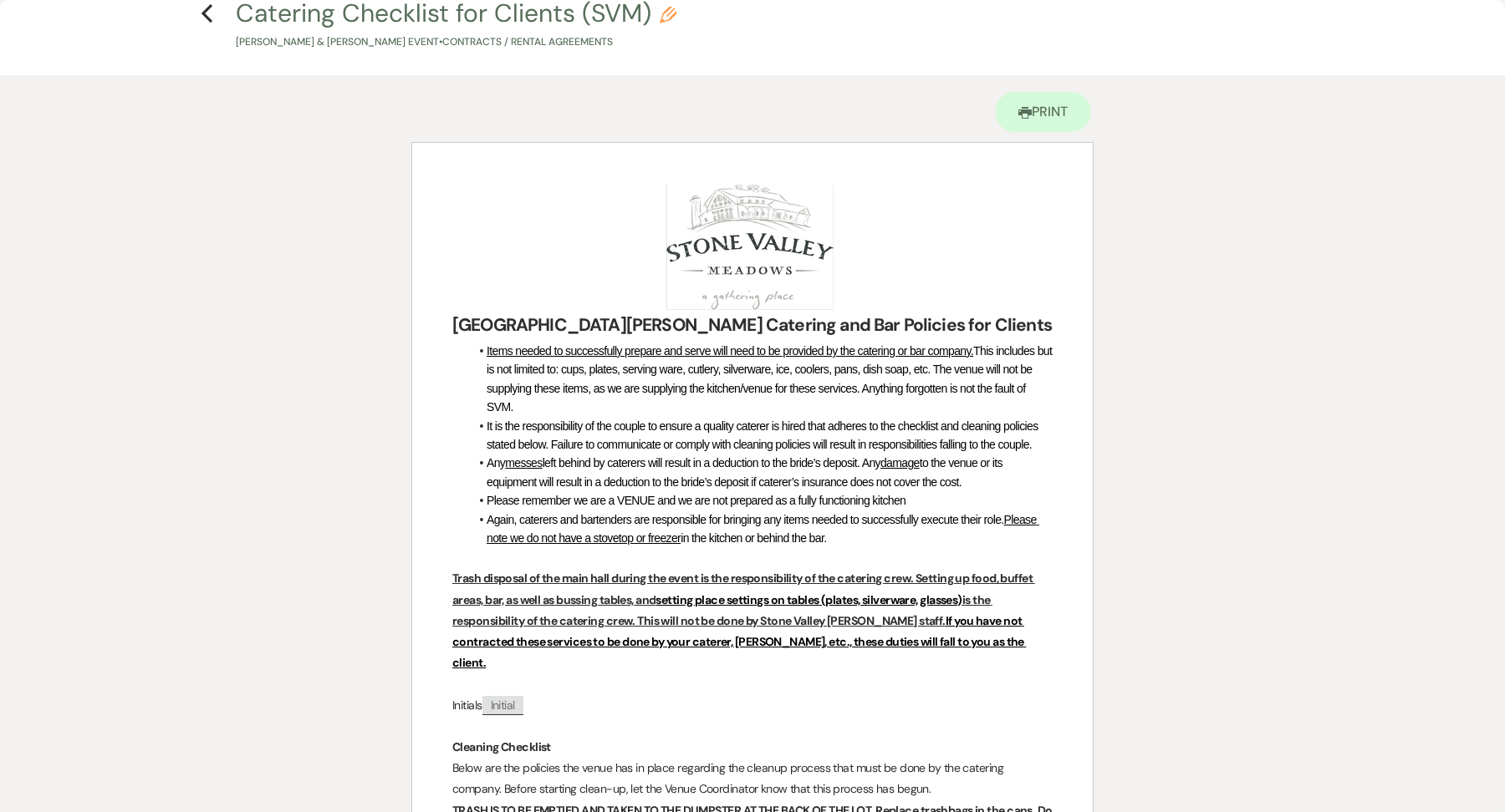
scroll to position [0, 0]
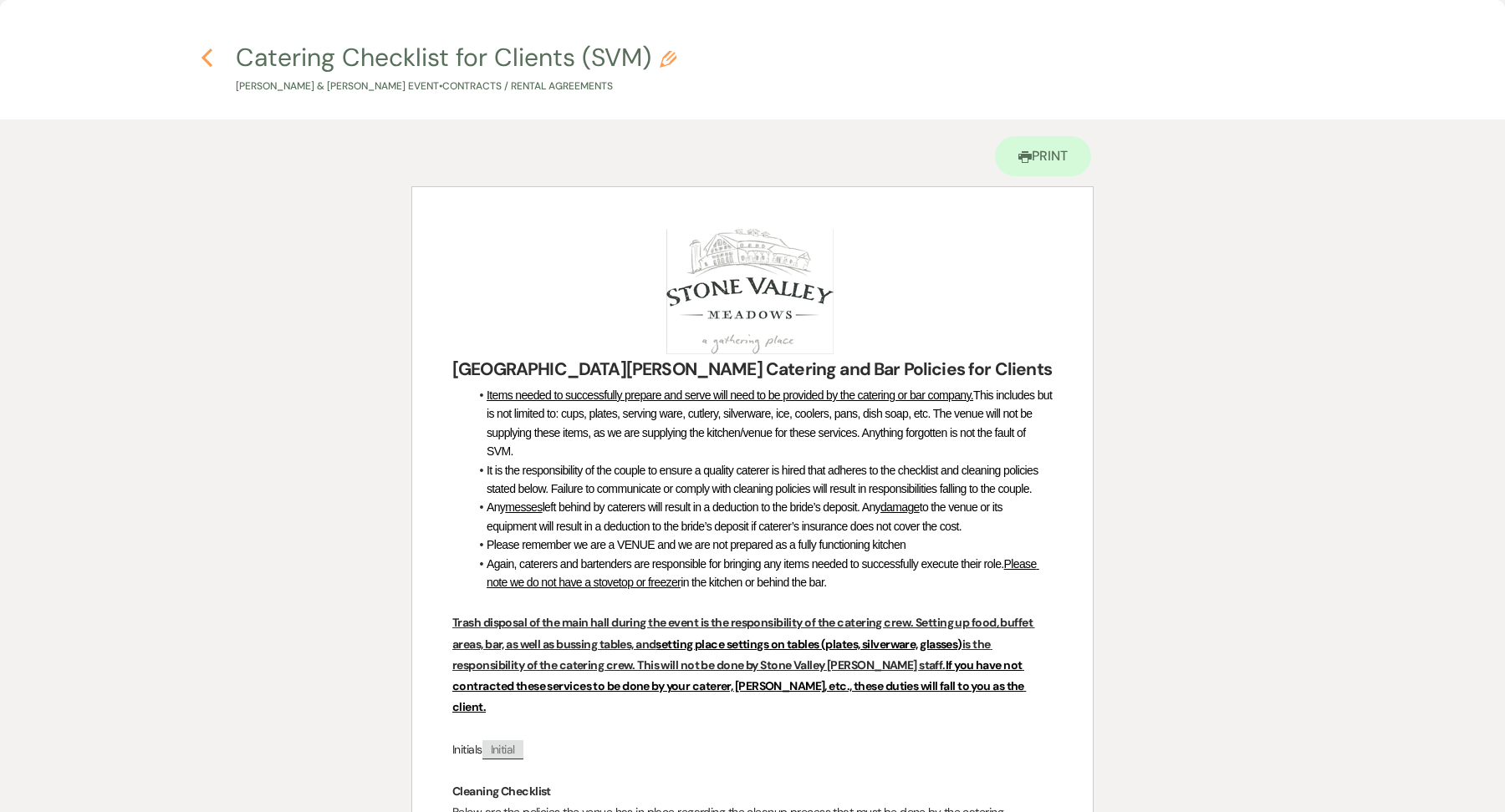
click at [207, 55] on use "button" at bounding box center [207, 57] width 11 height 18
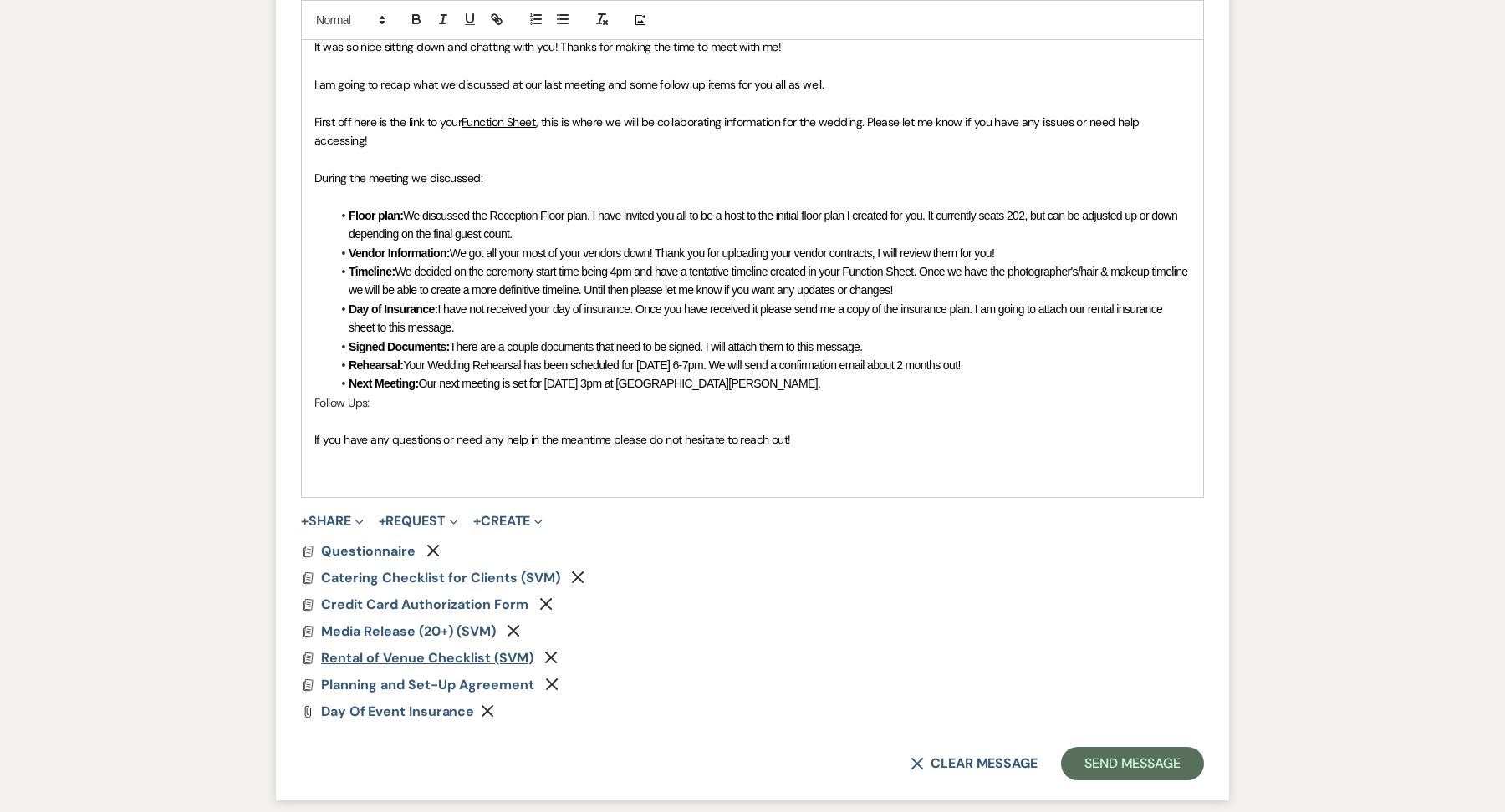
click at [381, 659] on span "Rental of Venue Checklist (SVM)" at bounding box center [428, 658] width 213 height 17
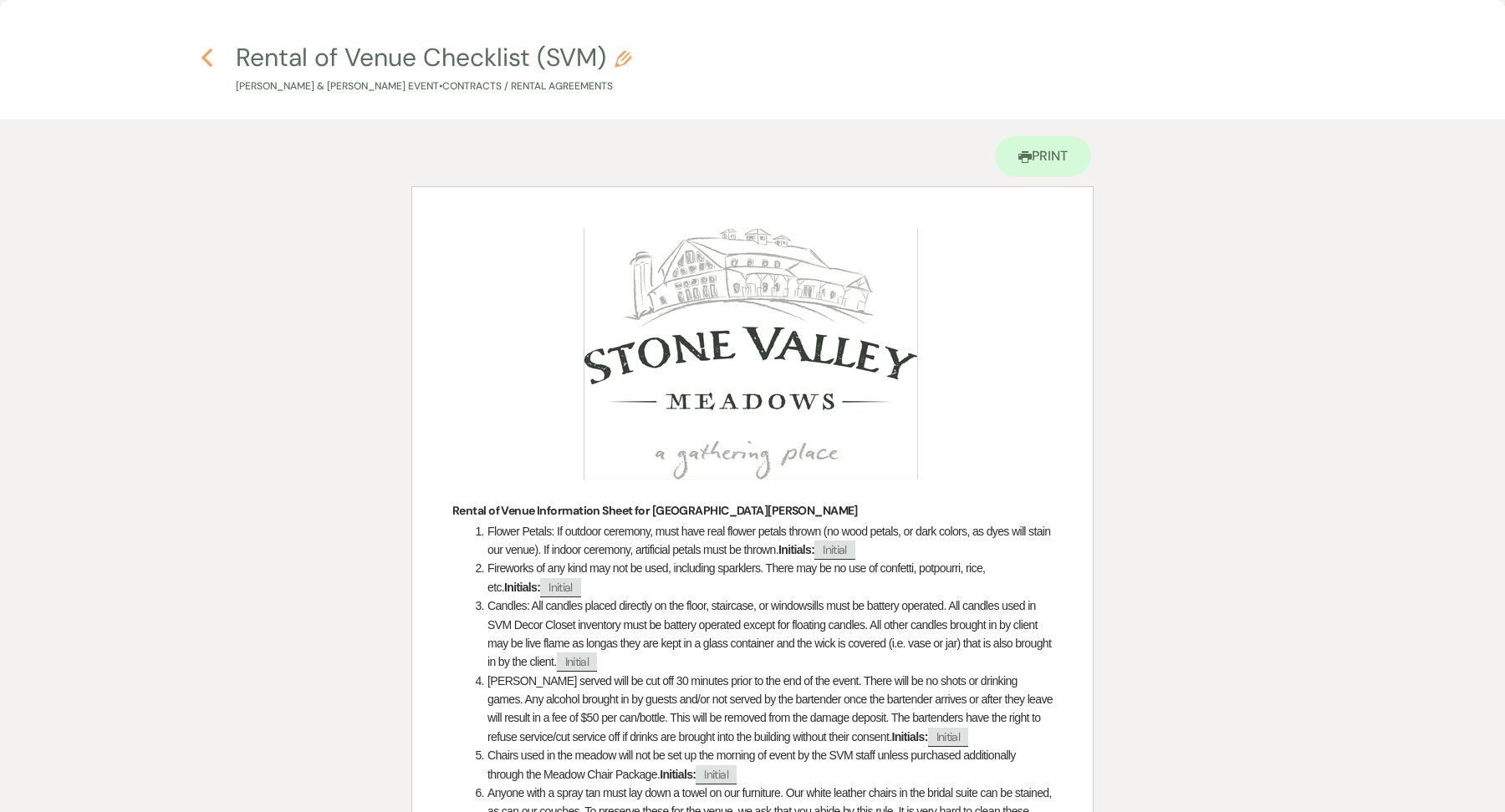
click at [204, 62] on icon "Previous" at bounding box center [207, 57] width 13 height 20
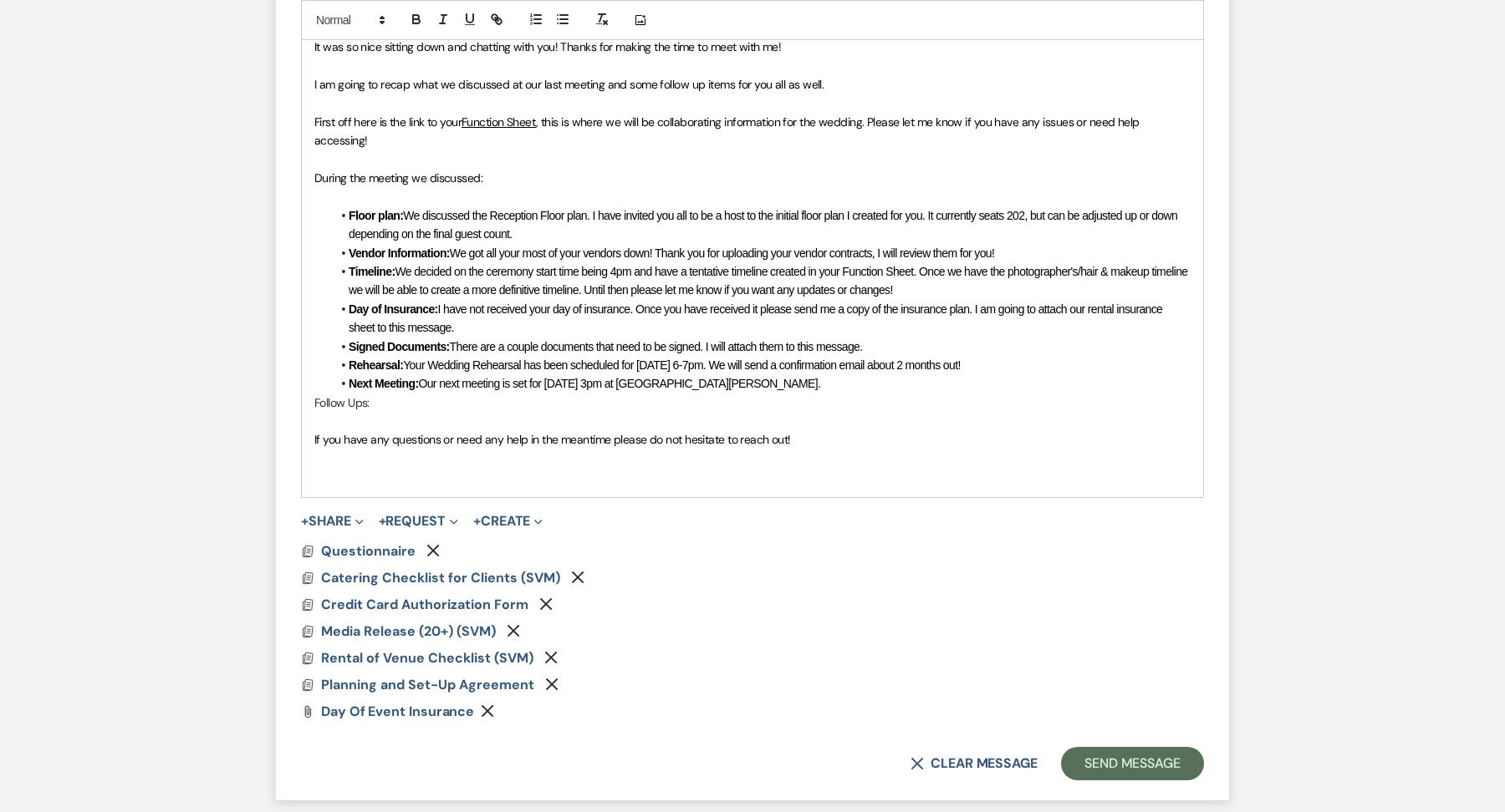
click at [882, 342] on li "Signed Documents: There are a couple documents that need to be signed. I will a…" at bounding box center [760, 346] width 860 height 18
click at [387, 397] on p "Follow Ups:" at bounding box center [752, 402] width 876 height 18
click at [311, 401] on div "Hey Jenna and Max! It was so nice sitting down and chatting with you! Thanks fo…" at bounding box center [752, 242] width 902 height 506
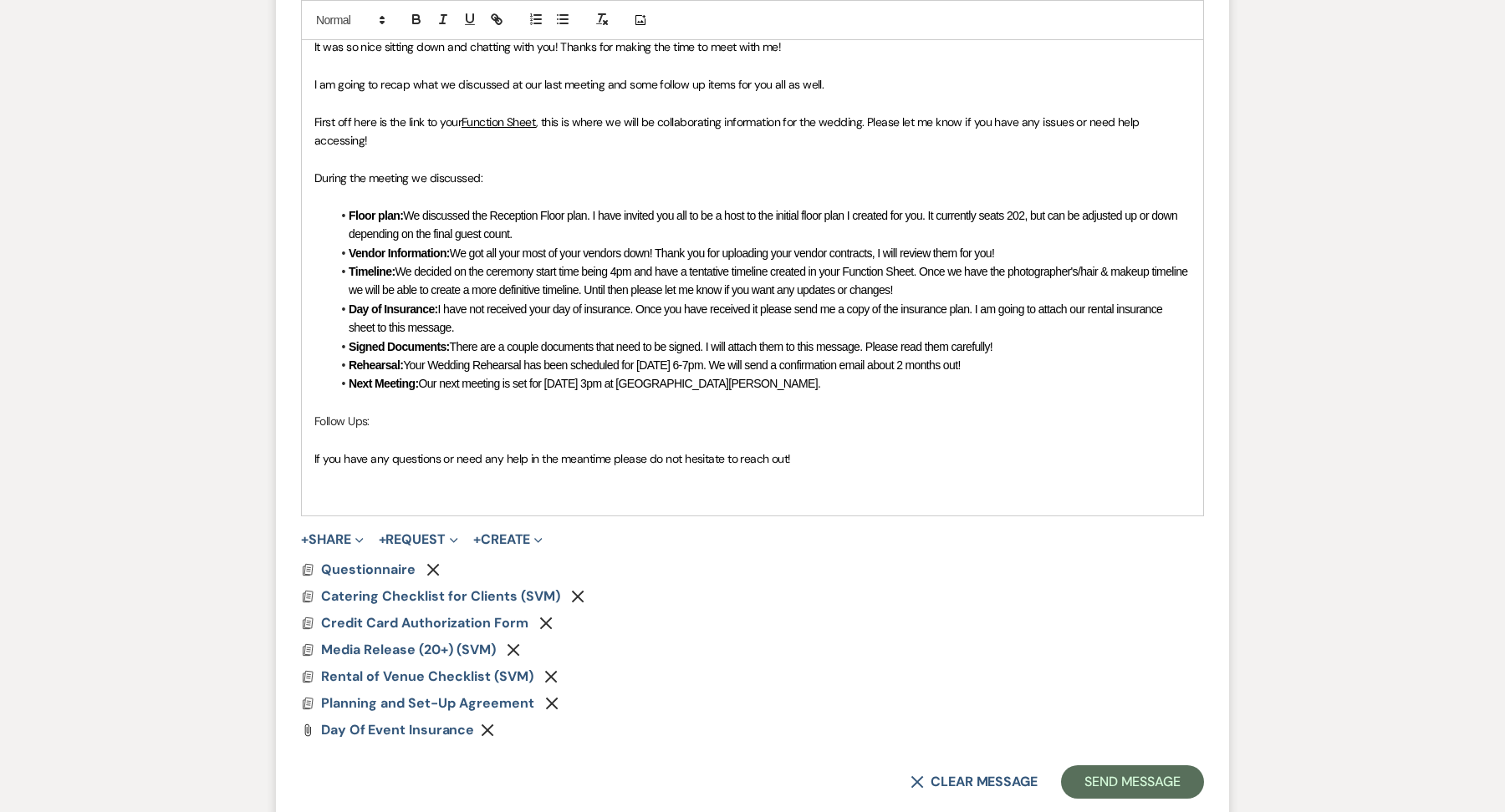
click at [371, 421] on p "Follow Ups:" at bounding box center [752, 421] width 876 height 18
drag, startPoint x: 547, startPoint y: 388, endPoint x: 650, endPoint y: 387, distance: 103.0
click at [650, 387] on li "Next Meeting: Our next meeting is set for December 9th at 3pm at Stone Valley M…" at bounding box center [760, 383] width 860 height 18
click at [463, 13] on icon "button" at bounding box center [470, 20] width 15 height 15
drag, startPoint x: 643, startPoint y: 357, endPoint x: 757, endPoint y: 358, distance: 114.0
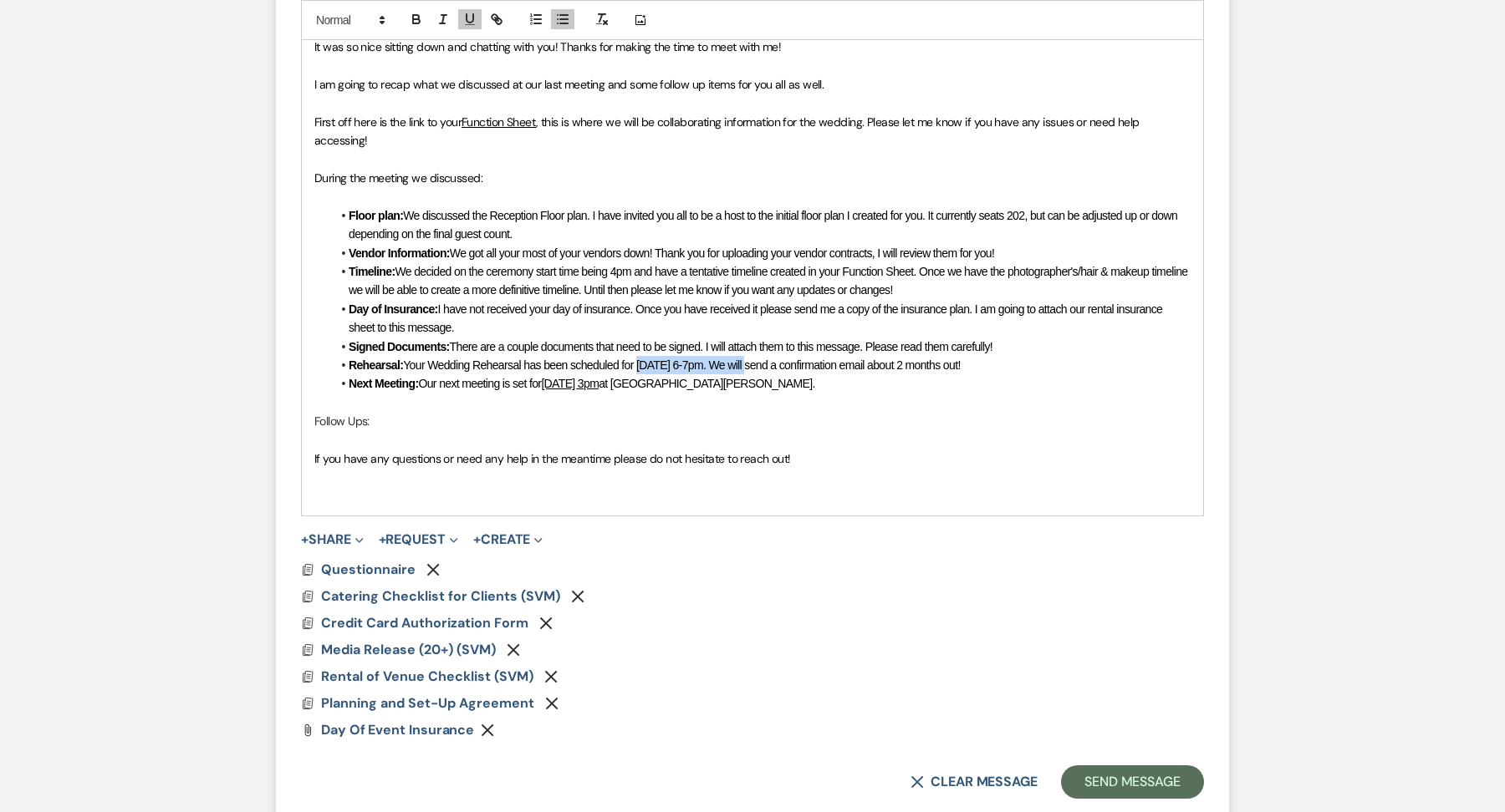
click at [757, 359] on span "Your Wedding Rehearsal has been scheduled for March 19th 2026- 6-7pm. We will s…" at bounding box center [681, 366] width 557 height 14
click at [474, 16] on icon "button" at bounding box center [470, 20] width 15 height 15
click at [421, 457] on span "If you have any questions or need any help in the meantime please do not hesita…" at bounding box center [553, 459] width 477 height 15
click at [378, 425] on p "Follow Ups:" at bounding box center [752, 421] width 876 height 18
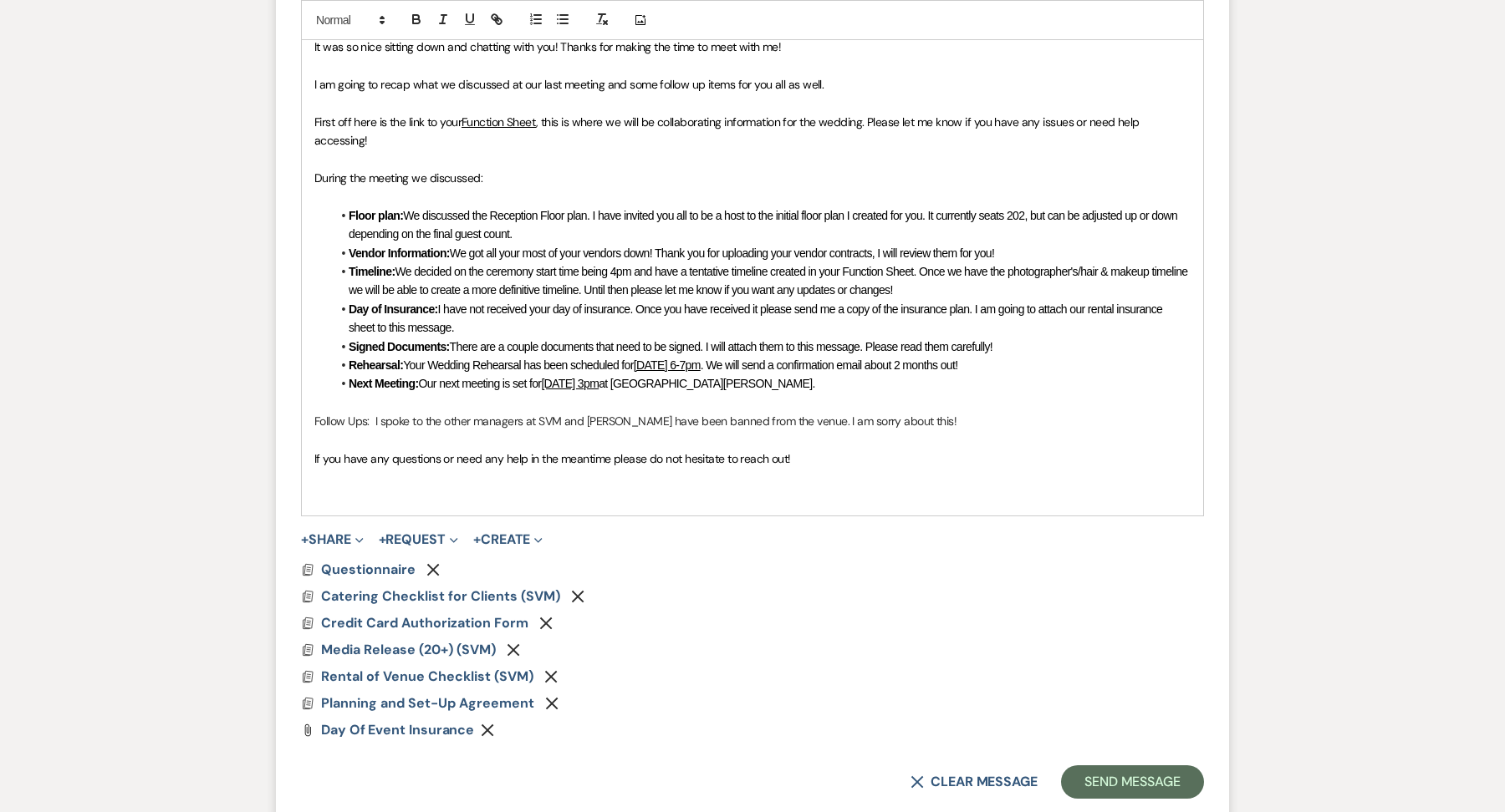
click at [602, 424] on p "Follow Ups: I spoke to the other managers at SVM and orbeez have been banned fr…" at bounding box center [752, 421] width 876 height 18
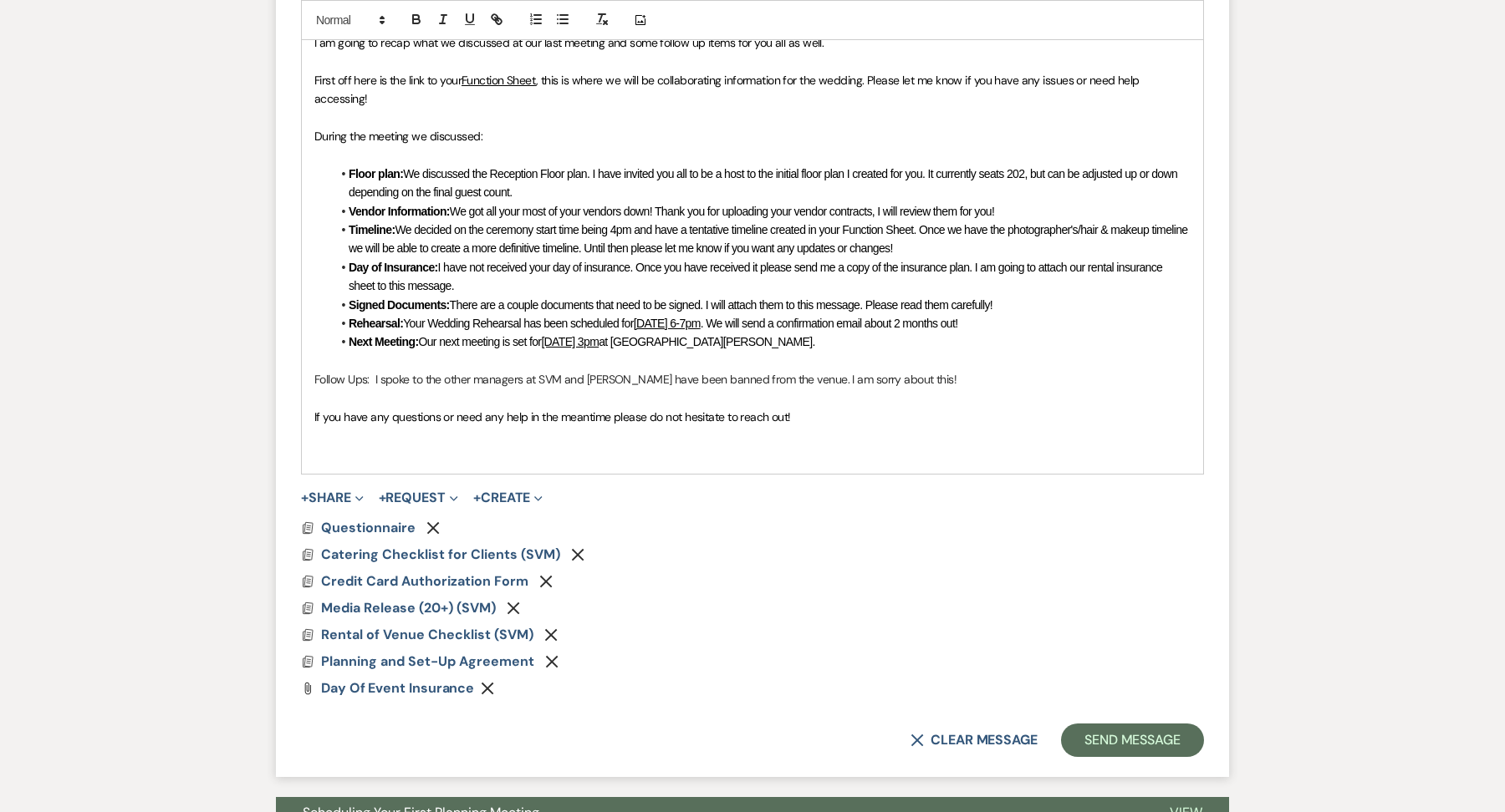
scroll to position [1030, 0]
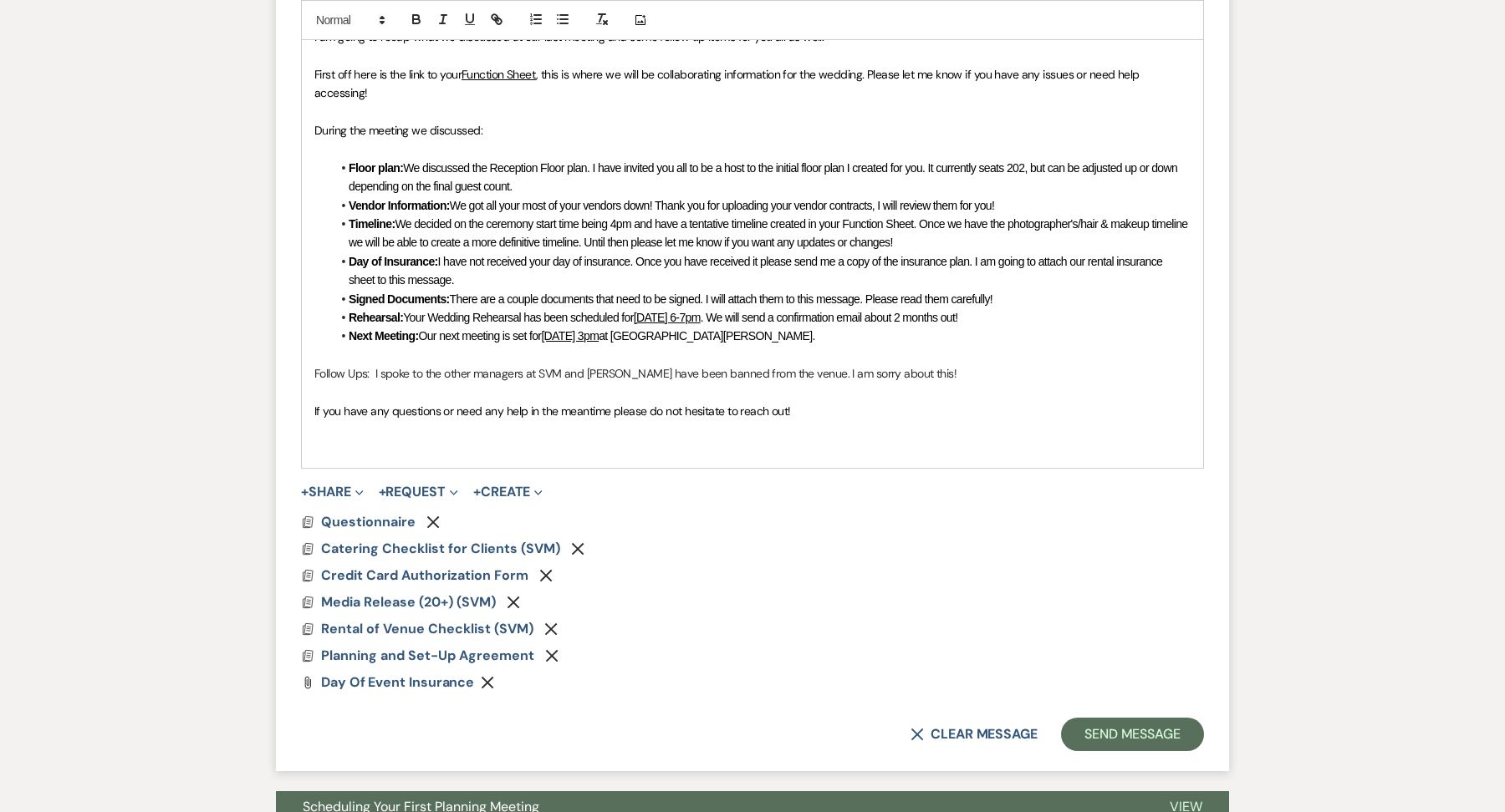
click at [381, 439] on p at bounding box center [752, 448] width 876 height 18
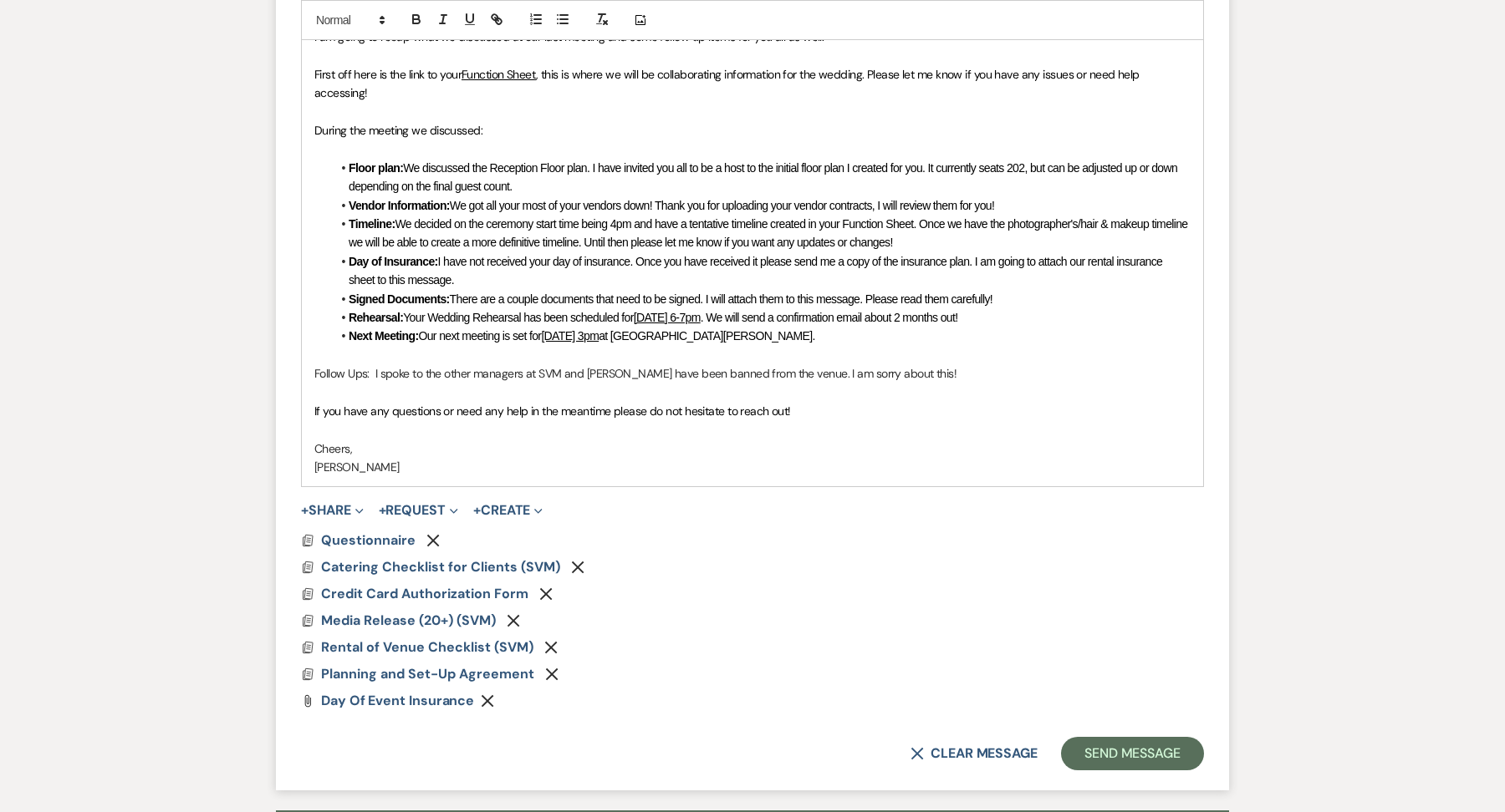
click at [931, 168] on span "We discussed the Reception Floor plan. I have invited you all to be a host to t…" at bounding box center [764, 176] width 831 height 32
click at [351, 505] on button "+ Share Expand" at bounding box center [332, 510] width 63 height 14
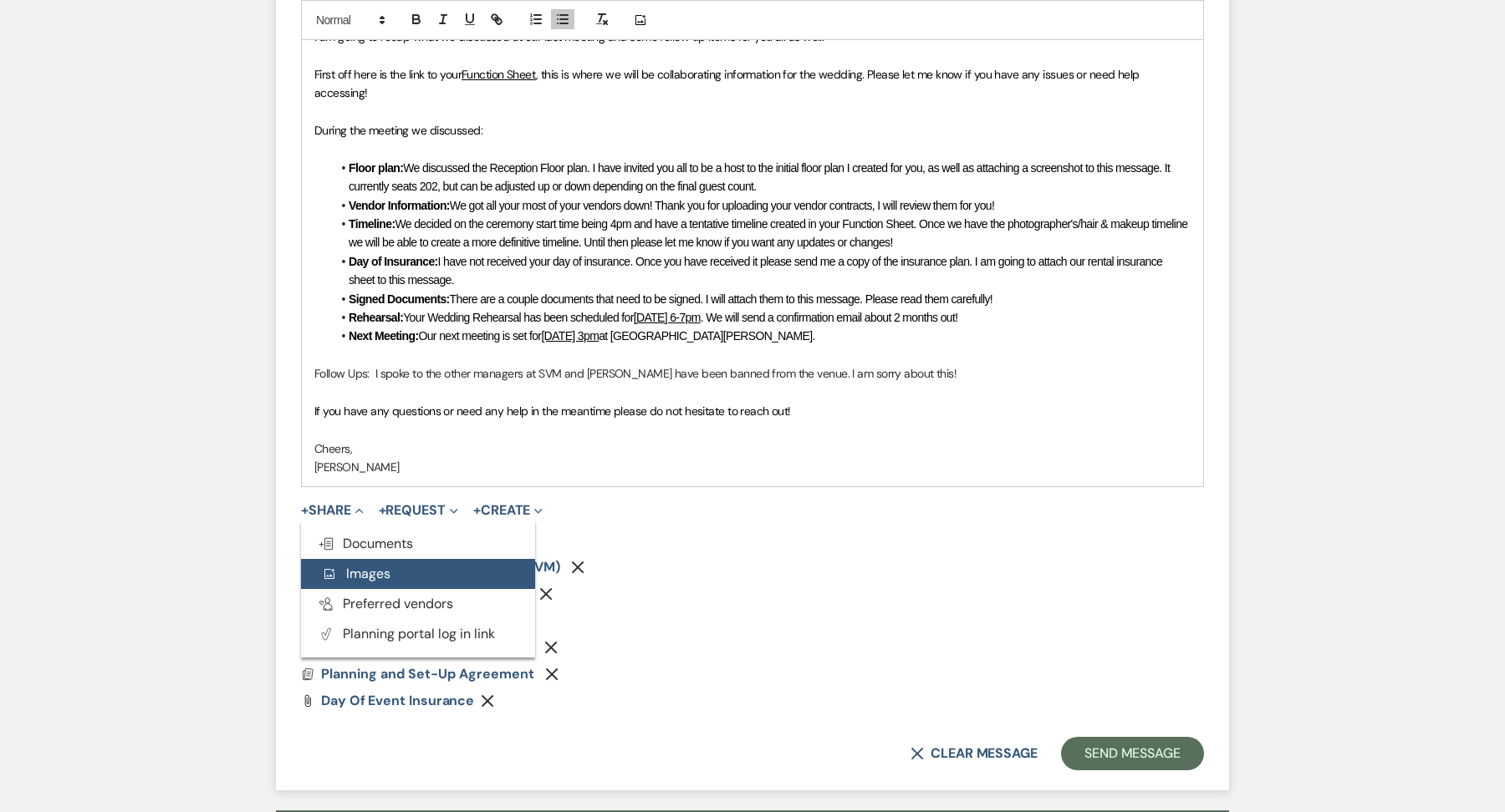
click at [399, 572] on button "Add Photo Images" at bounding box center [417, 574] width 234 height 30
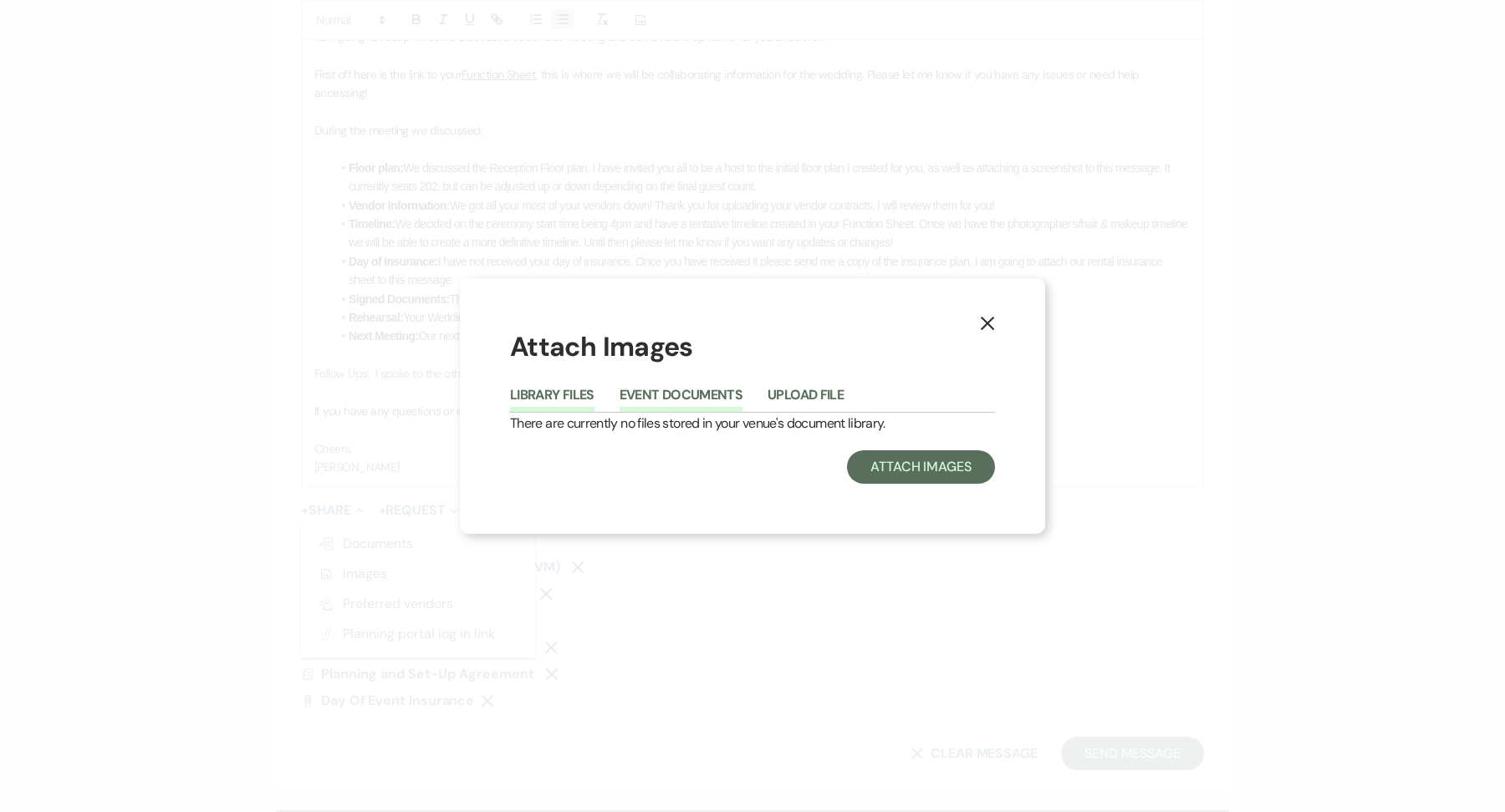
click at [700, 391] on button "Event Documents" at bounding box center [681, 400] width 123 height 23
click at [829, 376] on div "Attach Images Library Files Event Documents Upload File There are currently no …" at bounding box center [752, 405] width 485 height 155
click at [816, 400] on button "Upload File" at bounding box center [806, 400] width 76 height 23
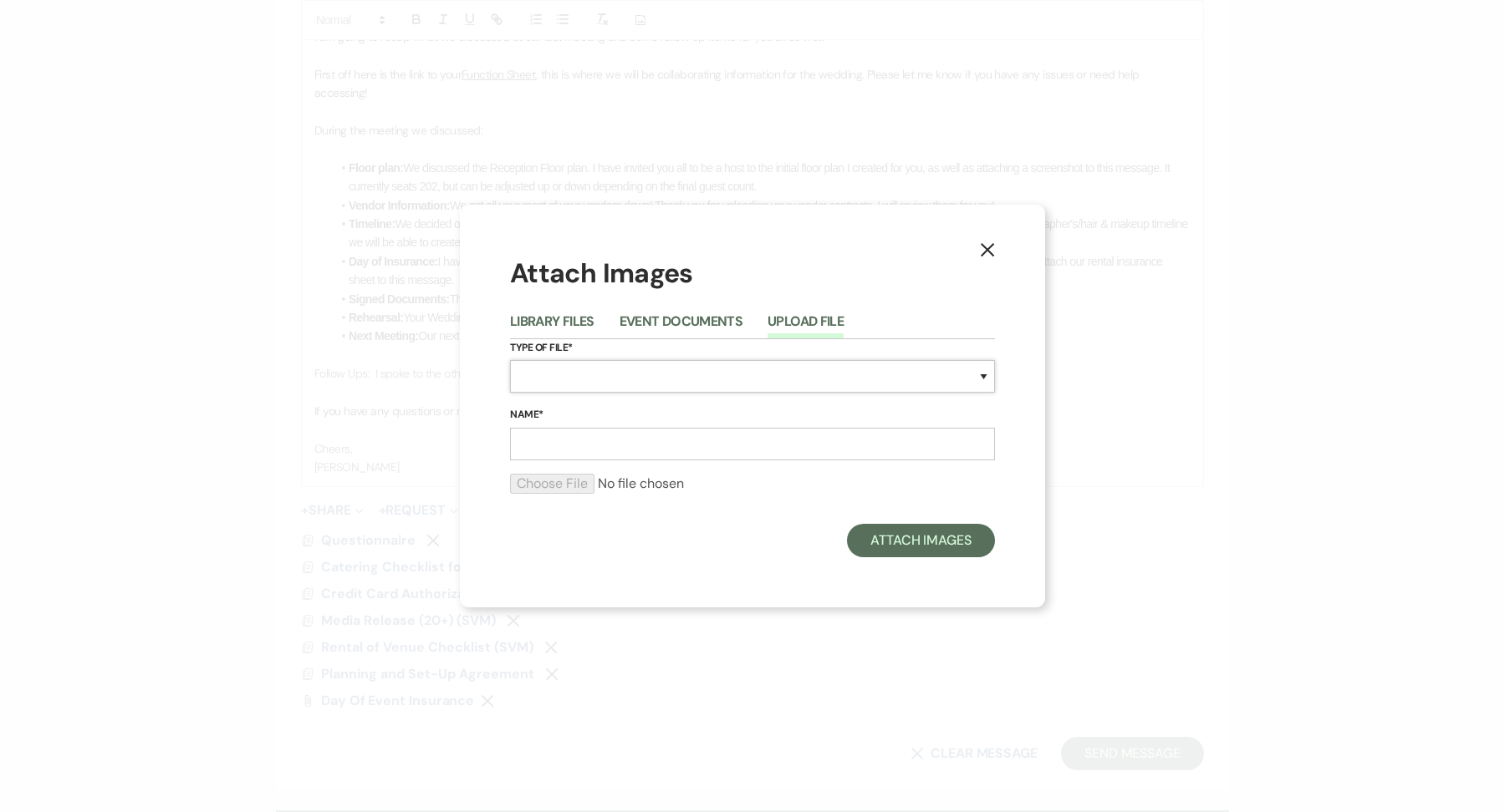
click at [747, 388] on select "Special Event Insurance Vendor Certificate of Insurance Contracts / Rental Agre…" at bounding box center [752, 376] width 485 height 33
select select "24"
click at [510, 360] on select "Special Event Insurance Vendor Certificate of Insurance Contracts / Rental Agre…" at bounding box center [752, 376] width 485 height 33
click at [610, 437] on input "Name*" at bounding box center [752, 444] width 485 height 33
type input "Initial Floorplan"
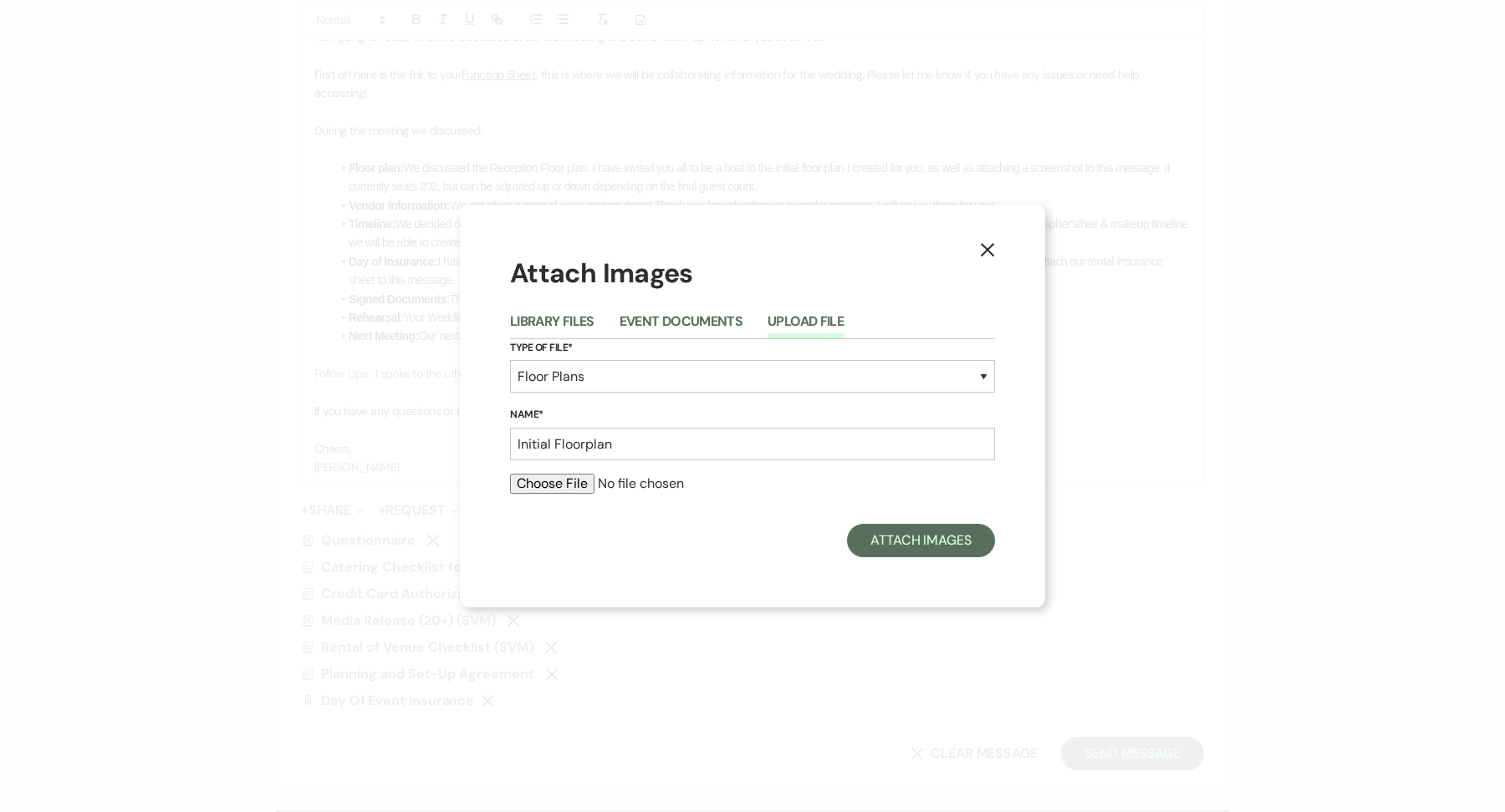
click at [584, 471] on form "Type of File* Special Event Insurance Vendor Certificate of Insurance Contracts…" at bounding box center [752, 423] width 485 height 169
click at [584, 481] on input "file" at bounding box center [752, 483] width 485 height 20
type input "C:\fakepath\Screenshot 2025-09-23 at 4.50.37 PM.png"
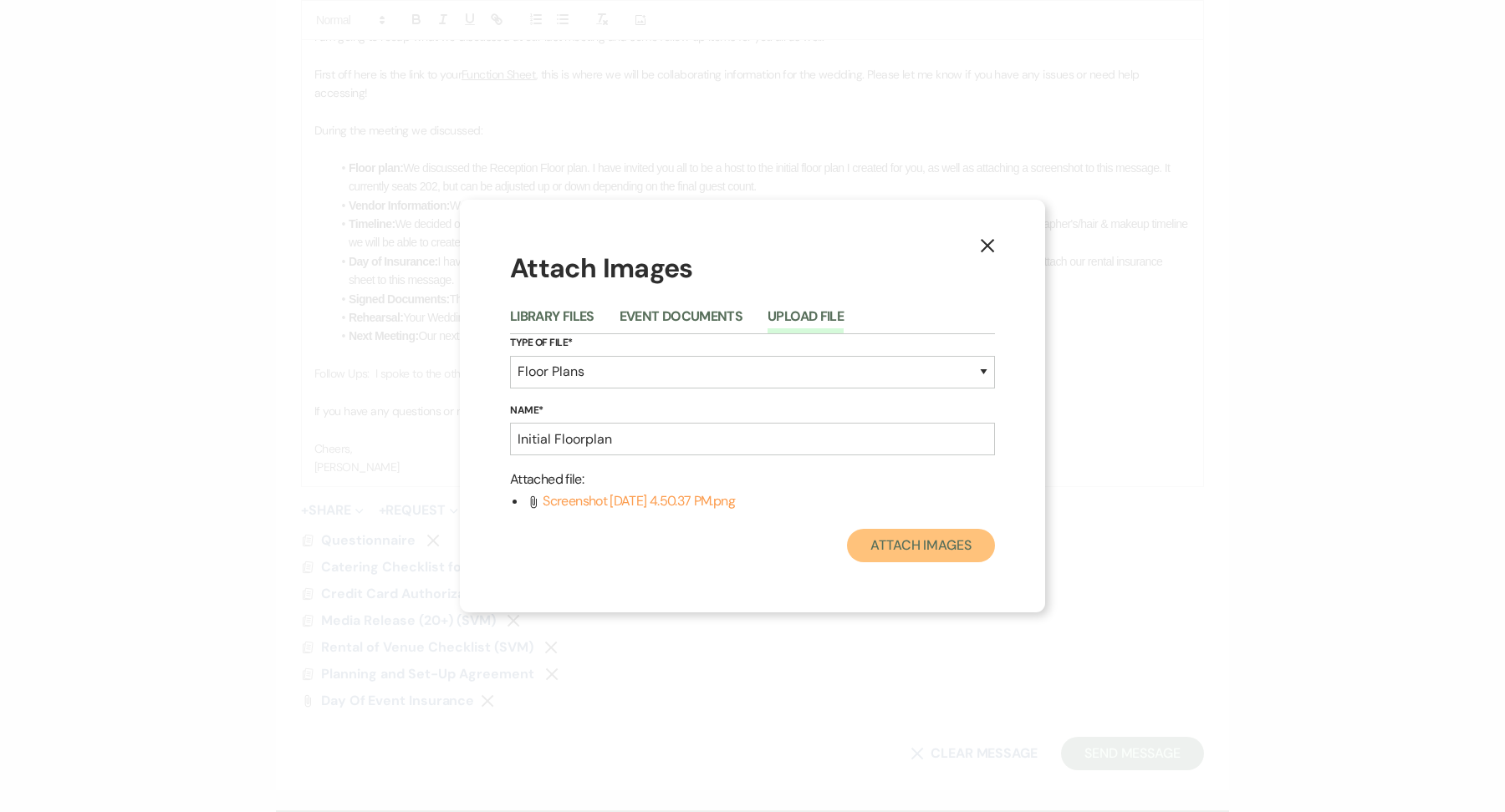
click at [939, 552] on button "Attach Images" at bounding box center [920, 546] width 148 height 33
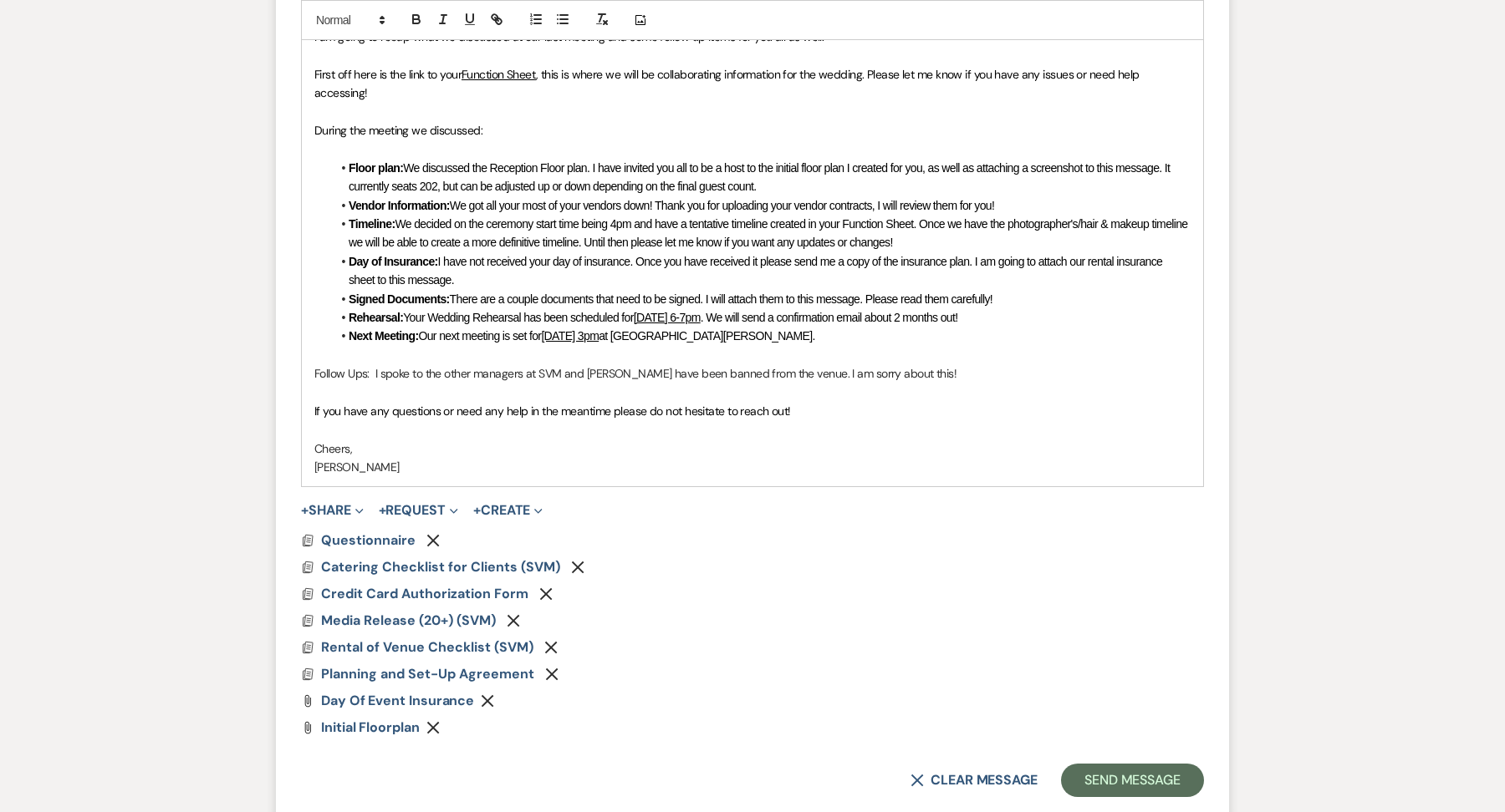
click at [297, 375] on form "New Message X Draft saved! Recipients* Planning Portal Users ( Jenna Evans ) In…" at bounding box center [752, 172] width 953 height 1288
click at [318, 366] on p "Follow Ups: I spoke to the other managers at SVM and orbeez have been banned fr…" at bounding box center [752, 373] width 876 height 18
drag, startPoint x: 370, startPoint y: 372, endPoint x: 291, endPoint y: 371, distance: 79.0
click at [291, 371] on form "New Message X Draft Recipients* Planning Portal Users ( Jenna Evans ) Insert Te…" at bounding box center [752, 172] width 953 height 1288
click at [419, 14] on icon "button" at bounding box center [417, 20] width 15 height 15
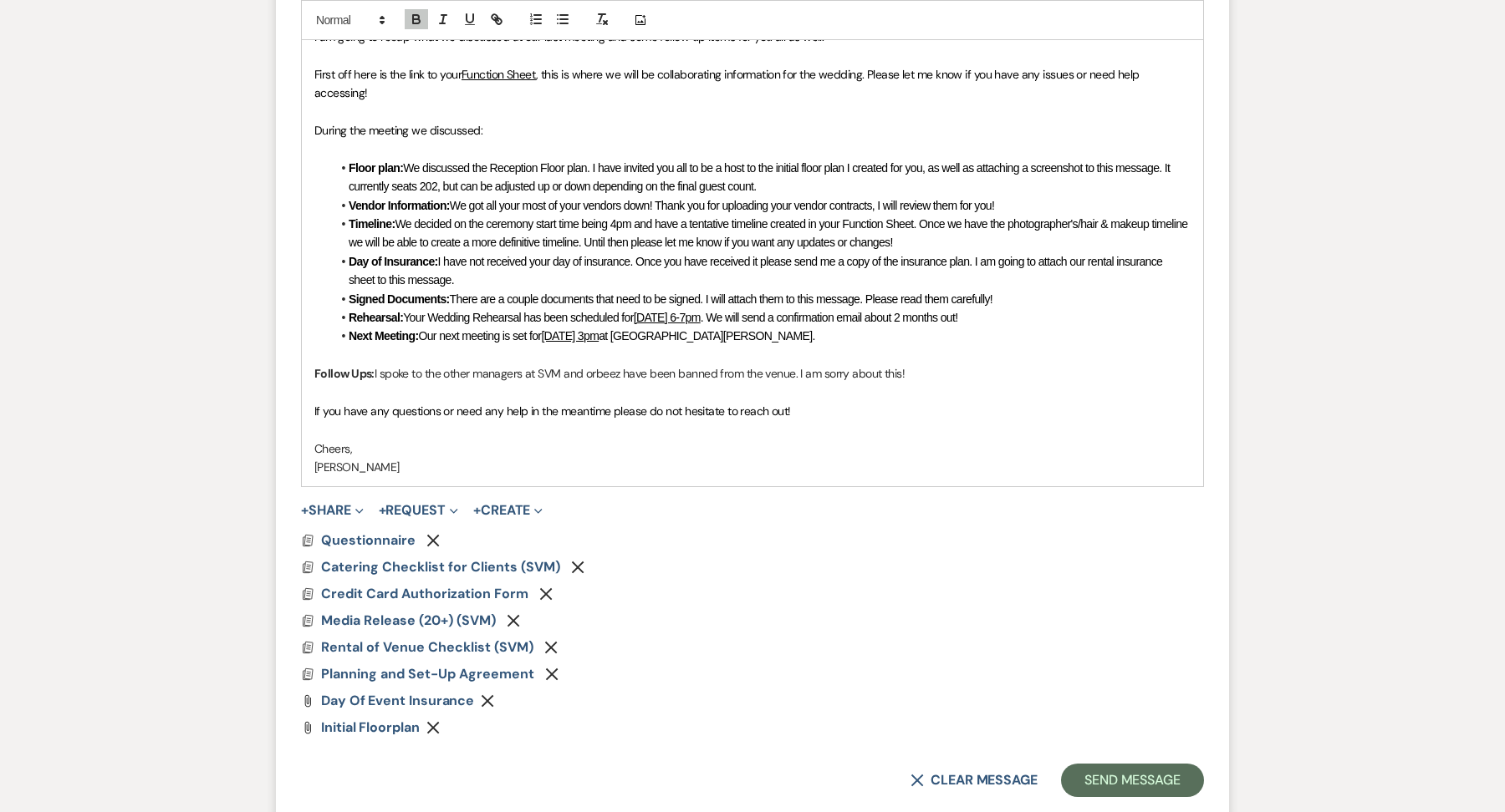
click at [458, 492] on form "New Message X Saving draft... Recipients* Planning Portal Users ( Jenna Evans )…" at bounding box center [752, 172] width 953 height 1288
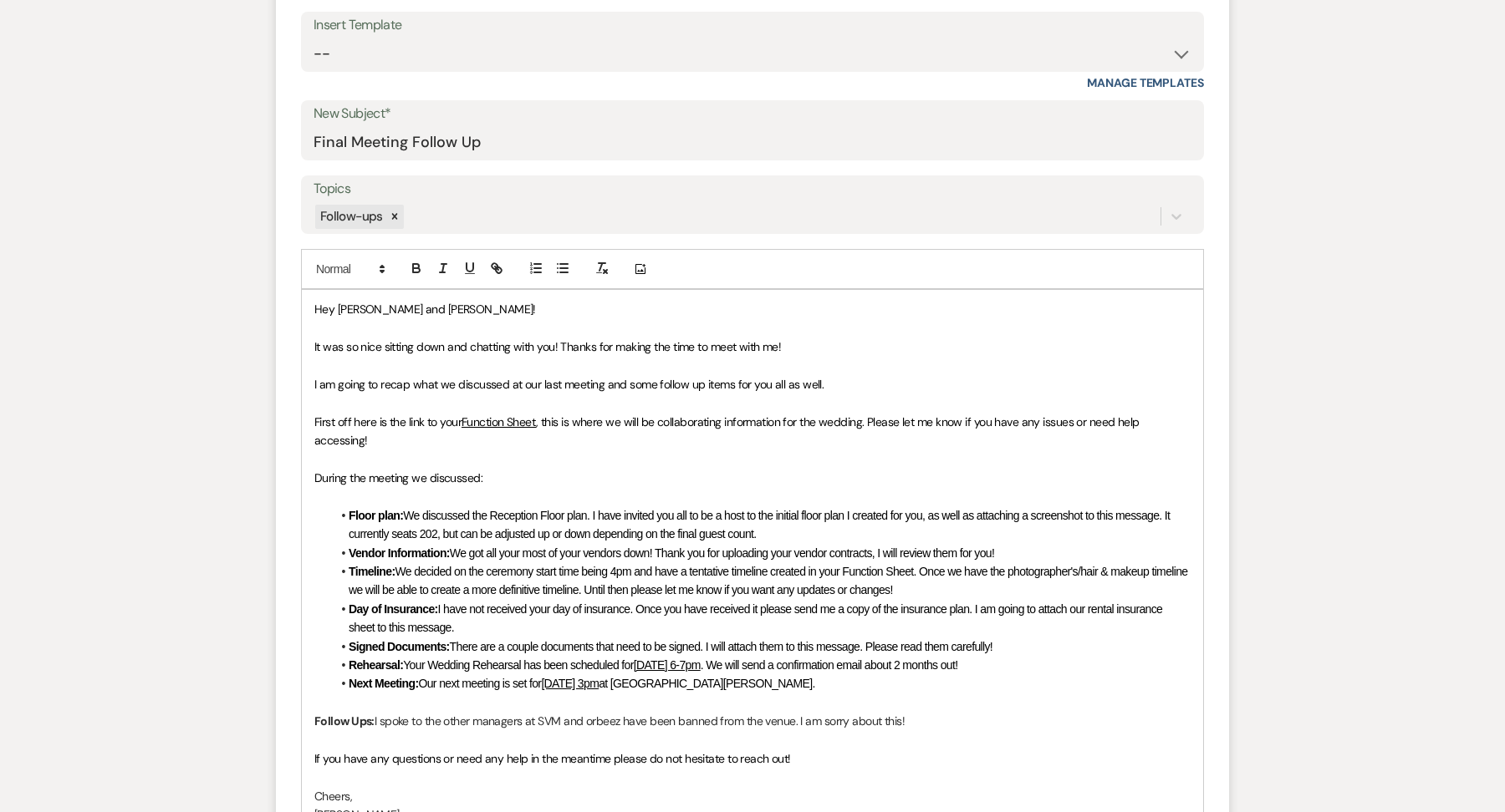
scroll to position [684, 0]
click at [396, 136] on input "Final Meeting Follow Up" at bounding box center [752, 141] width 878 height 33
drag, startPoint x: 347, startPoint y: 140, endPoint x: 297, endPoint y: 140, distance: 50.0
click at [297, 140] on form "New Message X Draft Recipients* Planning Portal Users ( Jenna Evans ) Insert Te…" at bounding box center [752, 519] width 953 height 1288
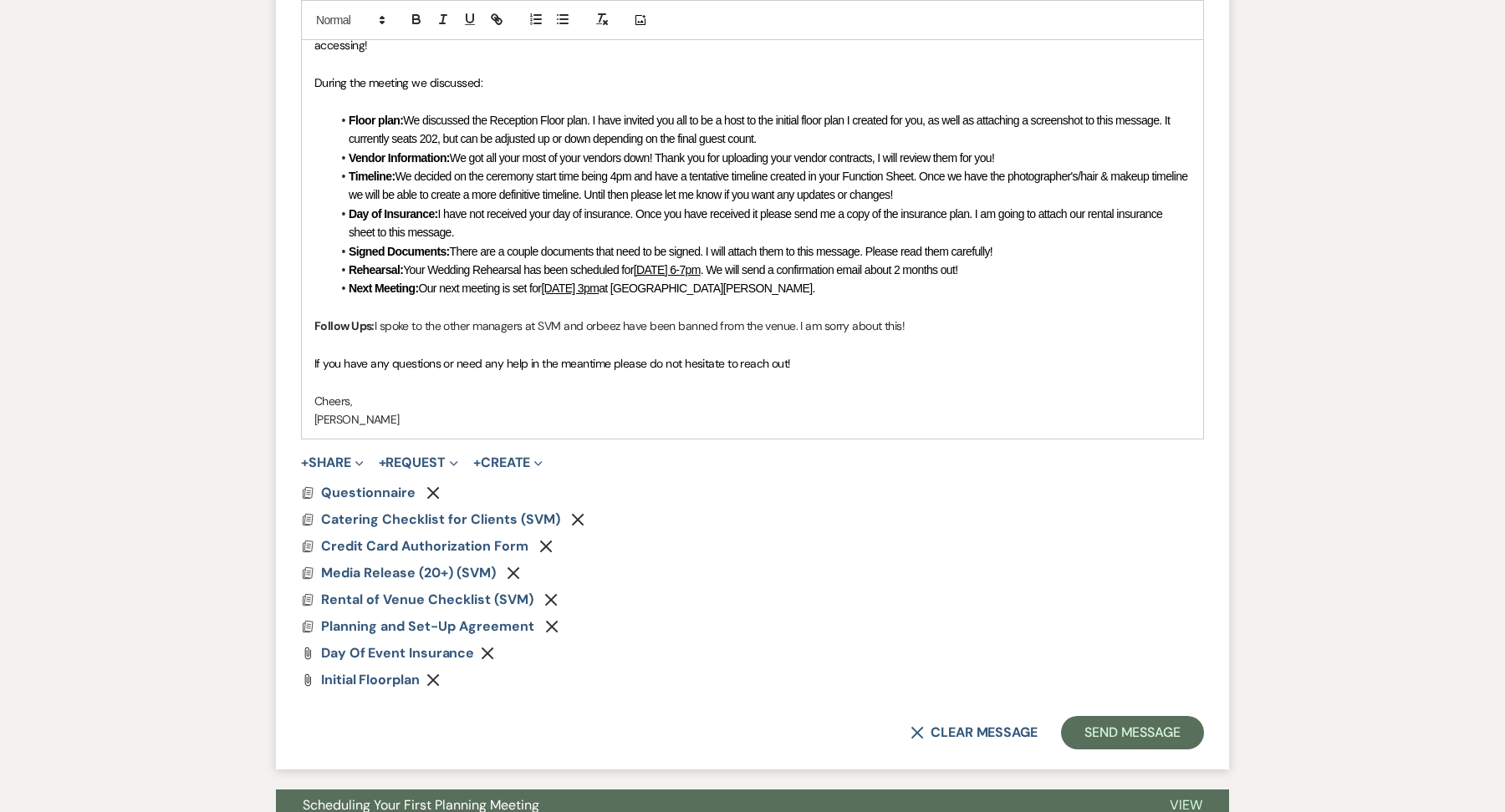
scroll to position [1164, 0]
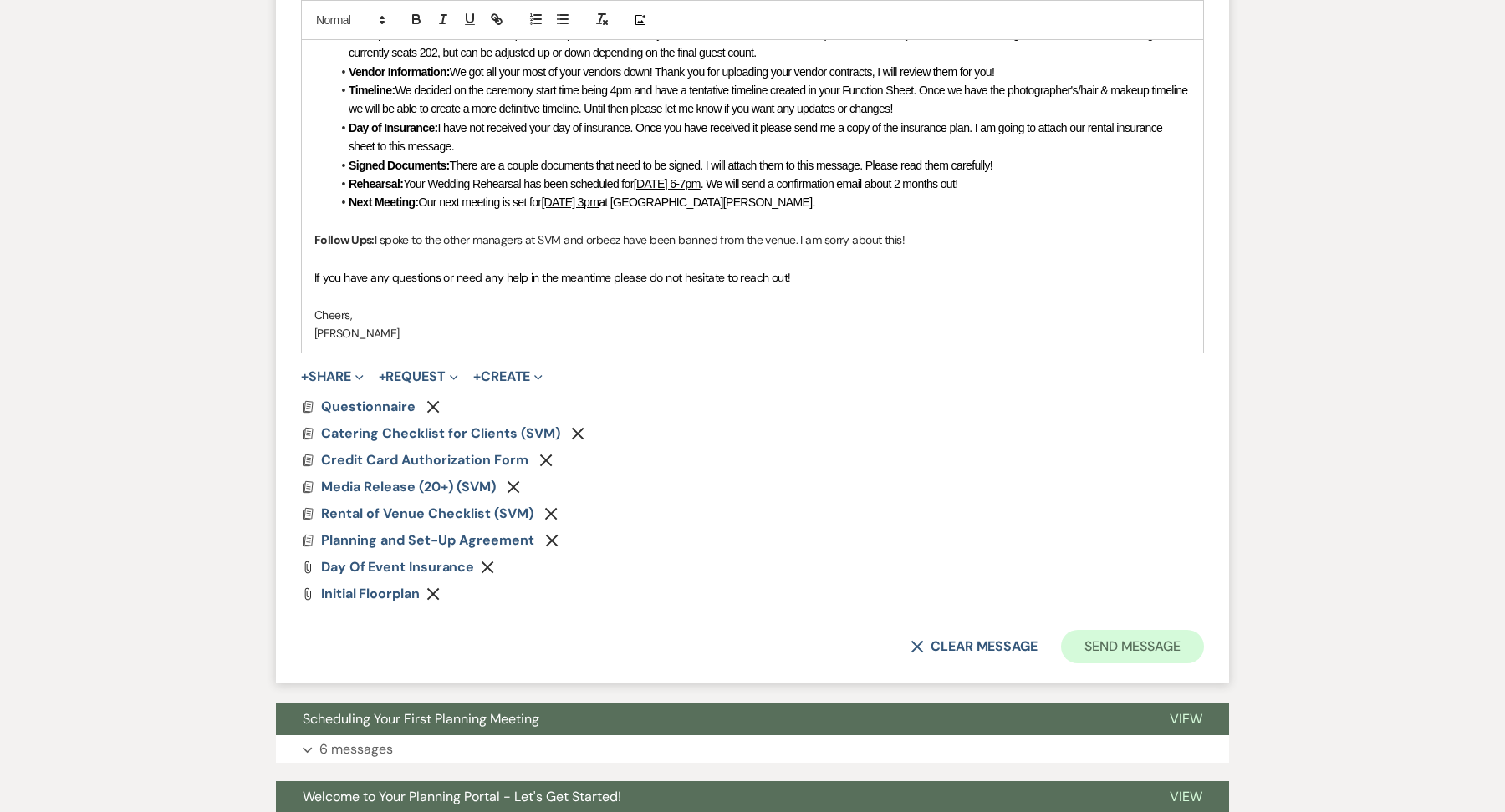
type input "First Meeting Follow Up"
click at [1174, 651] on button "Send Message" at bounding box center [1132, 647] width 143 height 33
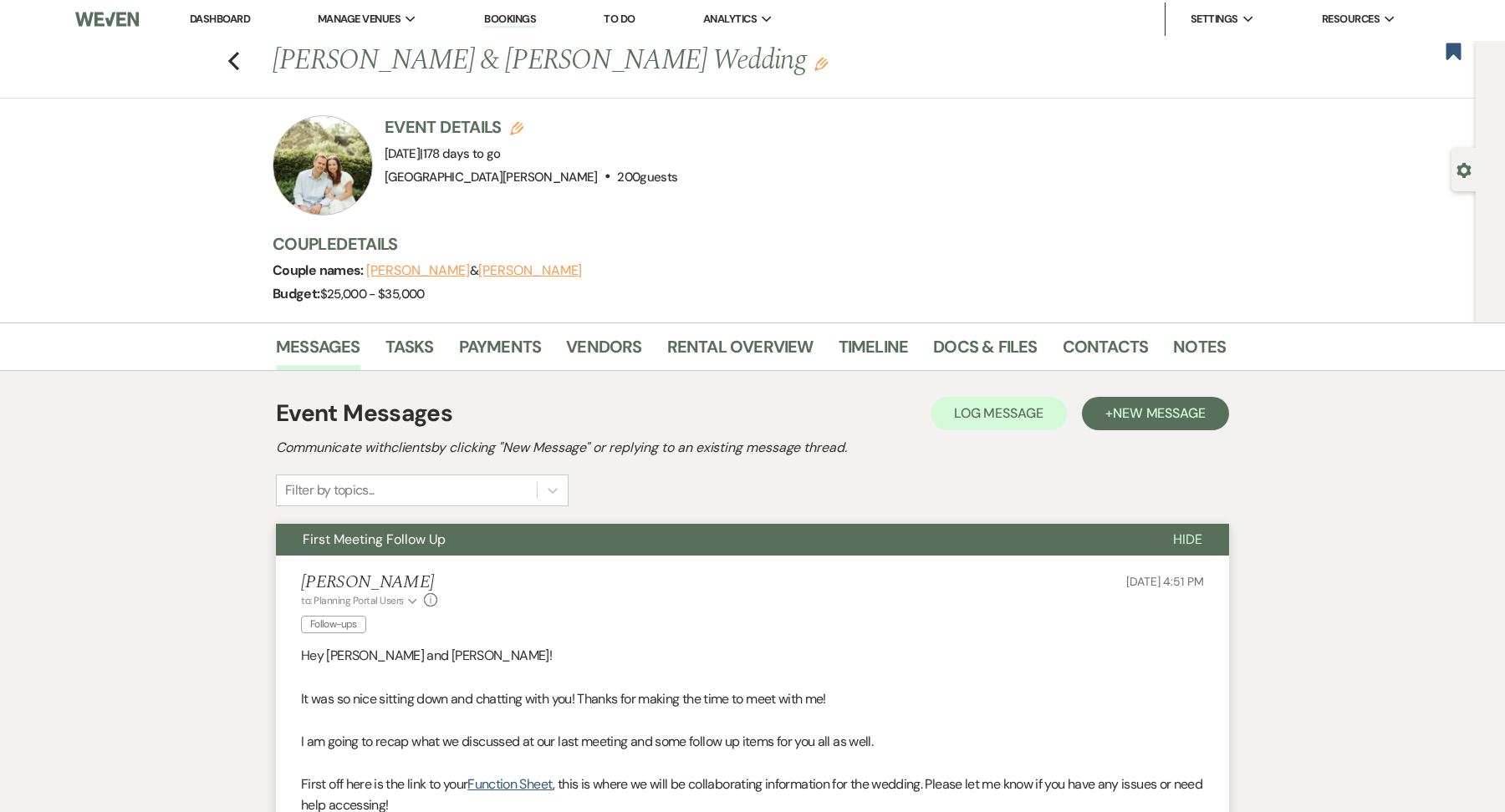
scroll to position [0, 0]
